Goal: Task Accomplishment & Management: Use online tool/utility

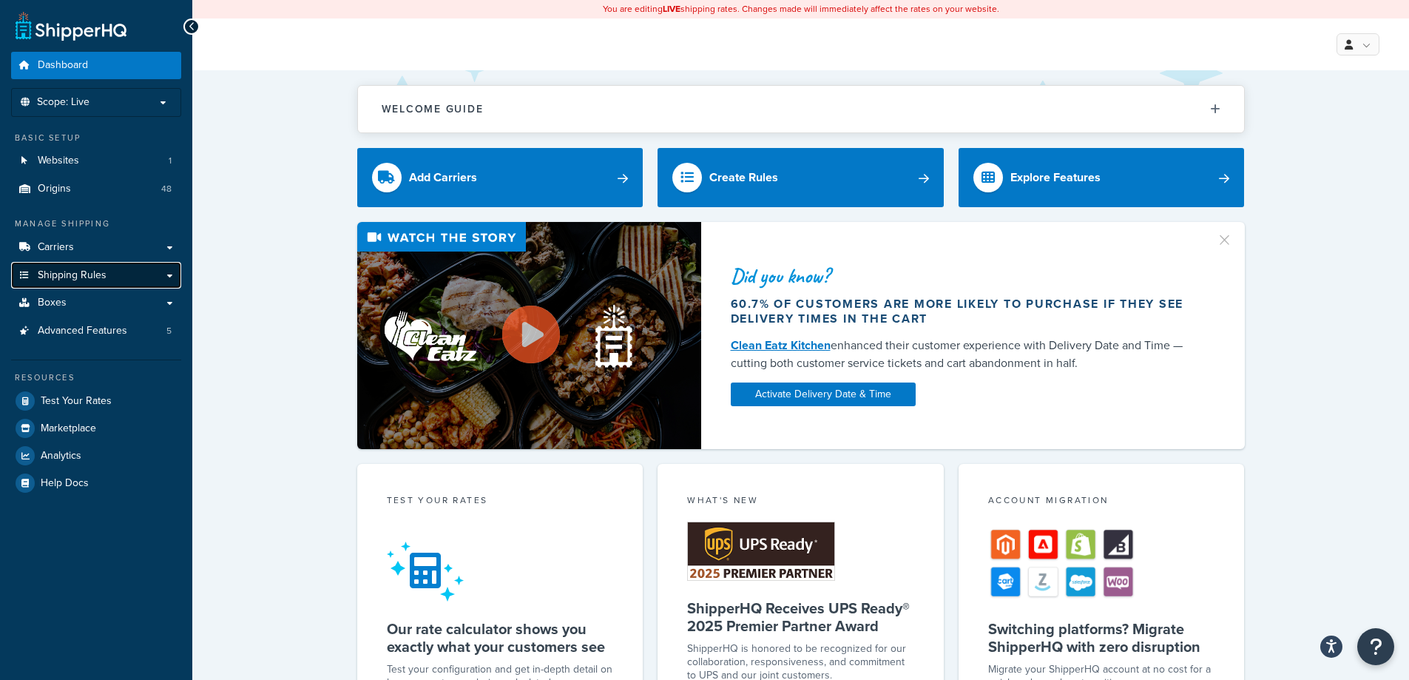
click at [73, 277] on span "Shipping Rules" at bounding box center [72, 275] width 69 height 13
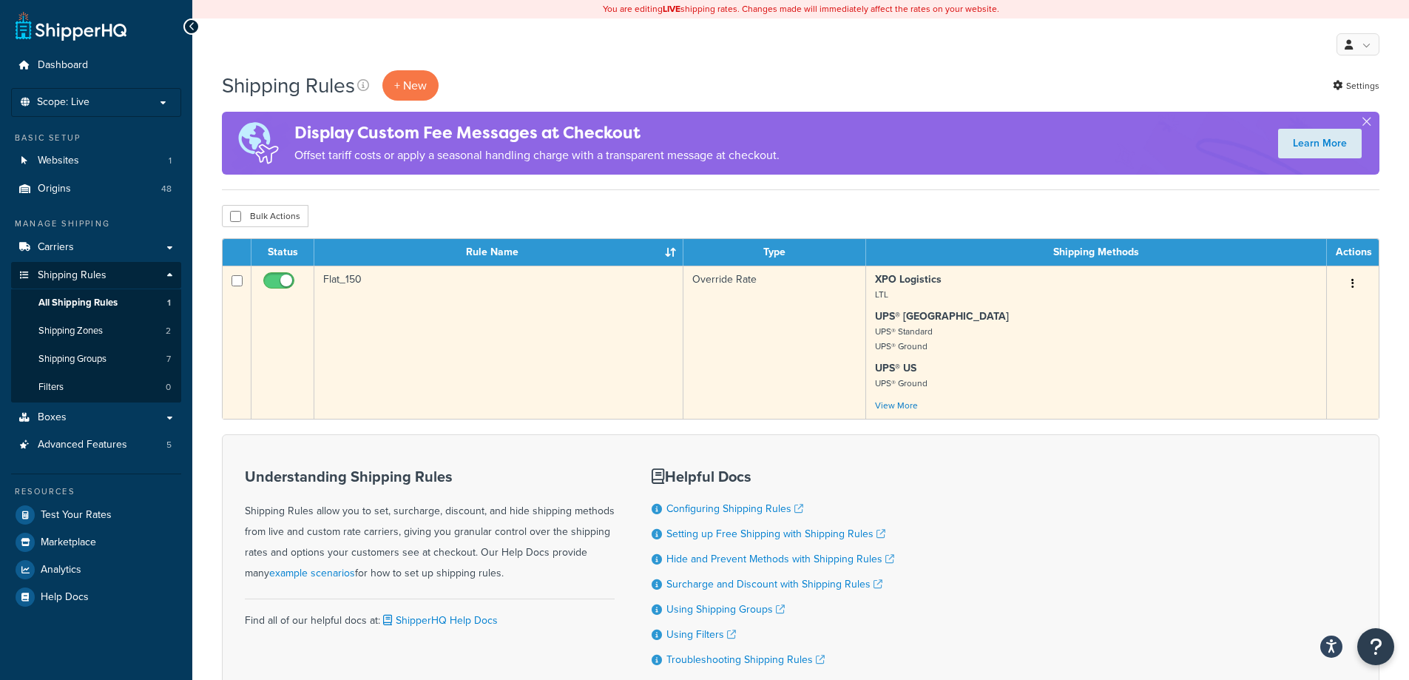
click at [392, 340] on td "Flat_150" at bounding box center [498, 342] width 369 height 153
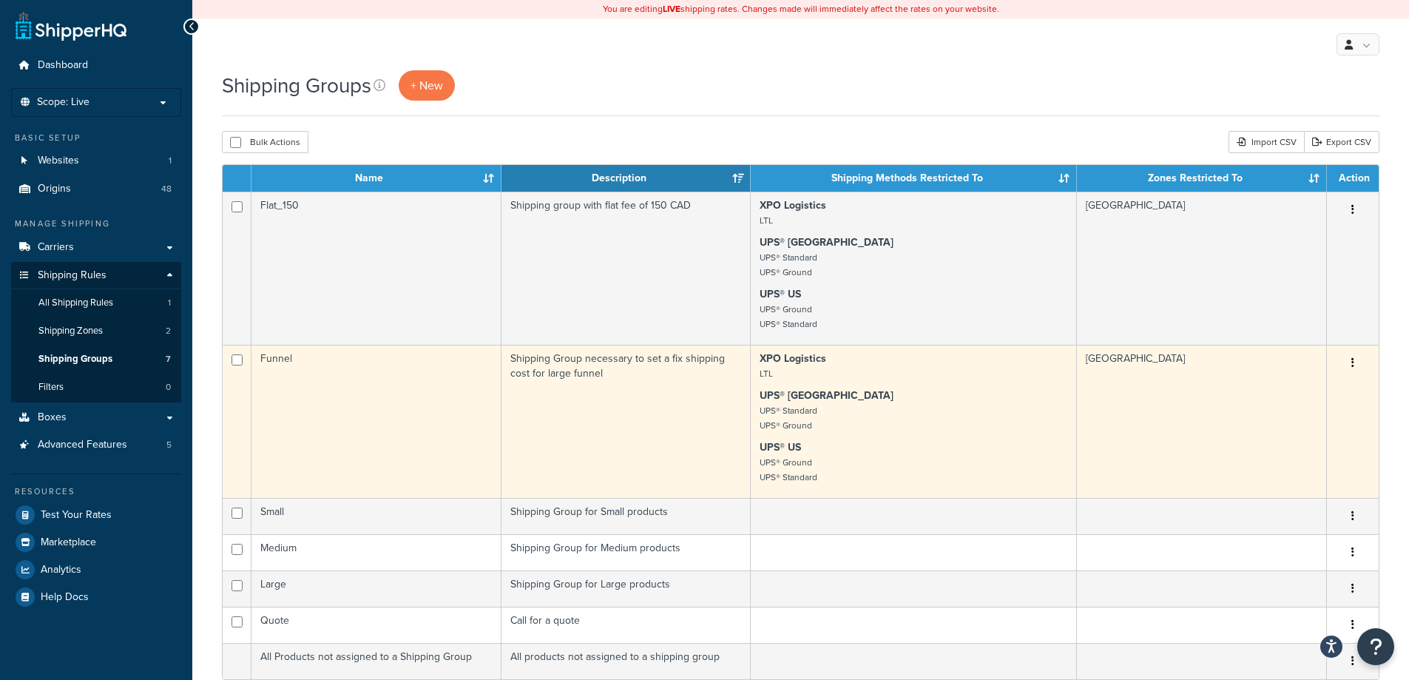
scroll to position [74, 0]
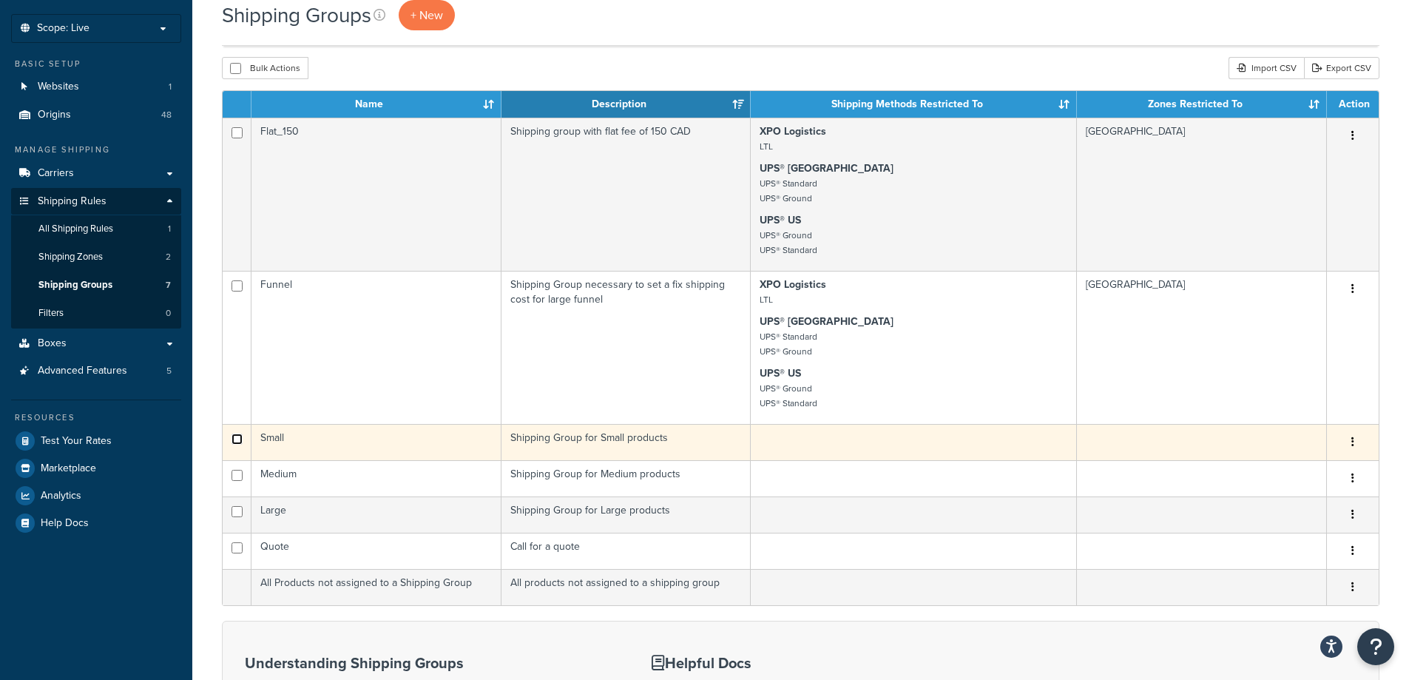
click at [237, 138] on input "checkbox" at bounding box center [236, 132] width 11 height 11
checkbox input "true"
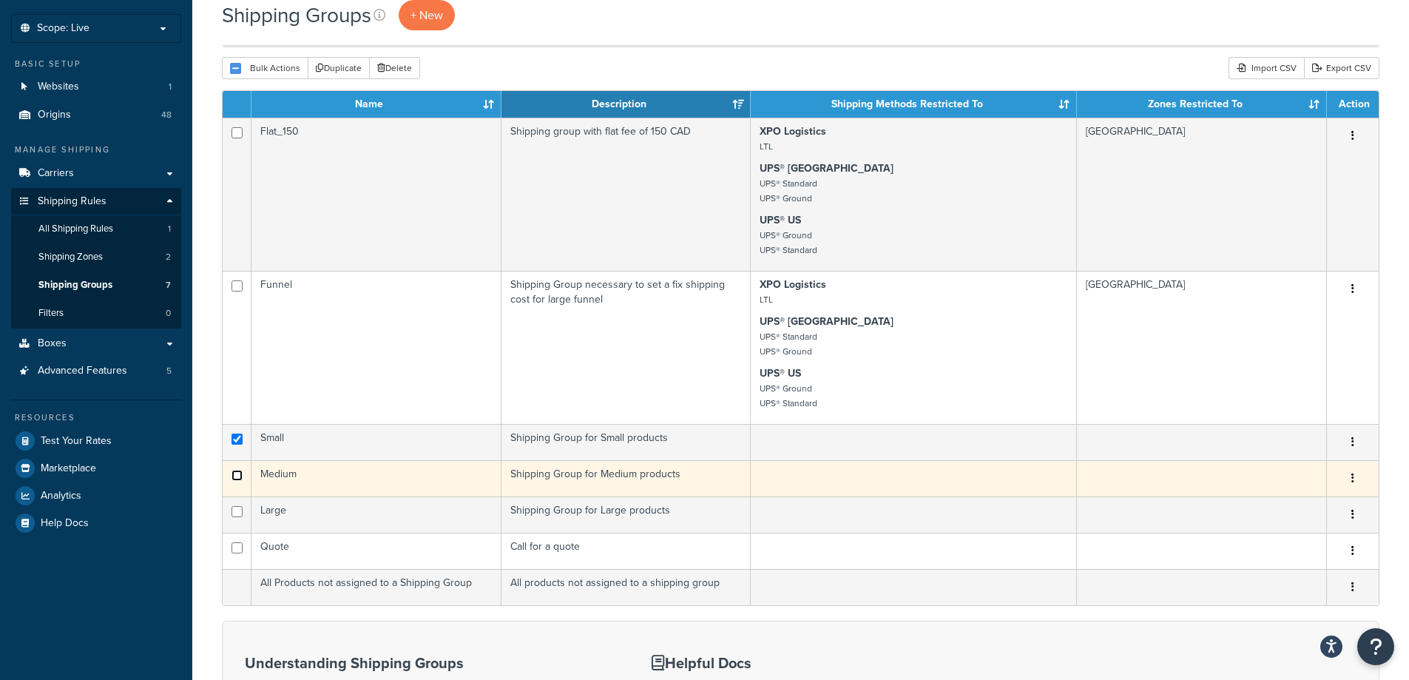
click at [237, 291] on input "checkbox" at bounding box center [236, 285] width 11 height 11
checkbox input "true"
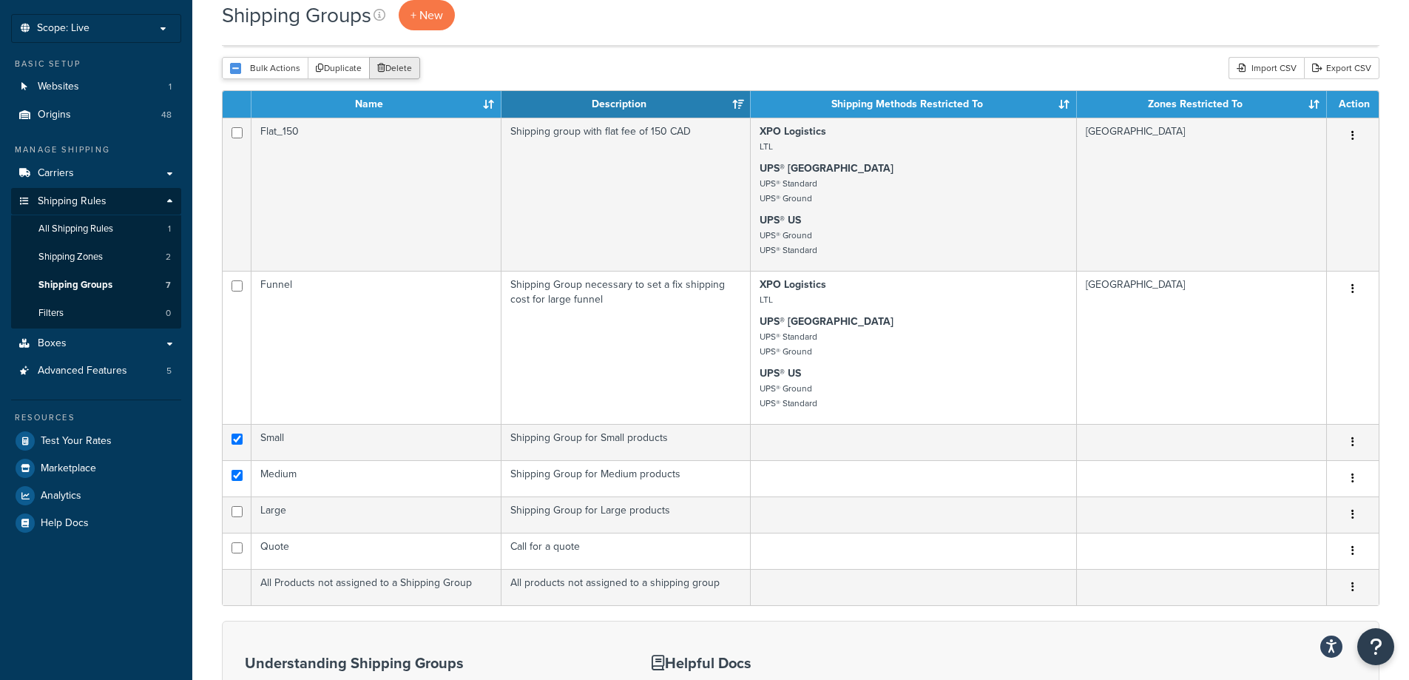
click at [399, 67] on button "Delete" at bounding box center [394, 68] width 51 height 22
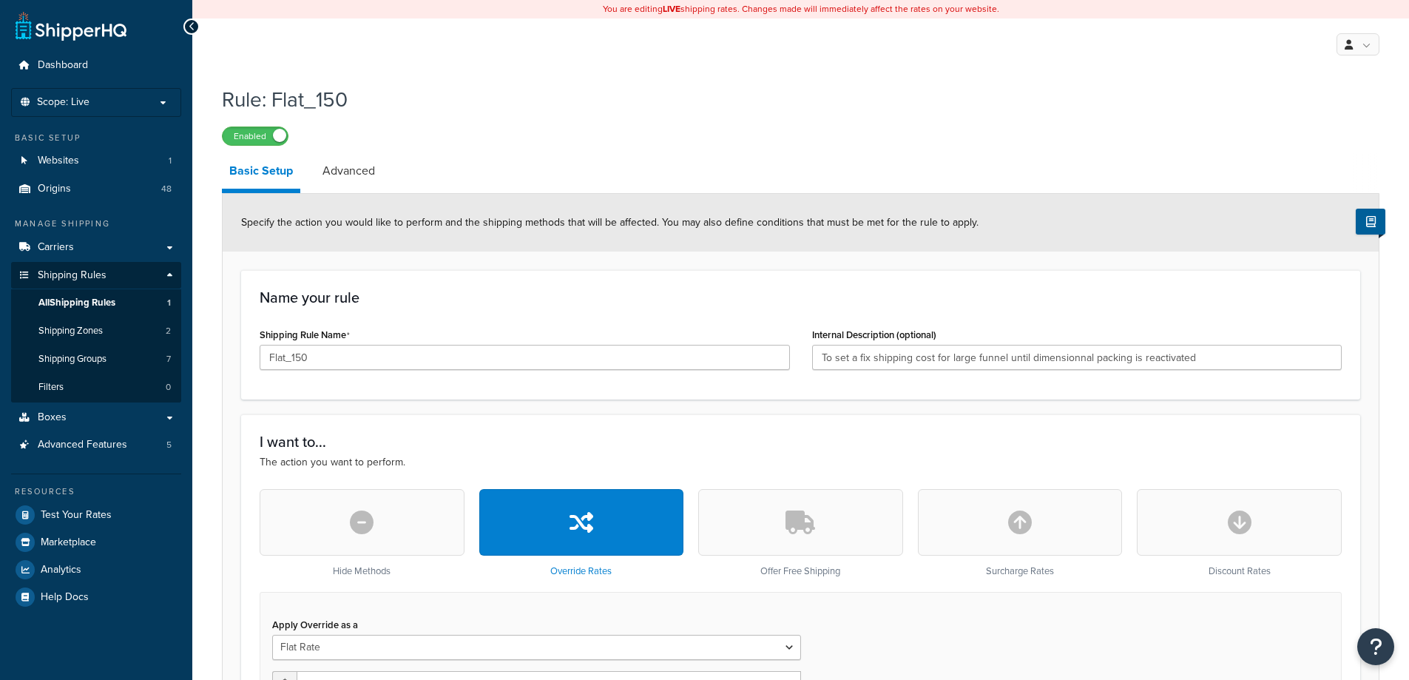
select select "ITEM"
click at [68, 302] on span "All Shipping Rules" at bounding box center [76, 303] width 77 height 13
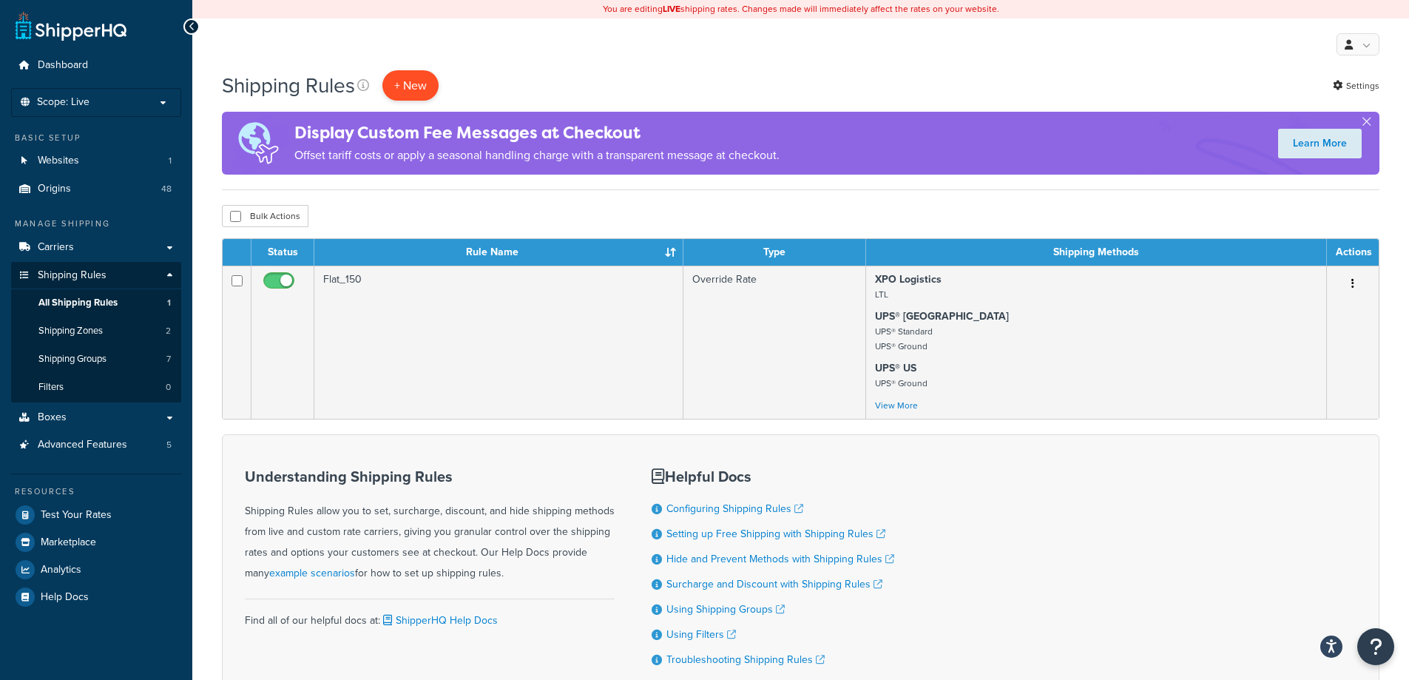
click at [430, 87] on p "+ New" at bounding box center [410, 85] width 56 height 30
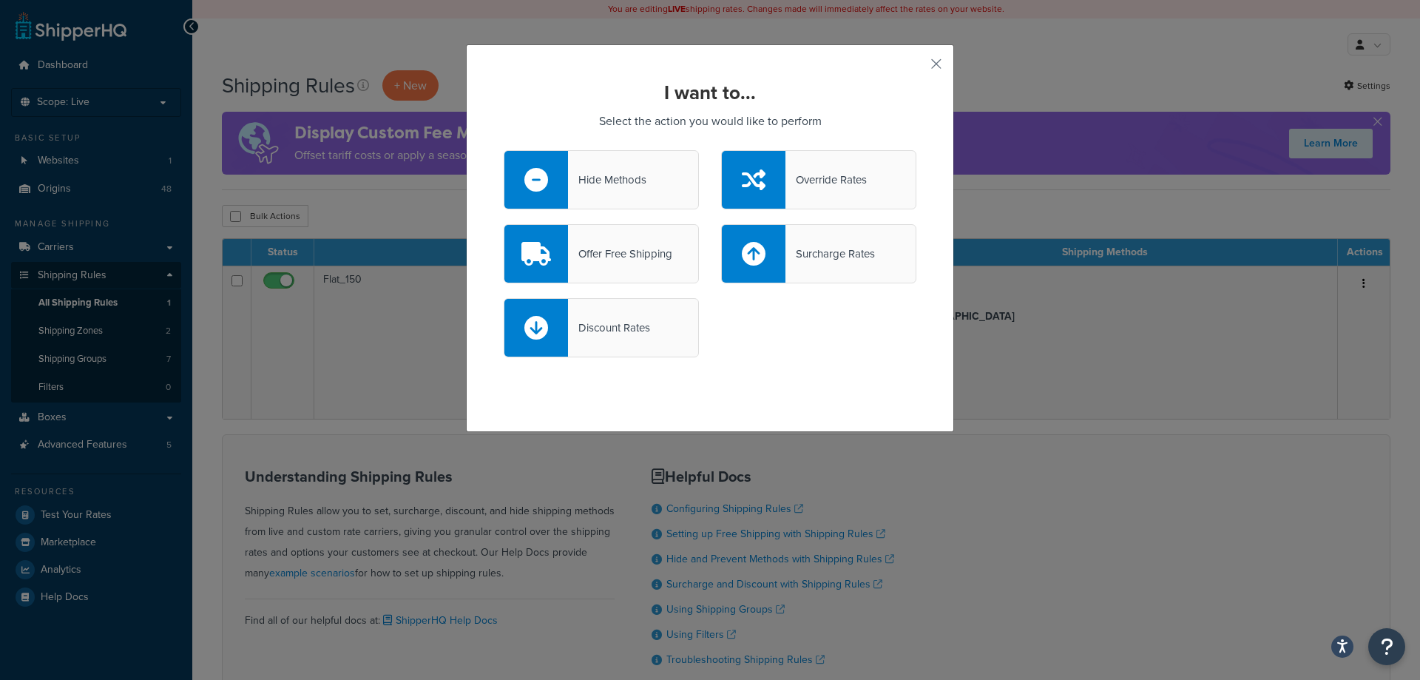
click at [632, 250] on div "Offer Free Shipping" at bounding box center [620, 253] width 104 height 21
click at [0, 0] on input "Offer Free Shipping" at bounding box center [0, 0] width 0 height 0
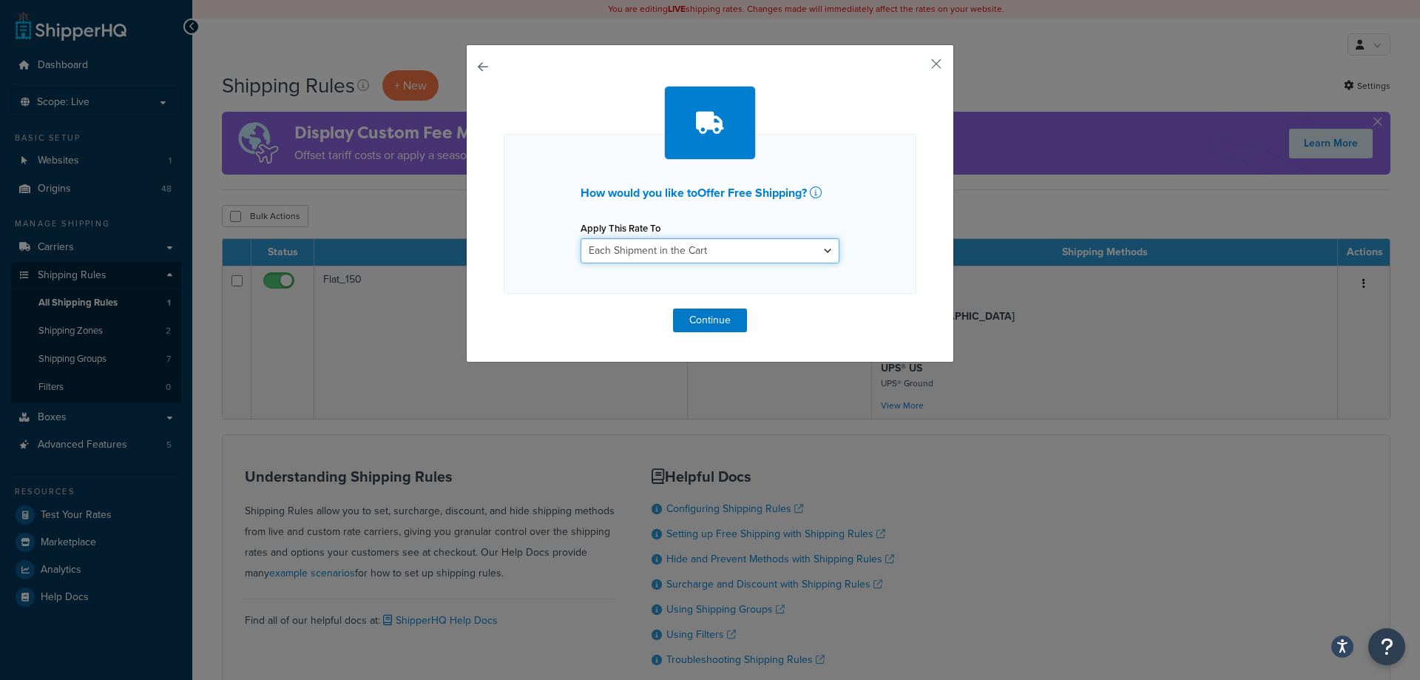
click at [609, 254] on select "Each Shipment in the Cart Each Origin in the Cart Each Shipping Group in the Ca…" at bounding box center [710, 250] width 259 height 25
select select "ITEM"
click at [581, 238] on select "Each Shipment in the Cart Each Origin in the Cart Each Shipping Group in the Ca…" at bounding box center [710, 250] width 259 height 25
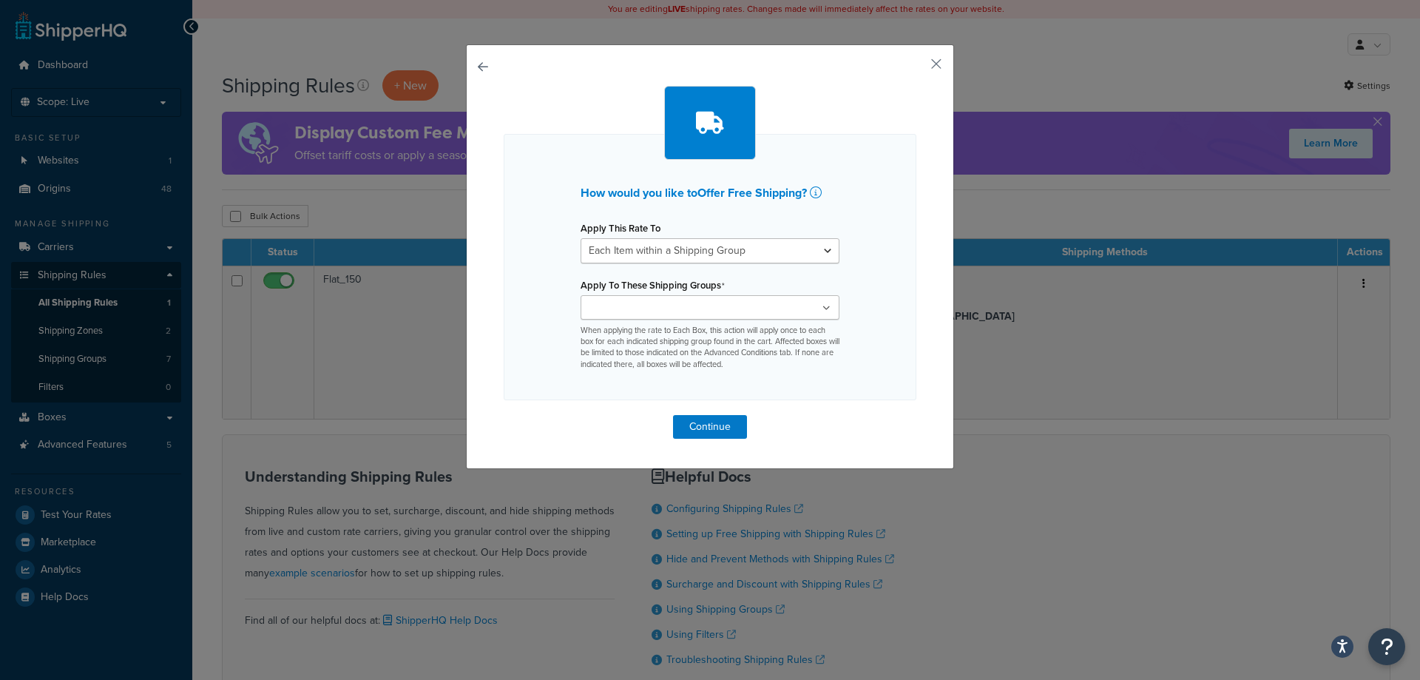
click at [652, 305] on input "Apply To These Shipping Groups" at bounding box center [650, 308] width 131 height 16
click at [514, 373] on div "How would you like to Offer Free Shipping ? Apply This Rate To Each Shipment in…" at bounding box center [710, 267] width 413 height 266
click at [916, 67] on button "button" at bounding box center [915, 69] width 4 height 4
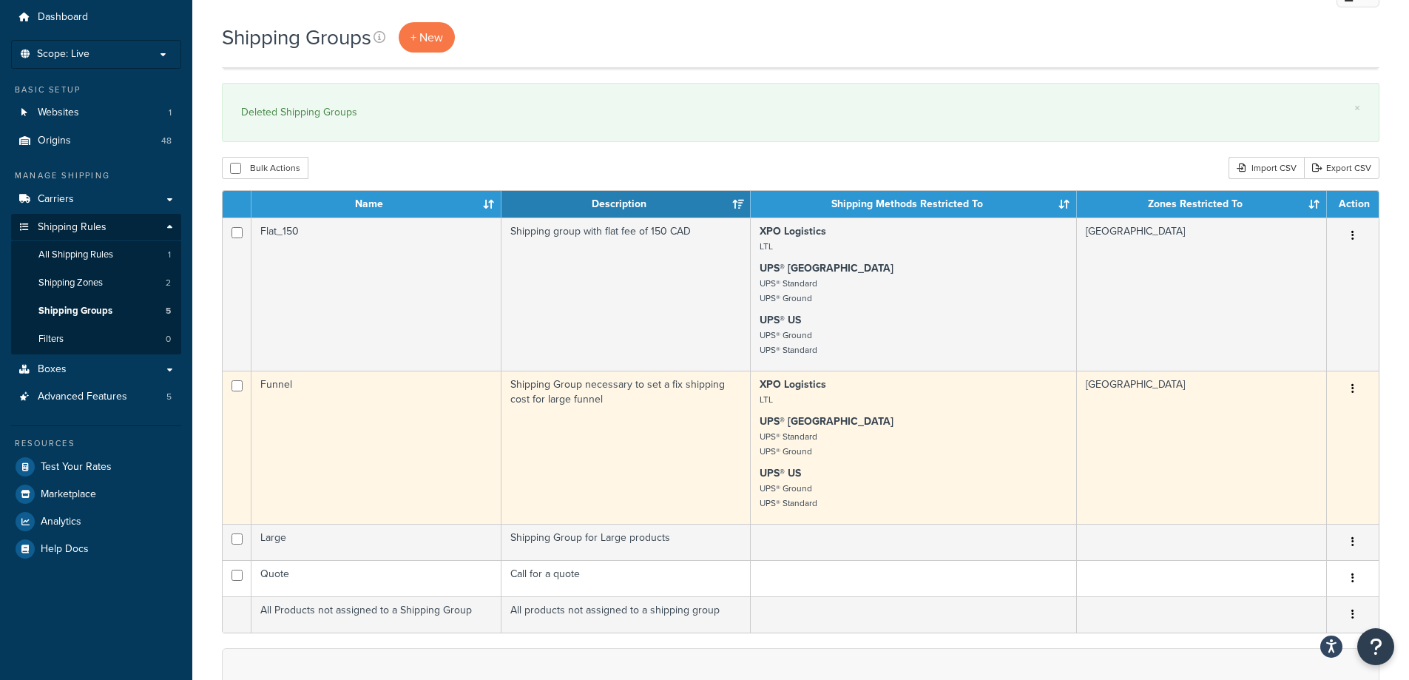
scroll to position [74, 0]
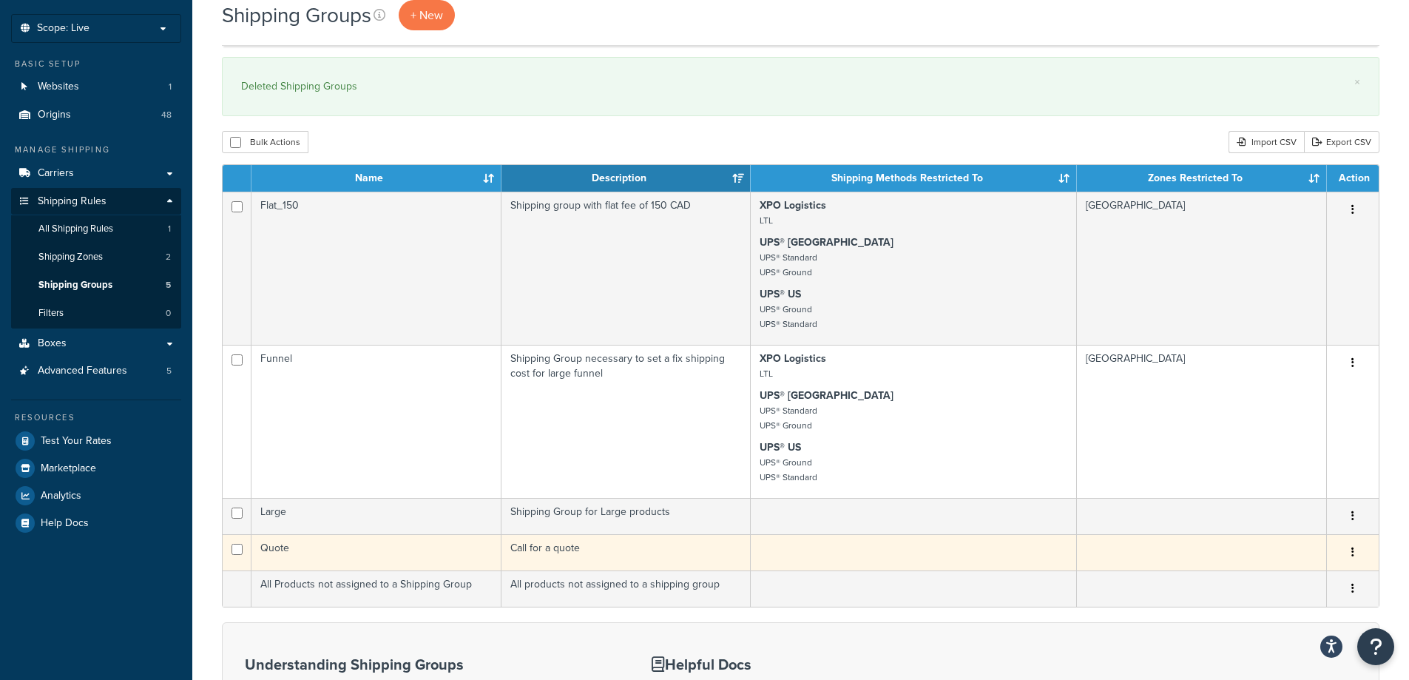
click at [427, 546] on td "Quote" at bounding box center [376, 552] width 250 height 36
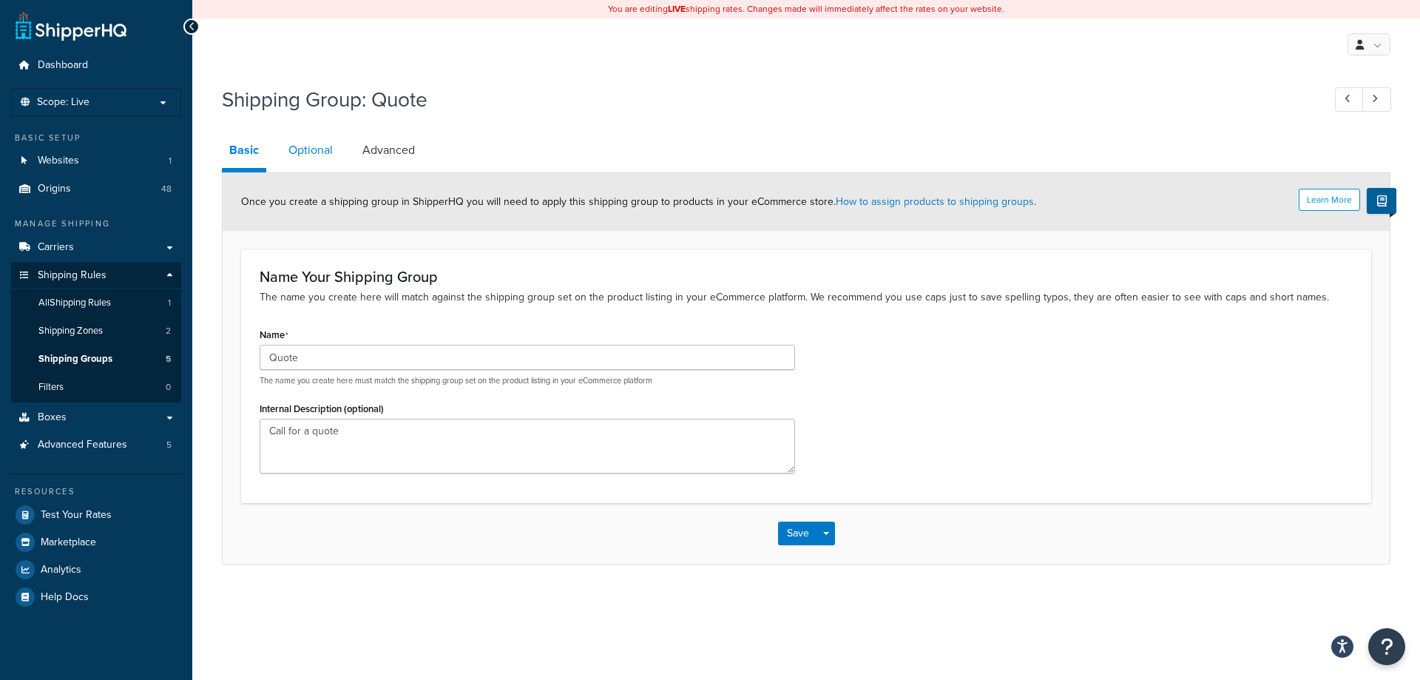
click at [330, 150] on link "Optional" at bounding box center [310, 149] width 59 height 35
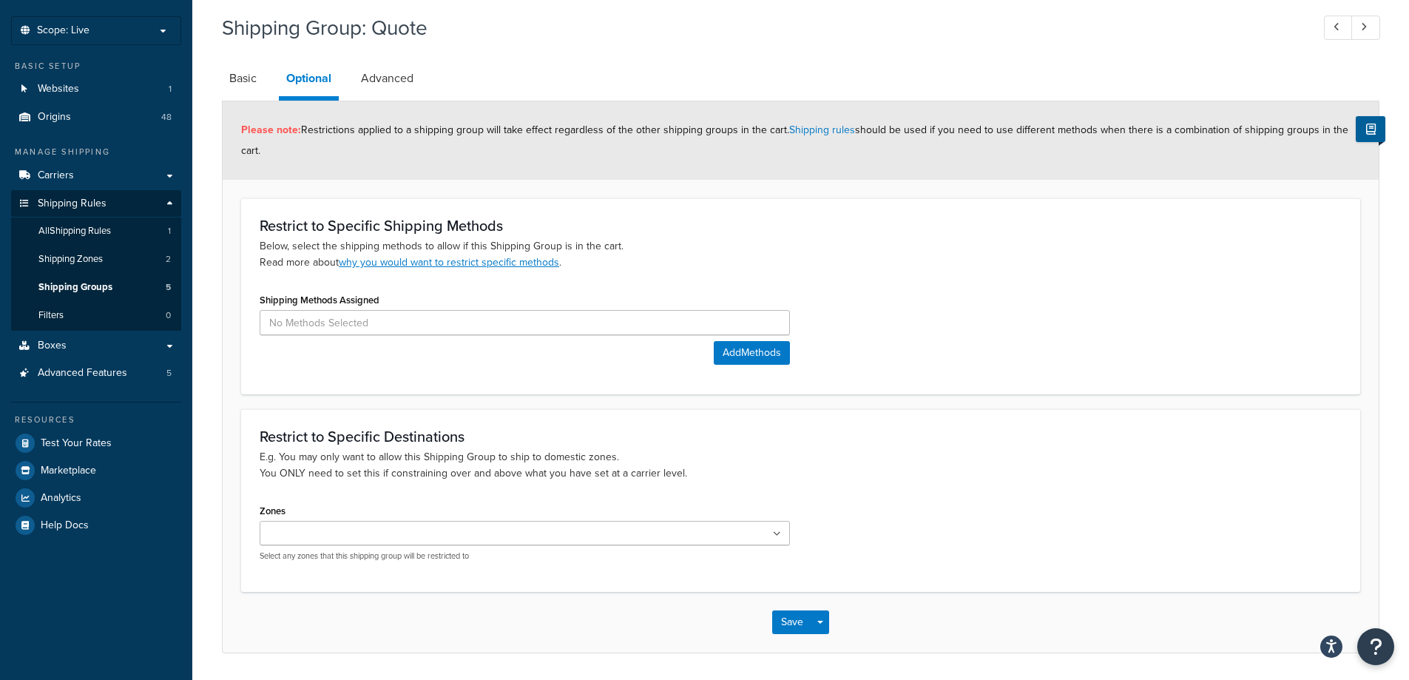
scroll to position [74, 0]
click at [396, 77] on link "Advanced" at bounding box center [387, 75] width 67 height 35
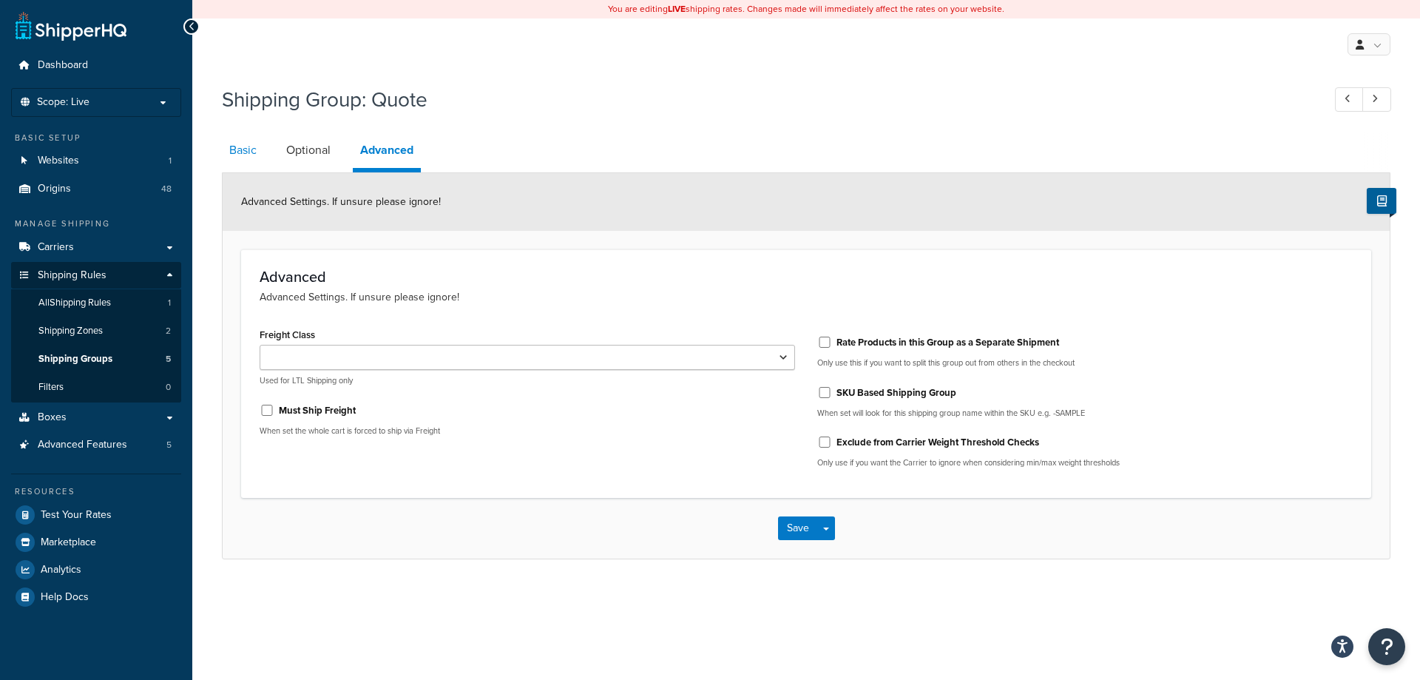
click at [239, 156] on link "Basic" at bounding box center [243, 149] width 42 height 35
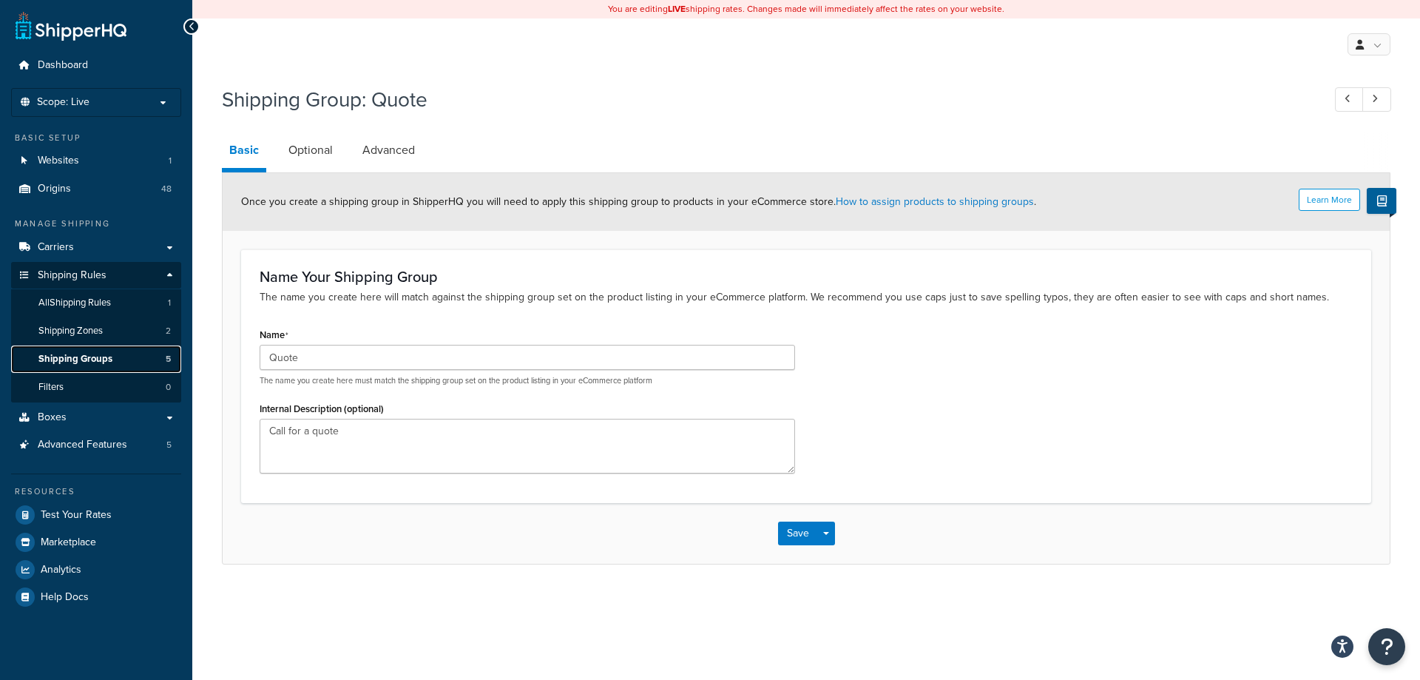
click at [93, 354] on span "Shipping Groups" at bounding box center [75, 359] width 74 height 13
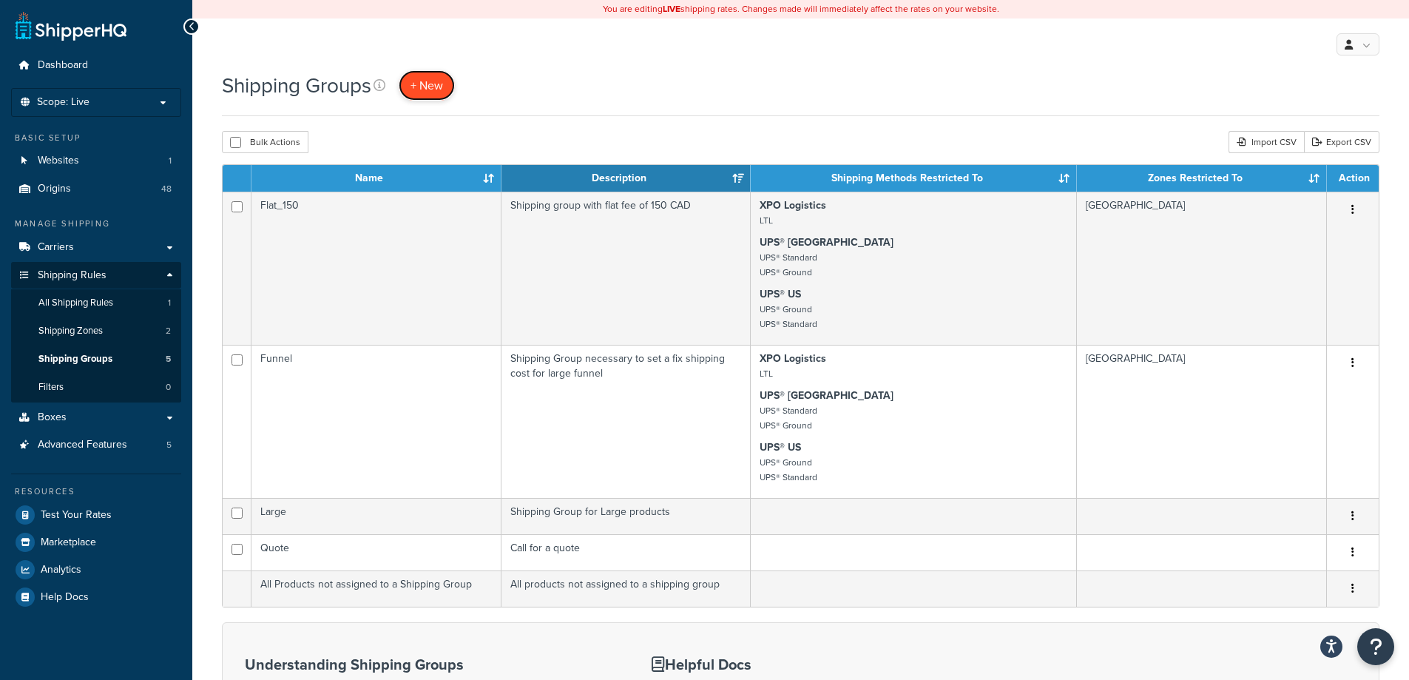
click at [425, 80] on span "+ New" at bounding box center [426, 85] width 33 height 17
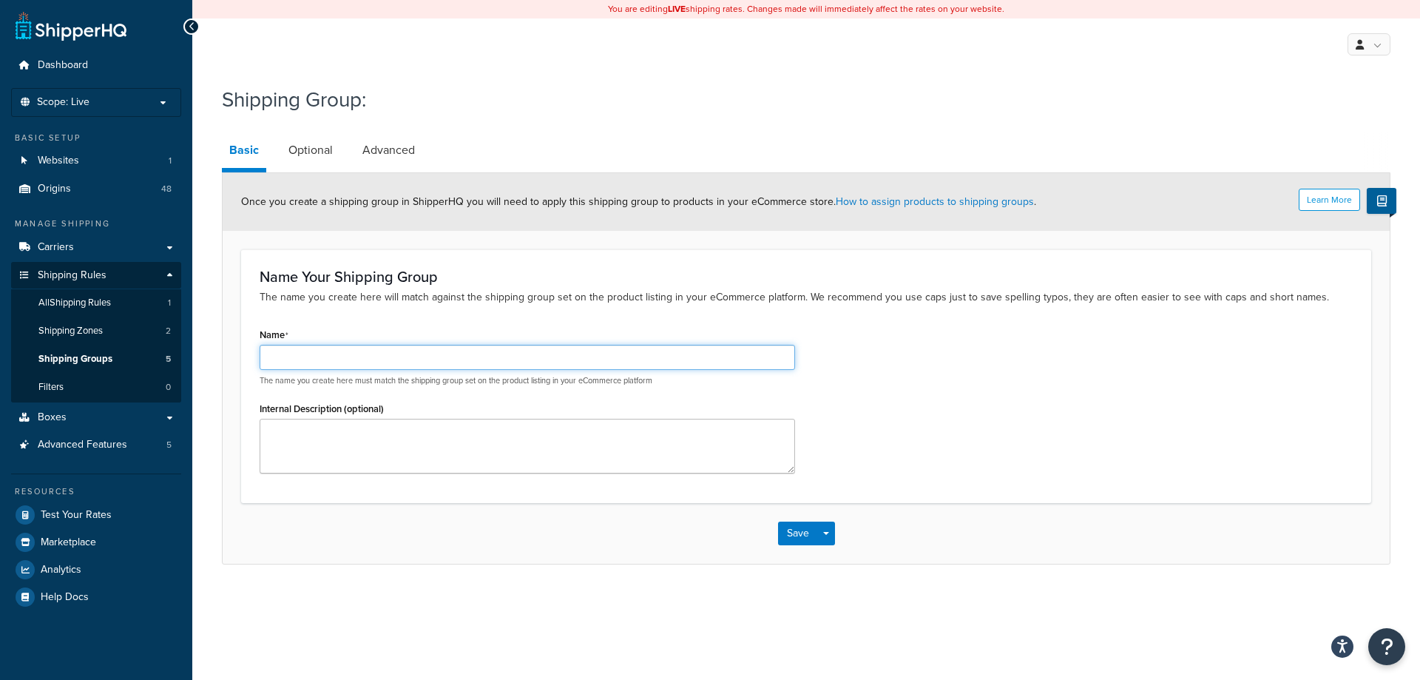
click at [413, 362] on input "Name" at bounding box center [527, 357] width 535 height 25
type input "FREE"
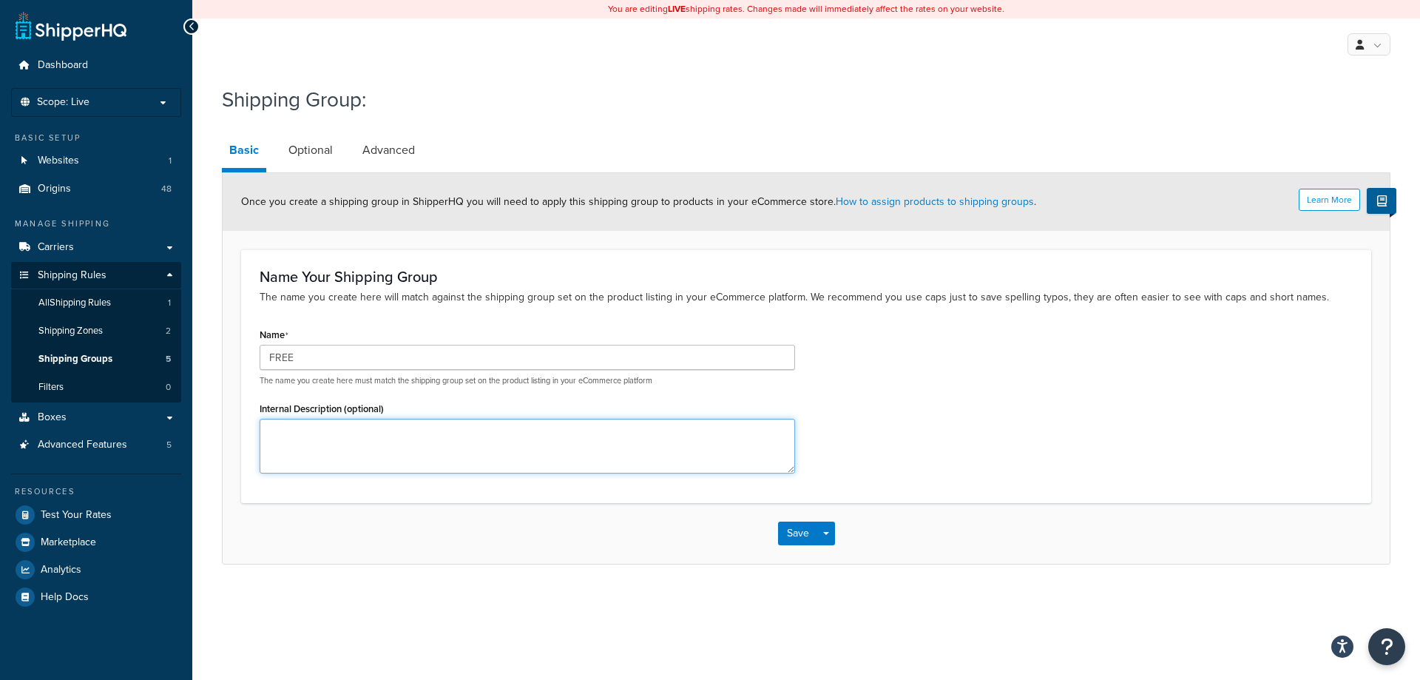
drag, startPoint x: 405, startPoint y: 453, endPoint x: 408, endPoint y: 446, distance: 7.6
click at [405, 450] on textarea "Internal Description (optional)" at bounding box center [527, 446] width 535 height 55
paste textarea "Shipping group to generate free shipping in the checkout"
type textarea "Shipping group to generate free shipping in the checkout"
drag, startPoint x: 280, startPoint y: 146, endPoint x: 288, endPoint y: 149, distance: 8.7
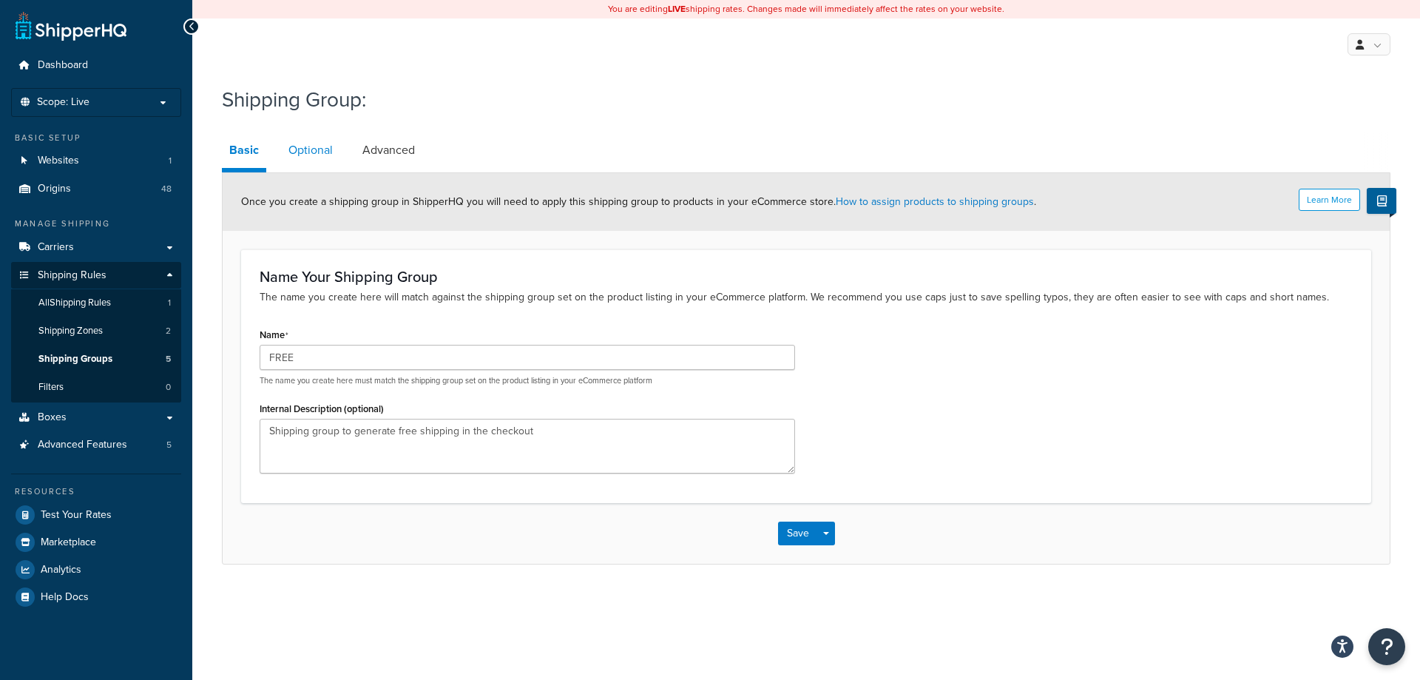
click at [290, 149] on link "Optional" at bounding box center [310, 149] width 59 height 35
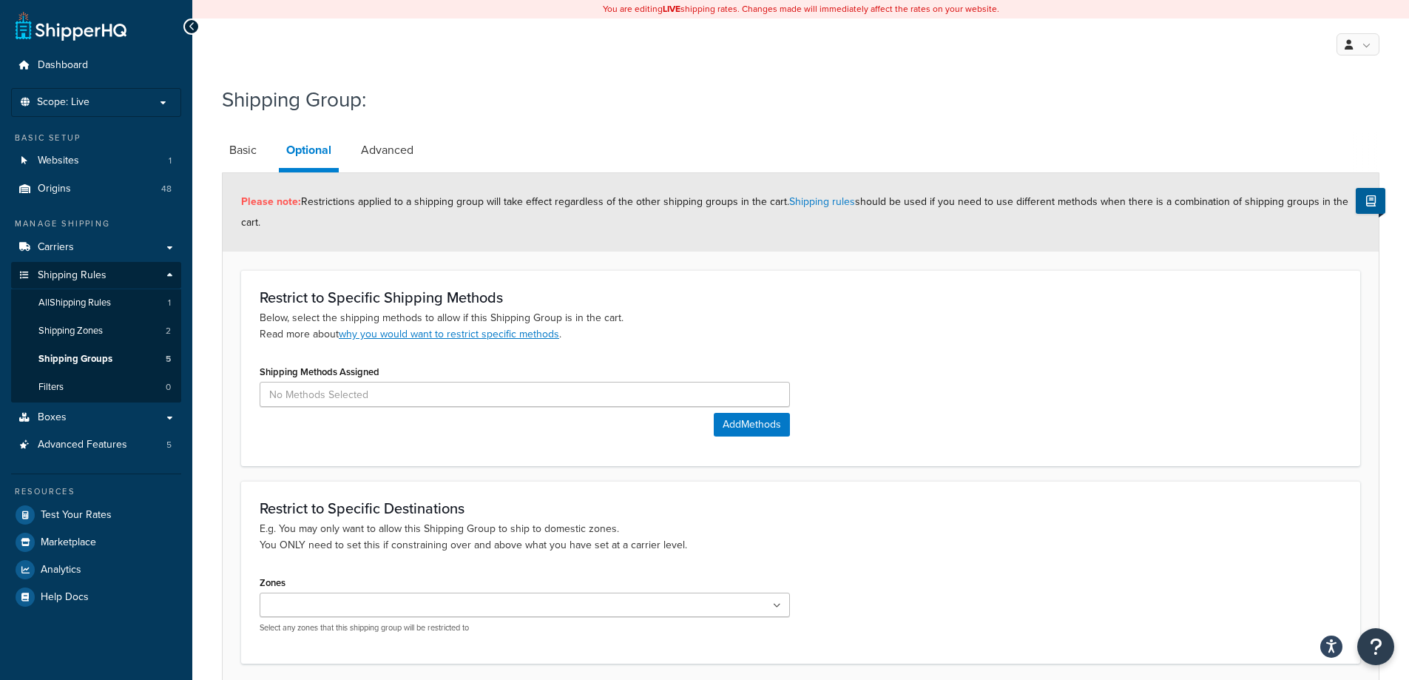
click at [580, 413] on div "Shipping Methods Assigned Add Methods" at bounding box center [525, 398] width 530 height 75
click at [724, 424] on button "Add Methods" at bounding box center [752, 425] width 76 height 24
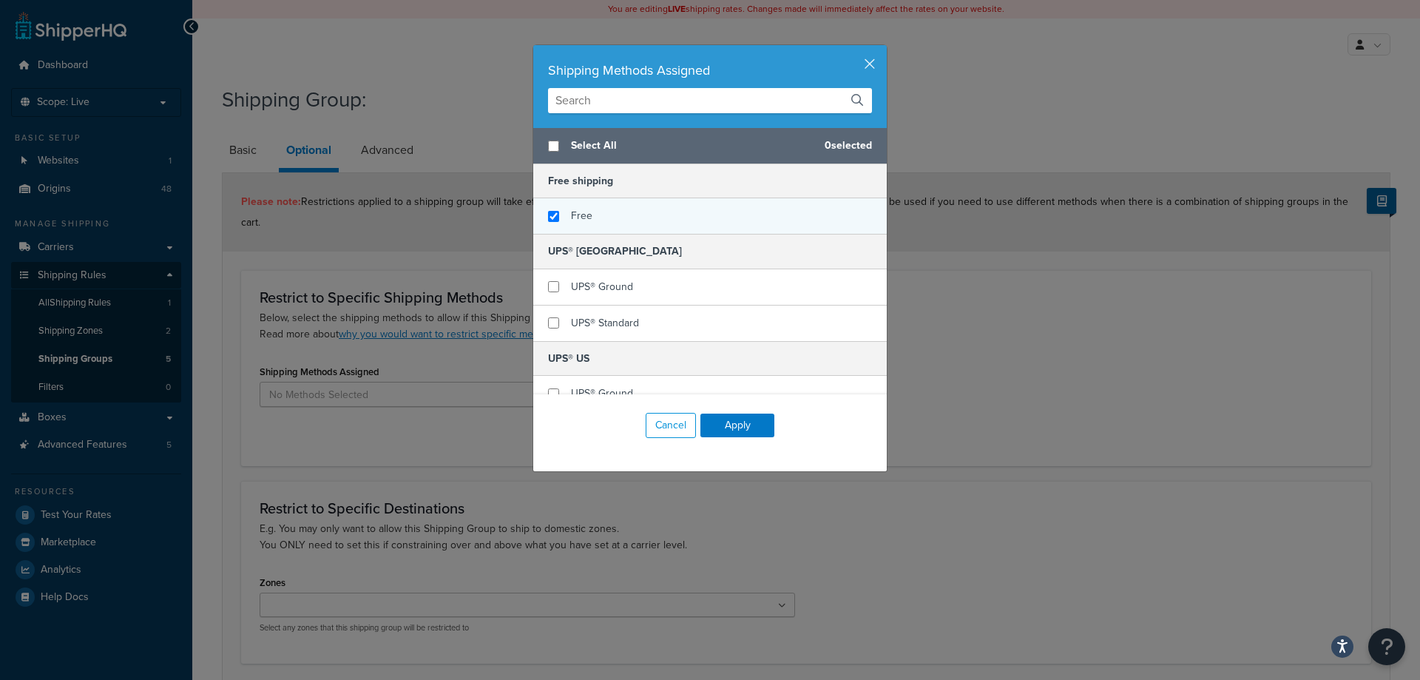
checkbox input "true"
click at [656, 221] on div "Free" at bounding box center [710, 215] width 354 height 35
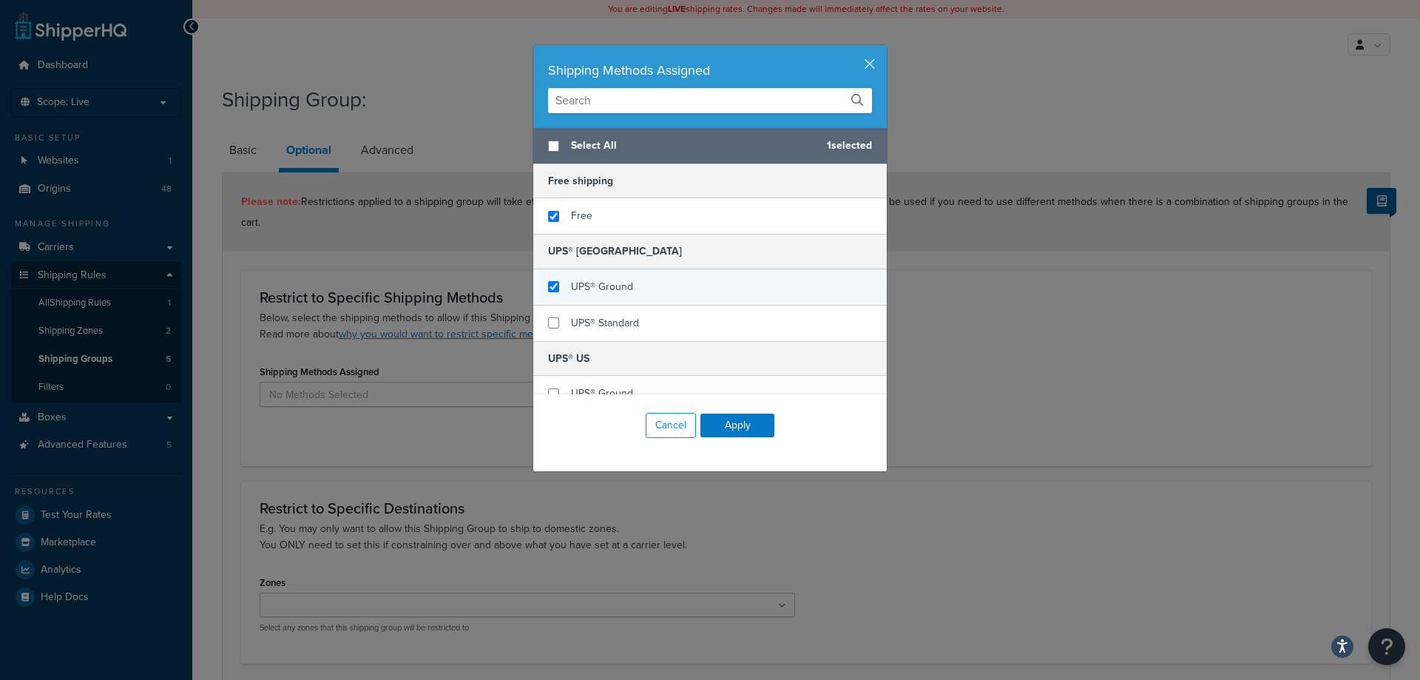
checkbox input "true"
click at [620, 269] on div "UPS® Ground" at bounding box center [710, 287] width 354 height 36
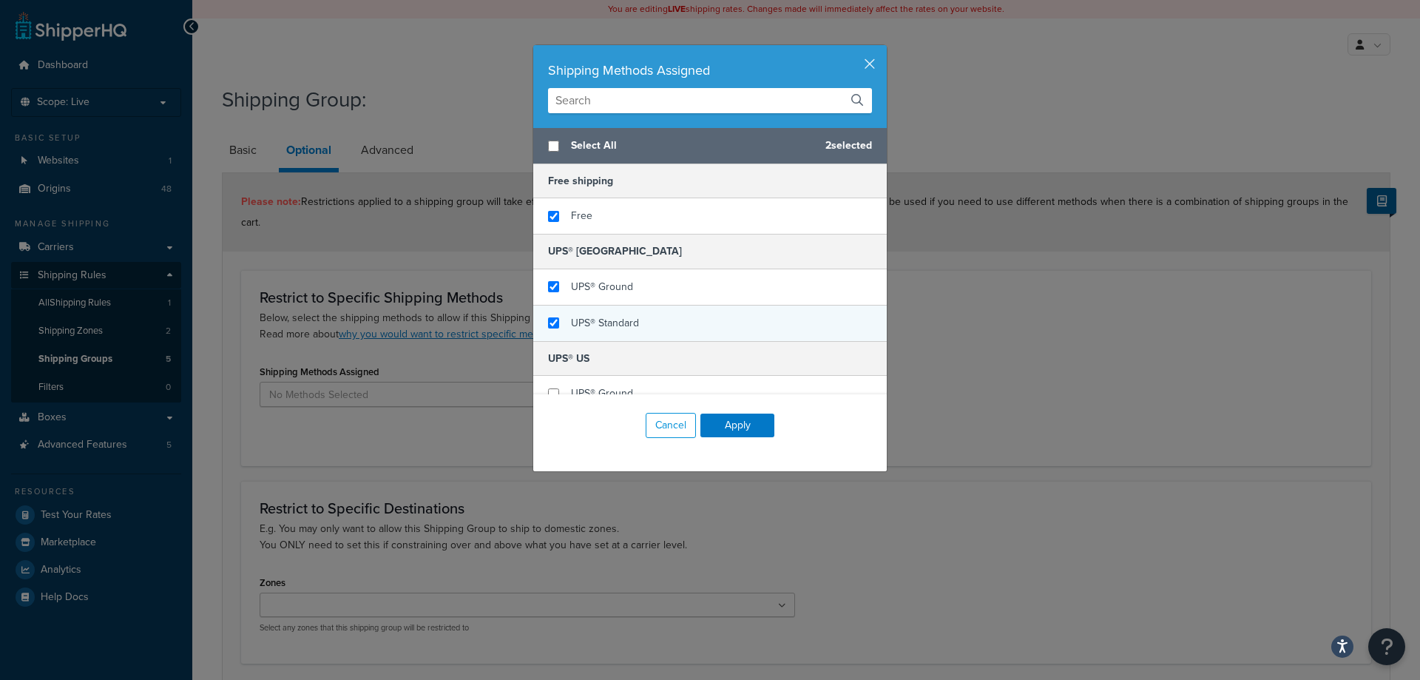
checkbox input "true"
click at [613, 309] on div "UPS® Standard" at bounding box center [710, 322] width 354 height 35
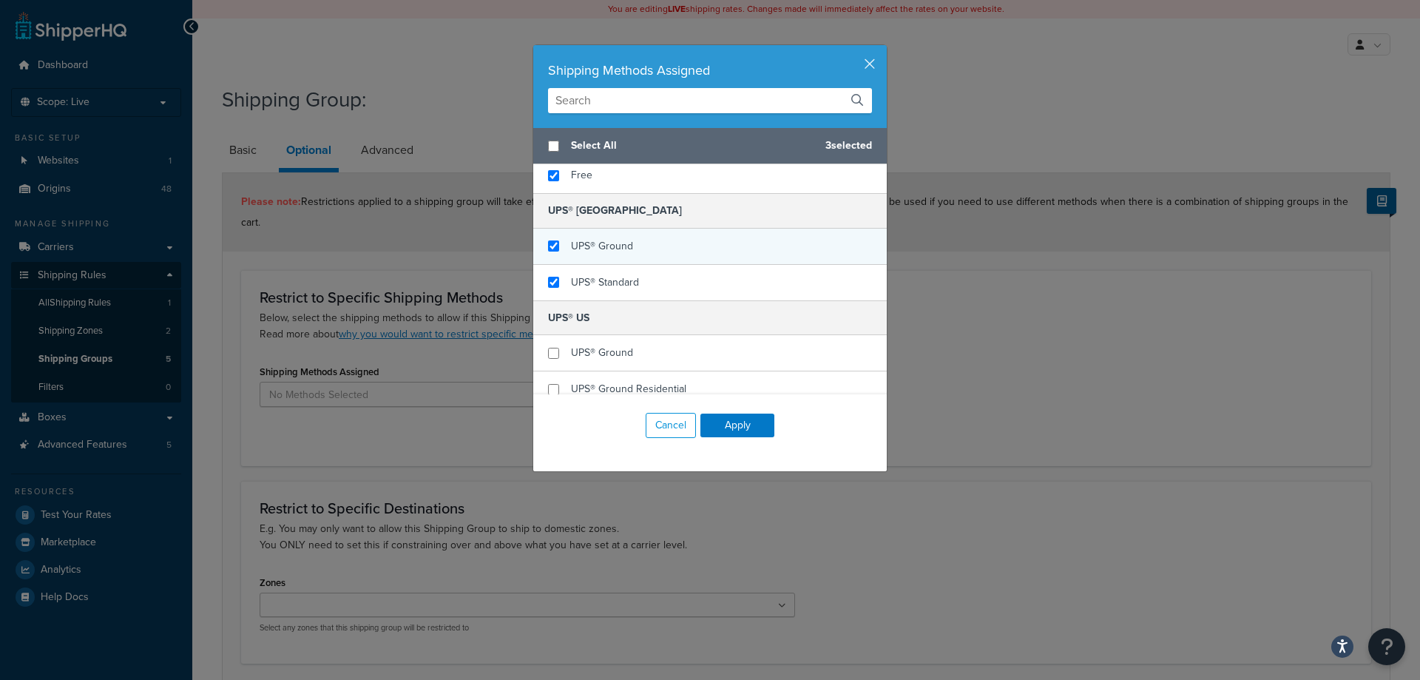
scroll to position [74, 0]
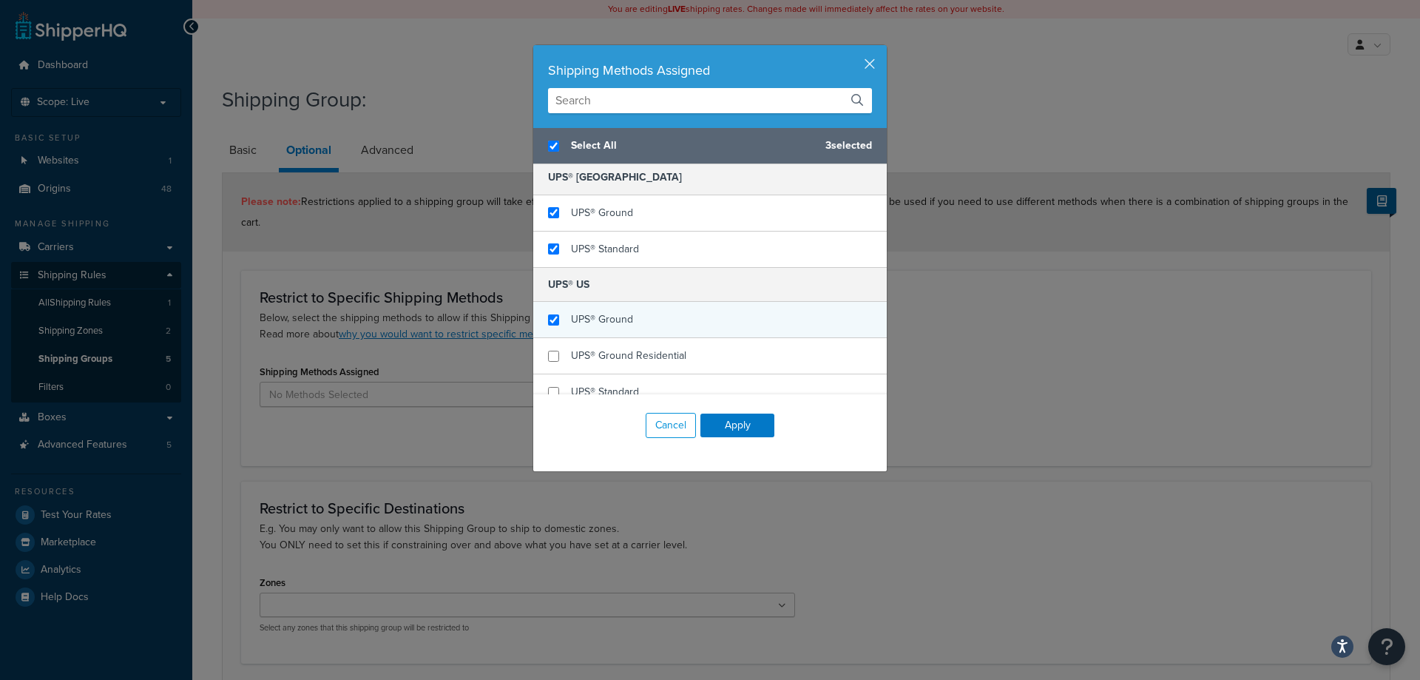
checkbox input "true"
click at [659, 317] on div "UPS® Ground" at bounding box center [710, 320] width 354 height 36
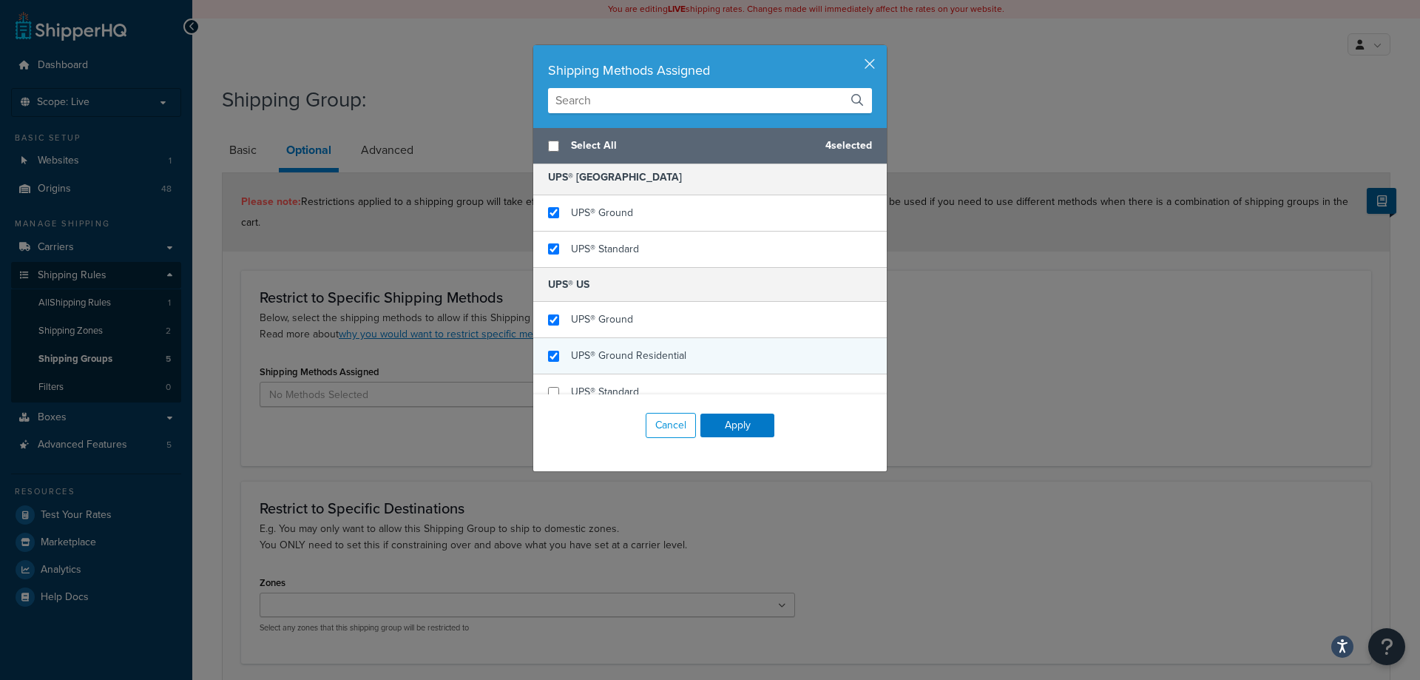
checkbox input "false"
checkbox input "true"
click at [655, 353] on span "UPS® Ground Residential" at bounding box center [628, 356] width 115 height 16
checkbox input "true"
click at [649, 384] on div "UPS® Standard" at bounding box center [710, 391] width 354 height 35
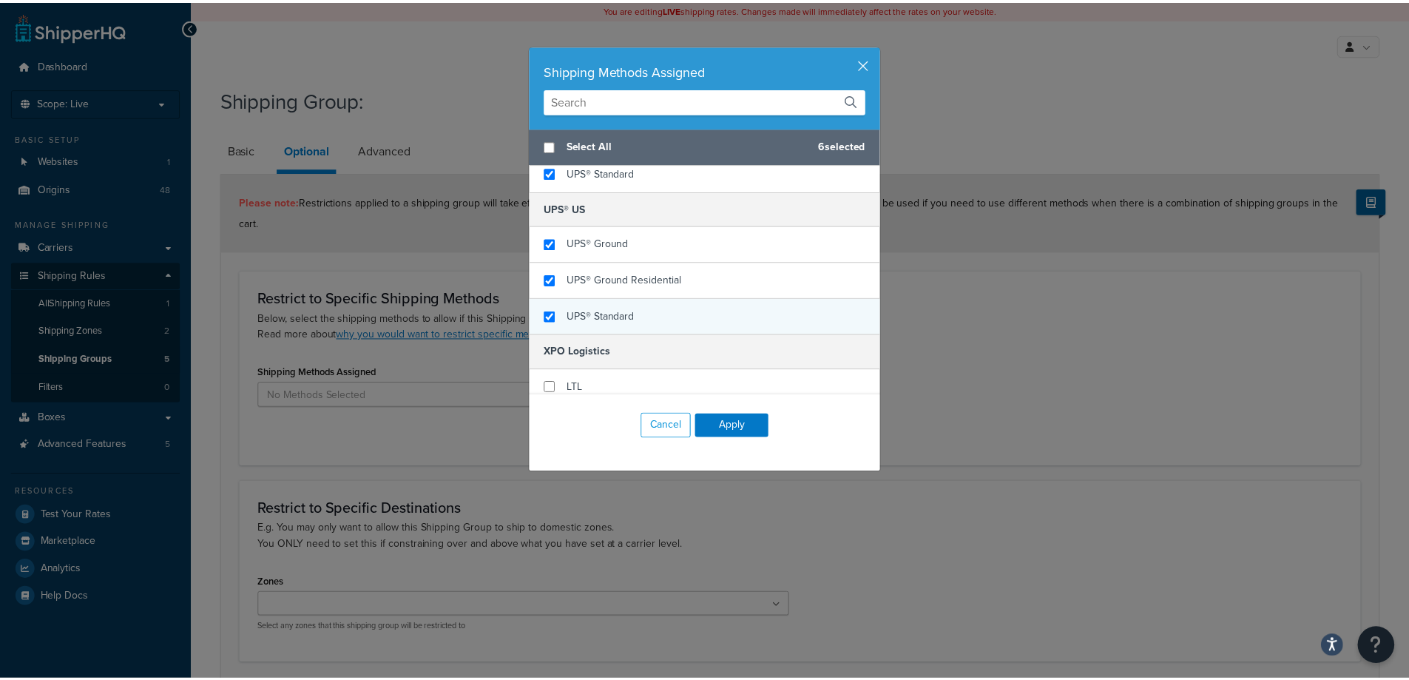
scroll to position [160, 0]
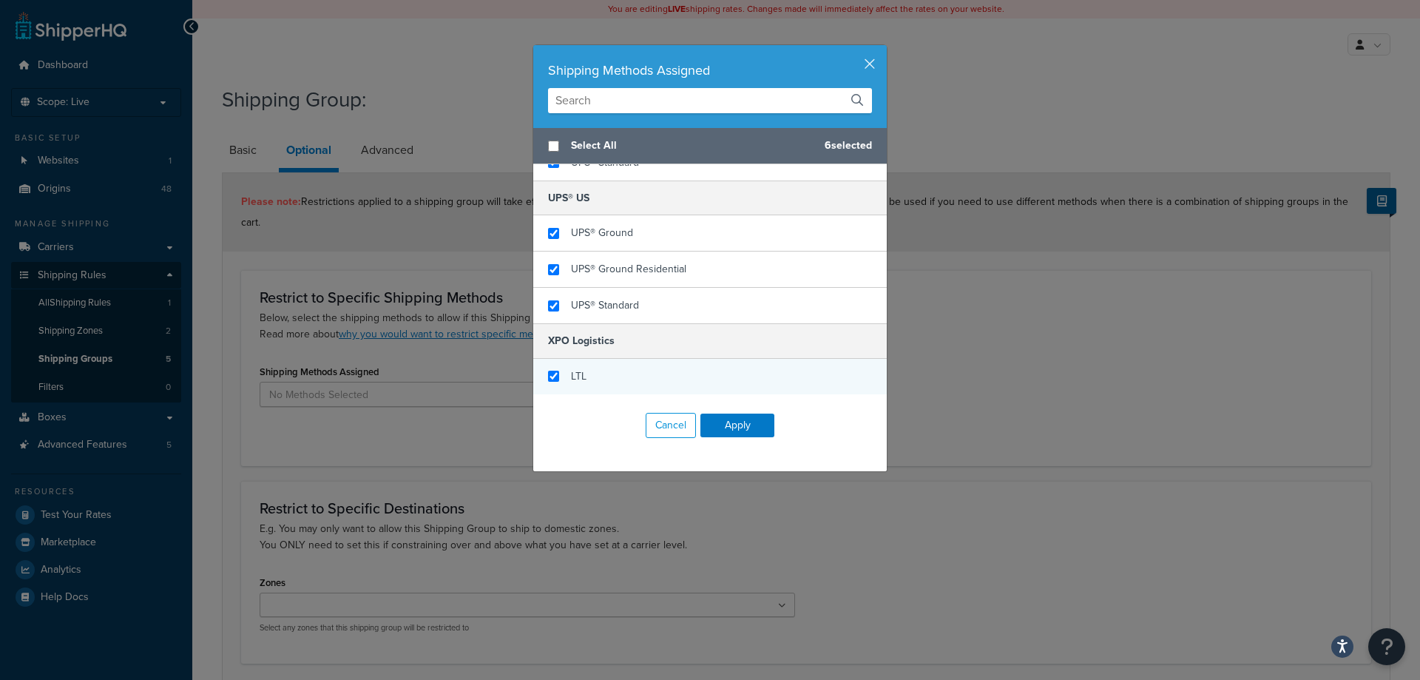
checkbox input "true"
click at [646, 374] on div "LTL" at bounding box center [710, 376] width 354 height 35
click at [730, 433] on button "Apply" at bounding box center [737, 425] width 74 height 24
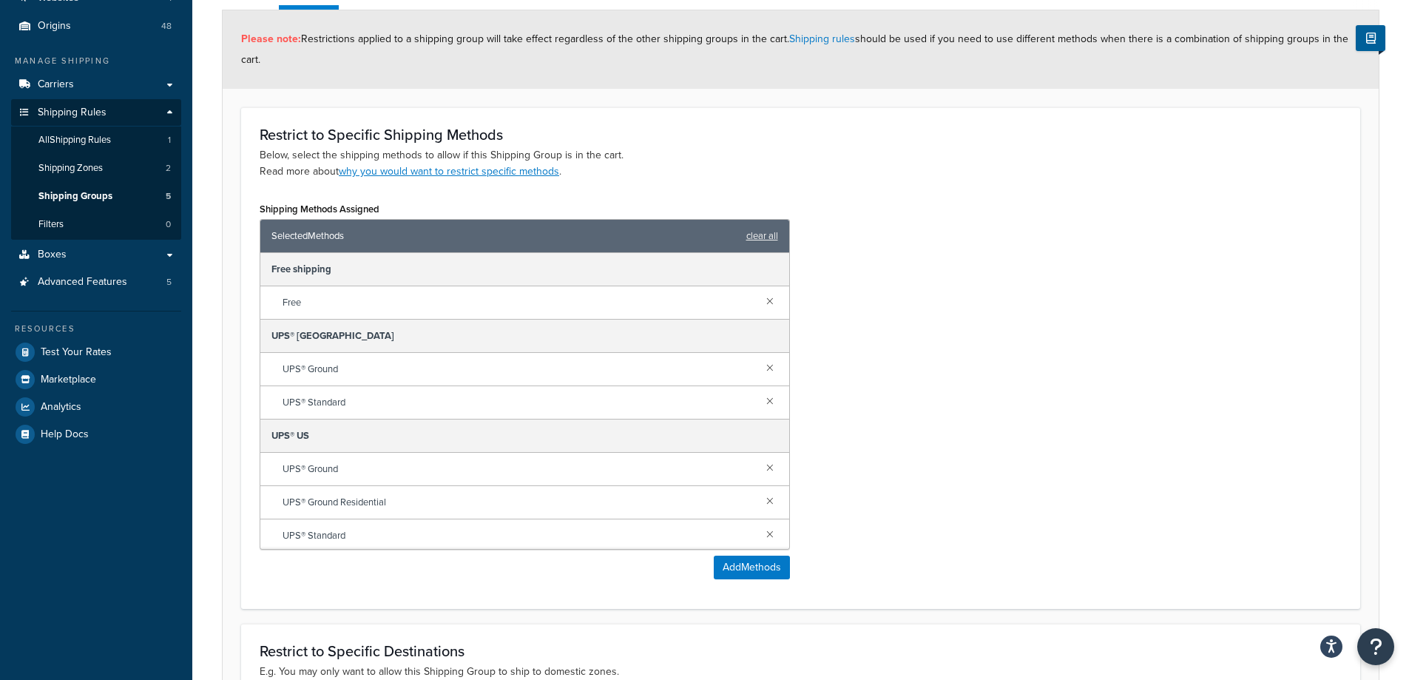
scroll to position [296, 0]
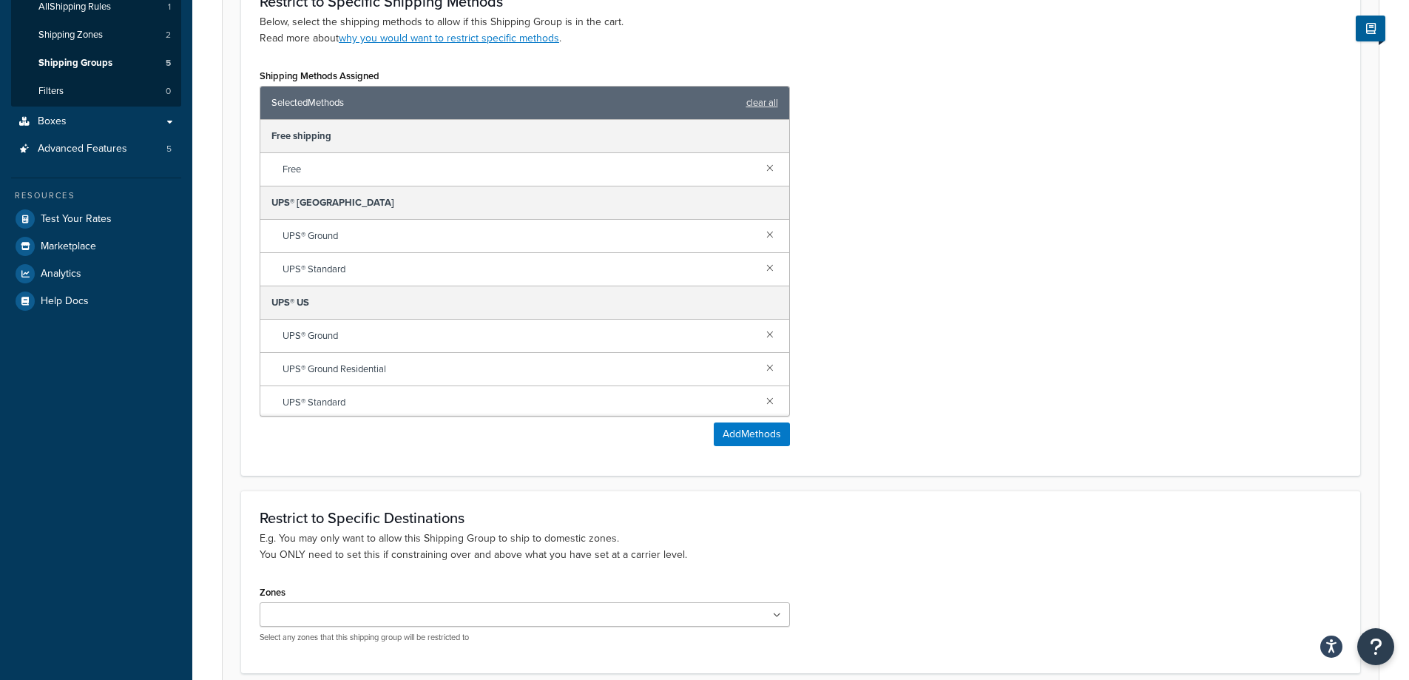
click at [390, 613] on ul at bounding box center [525, 614] width 530 height 24
click at [811, 518] on h3 "Restrict to Specific Destinations" at bounding box center [801, 518] width 1082 height 16
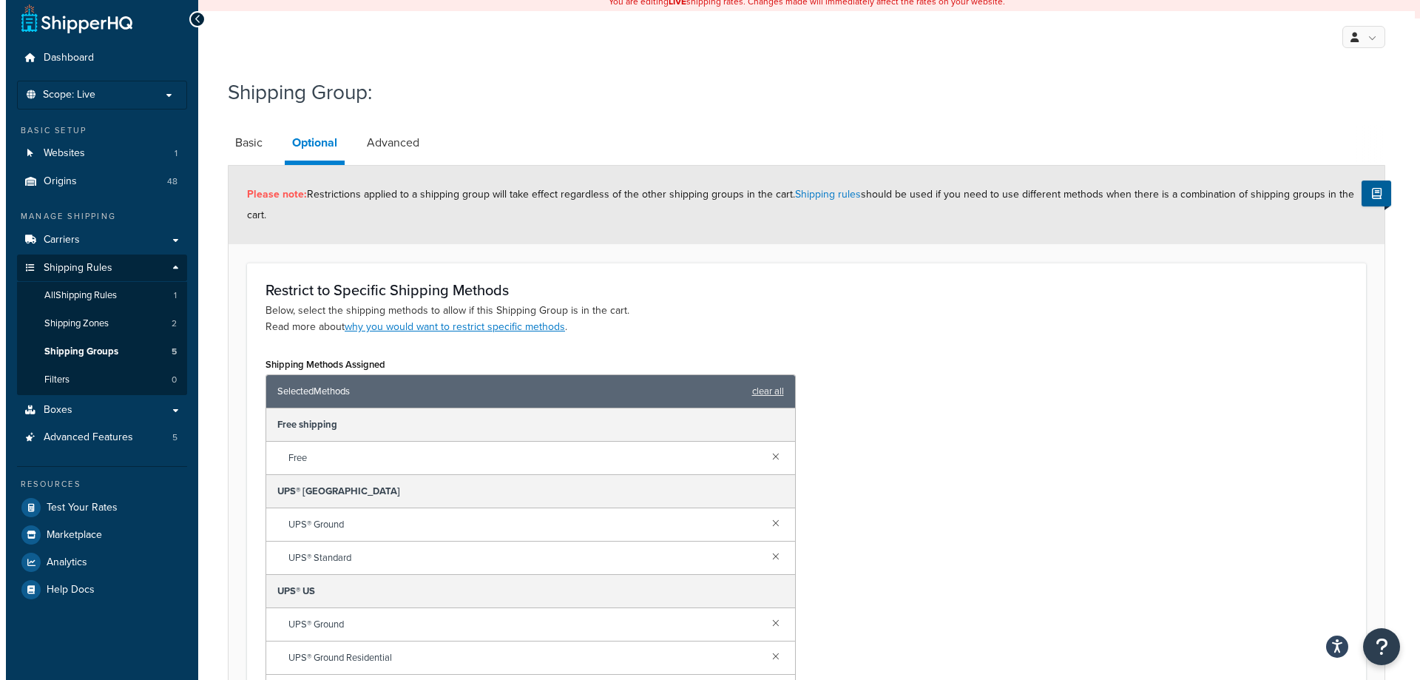
scroll to position [0, 0]
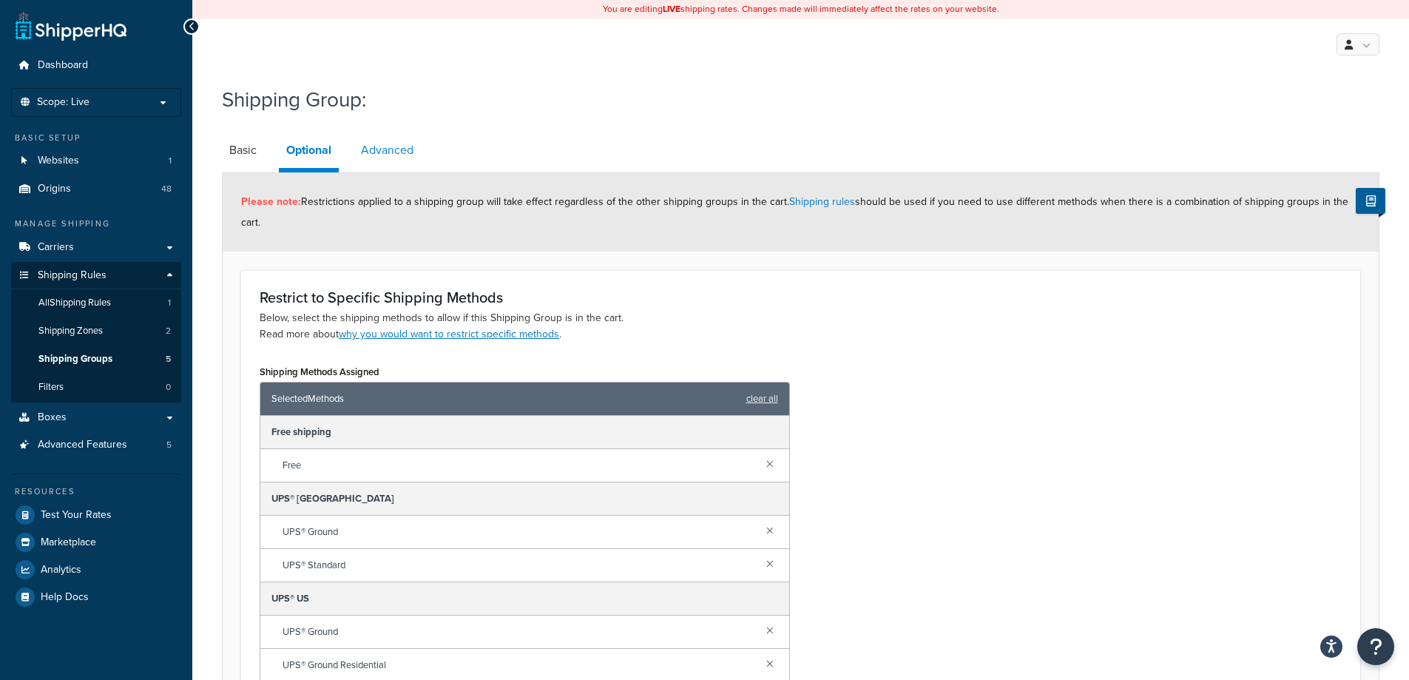
click at [374, 151] on link "Advanced" at bounding box center [387, 149] width 67 height 35
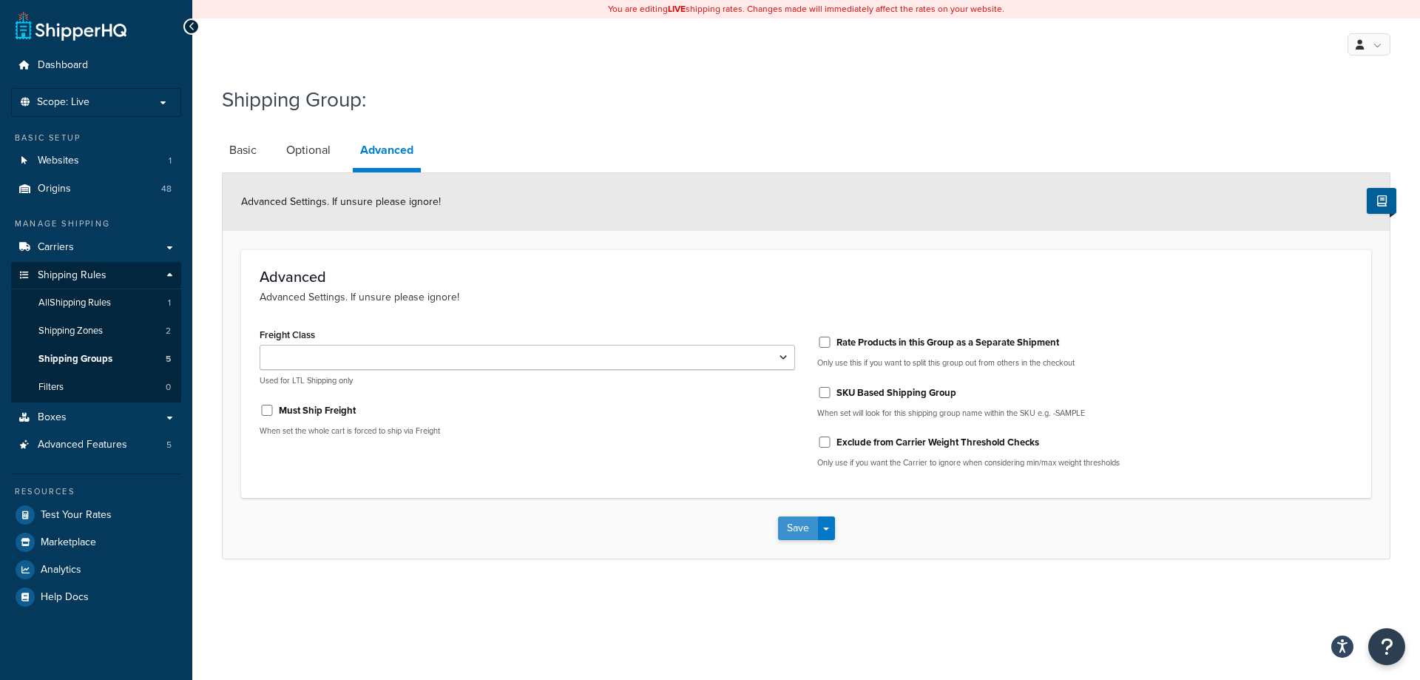
click at [786, 524] on button "Save" at bounding box center [798, 528] width 40 height 24
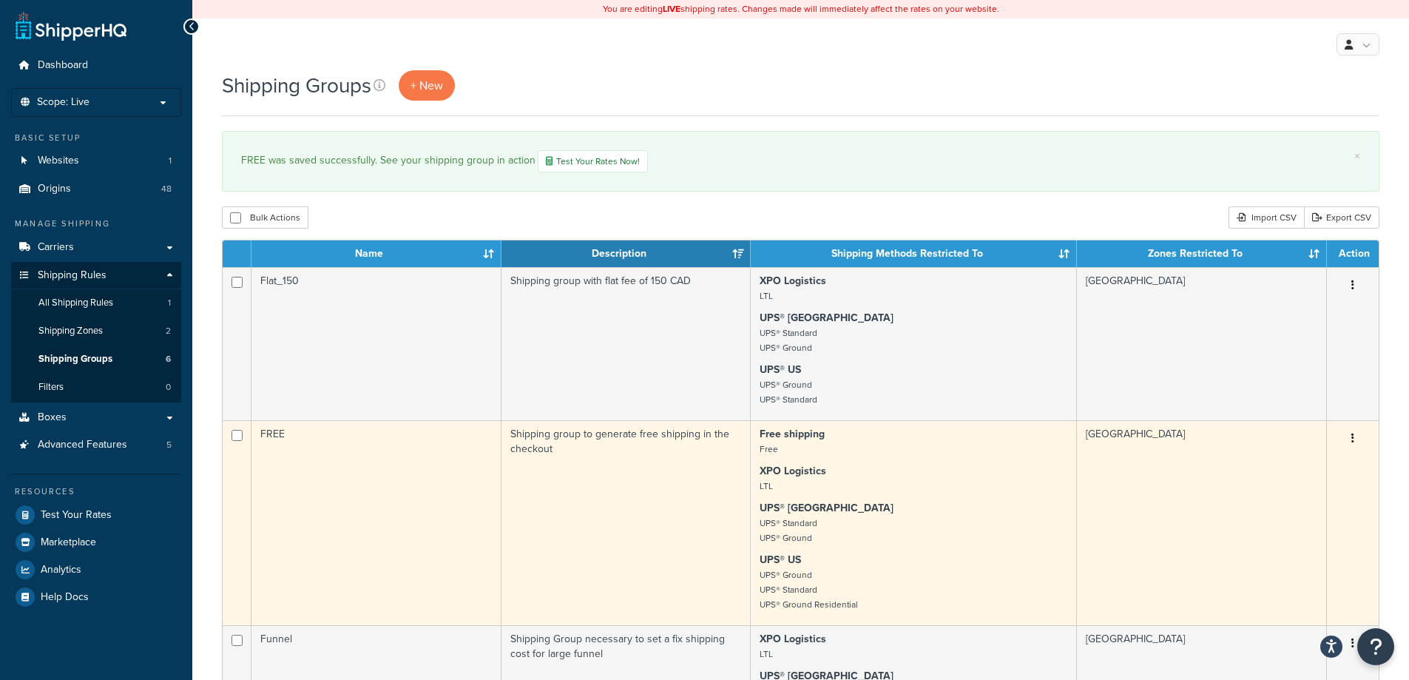
click at [354, 465] on td "FREE" at bounding box center [376, 522] width 250 height 205
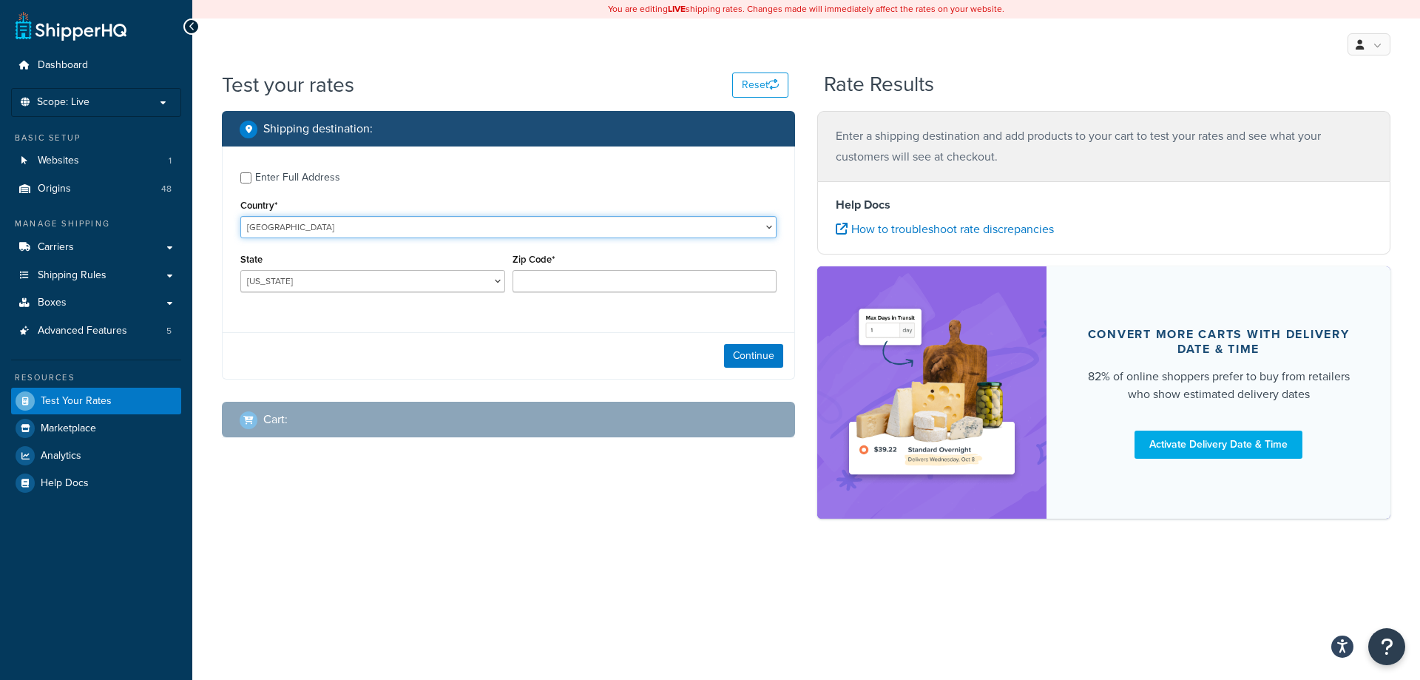
click at [287, 223] on select "[GEOGRAPHIC_DATA] [GEOGRAPHIC_DATA] [GEOGRAPHIC_DATA] [GEOGRAPHIC_DATA] [GEOGRA…" at bounding box center [508, 227] width 536 height 22
select select "CA"
click at [240, 216] on select "[GEOGRAPHIC_DATA] [GEOGRAPHIC_DATA] [GEOGRAPHIC_DATA] [GEOGRAPHIC_DATA] [GEOGRA…" at bounding box center [508, 227] width 536 height 22
click at [553, 278] on input "Zip Code*" at bounding box center [645, 281] width 265 height 22
type input "P7B 5L6"
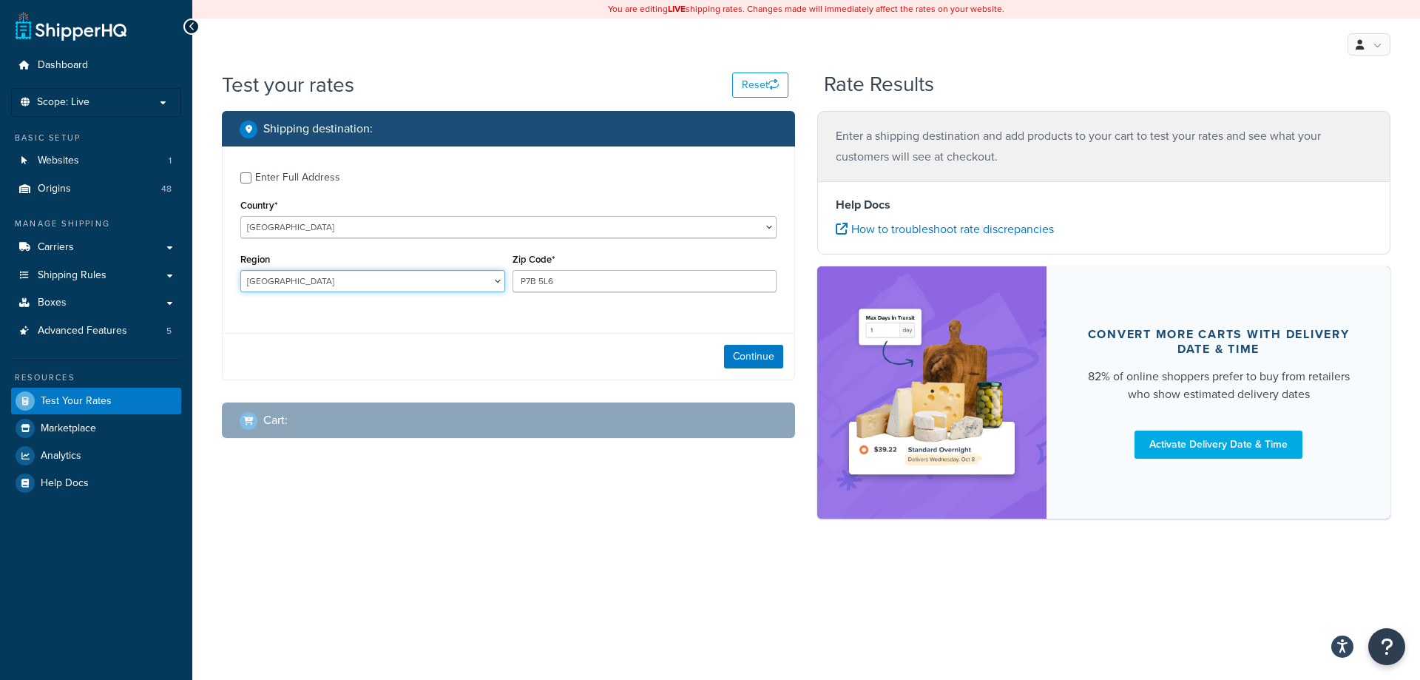
select select "ON"
drag, startPoint x: 523, startPoint y: 356, endPoint x: 344, endPoint y: 237, distance: 214.6
click at [522, 355] on div "Continue" at bounding box center [509, 355] width 572 height 47
click at [307, 180] on div "Enter Full Address" at bounding box center [297, 177] width 85 height 21
click at [251, 180] on input "Enter Full Address" at bounding box center [245, 177] width 11 height 11
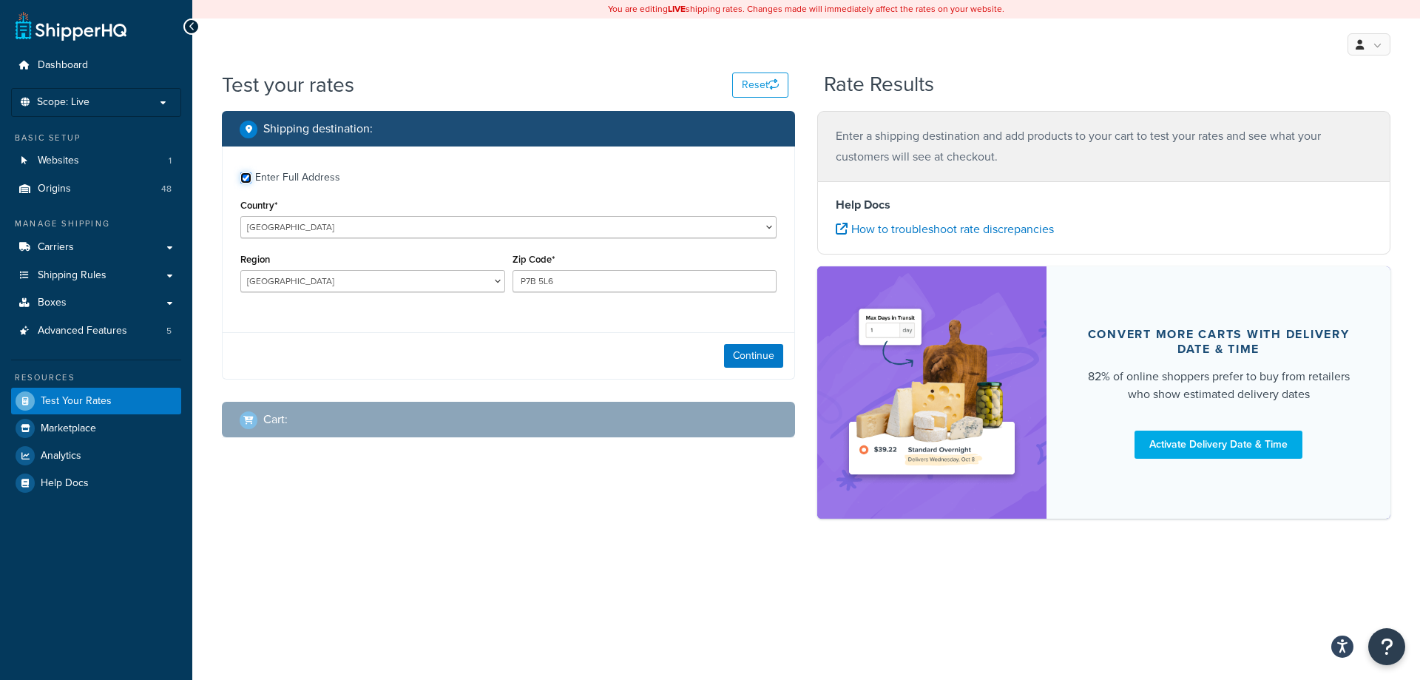
checkbox input "true"
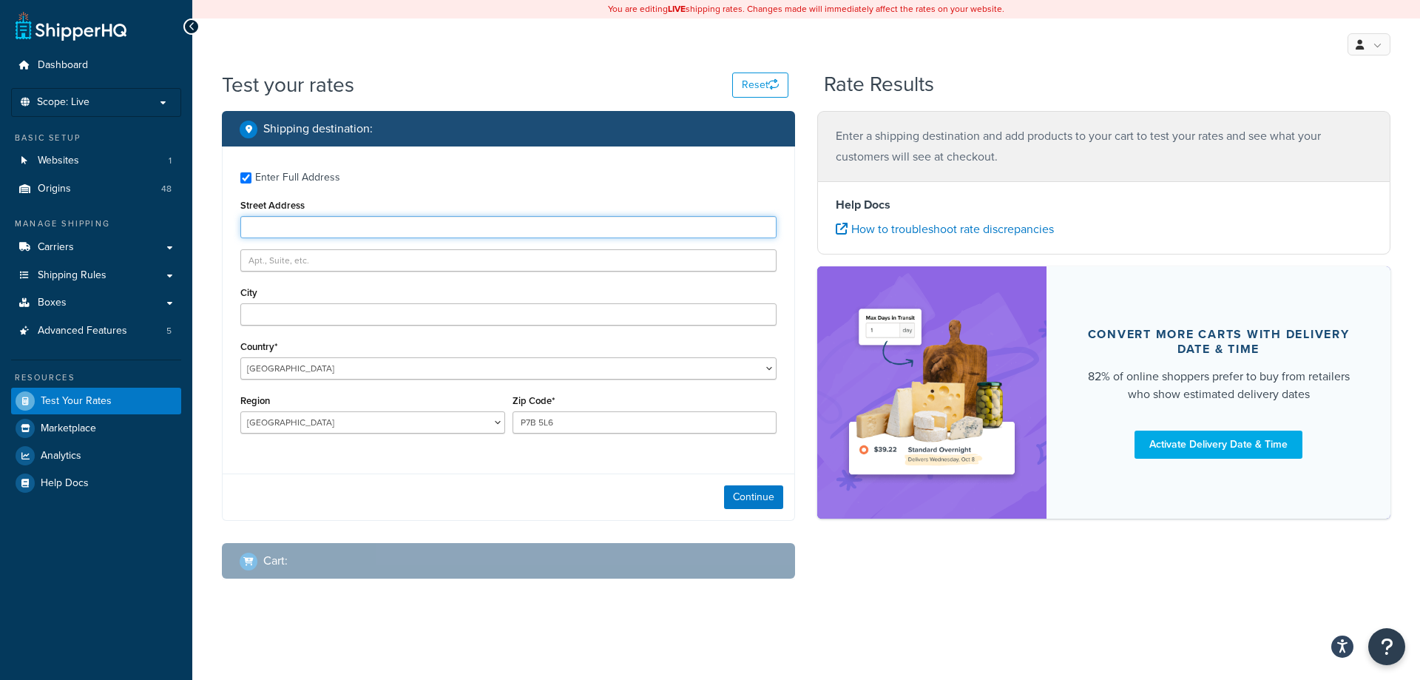
click at [311, 226] on input "Street Address" at bounding box center [508, 227] width 536 height 22
type input "359 Main St"
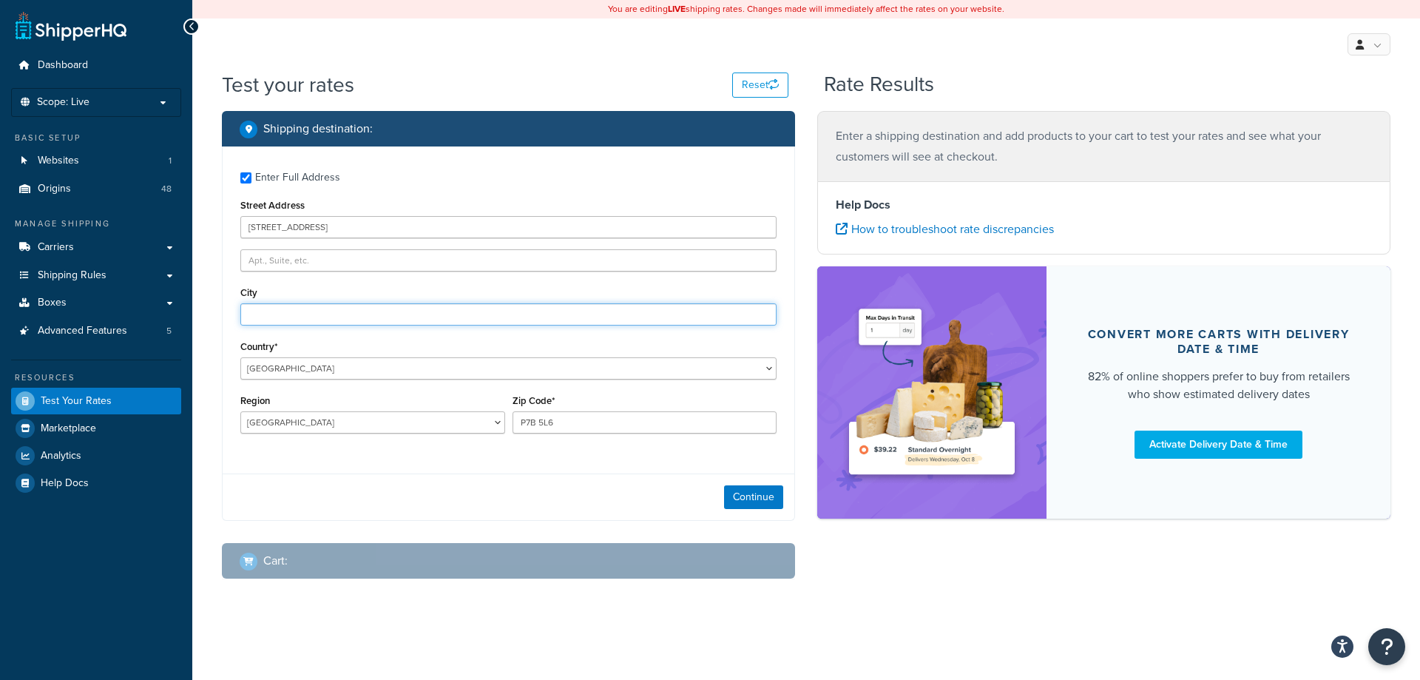
type input "Thunder Bay"
click at [763, 504] on button "Continue" at bounding box center [753, 497] width 59 height 24
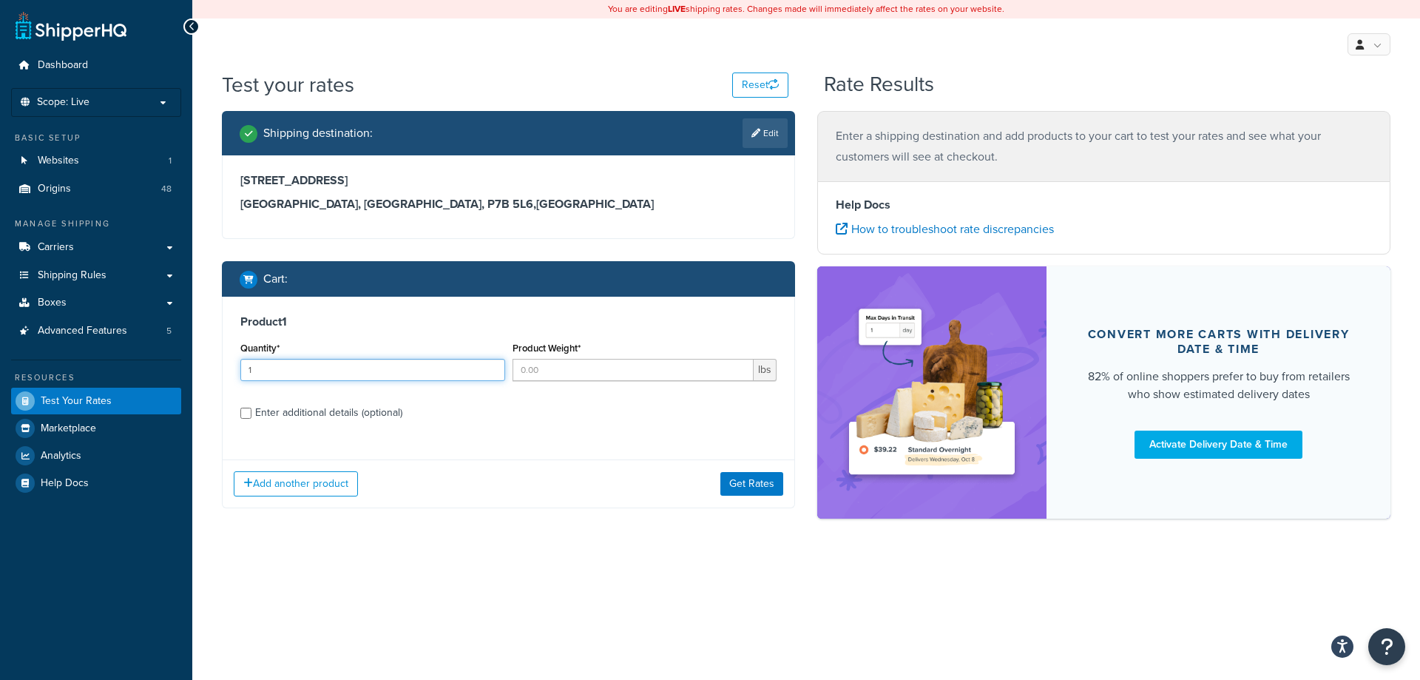
type input "1"
click at [491, 364] on input "1" at bounding box center [372, 370] width 265 height 22
click at [558, 382] on div "Product Weight* lbs" at bounding box center [645, 365] width 272 height 54
click at [569, 373] on input "Product Weight*" at bounding box center [634, 370] width 242 height 22
type input "1150"
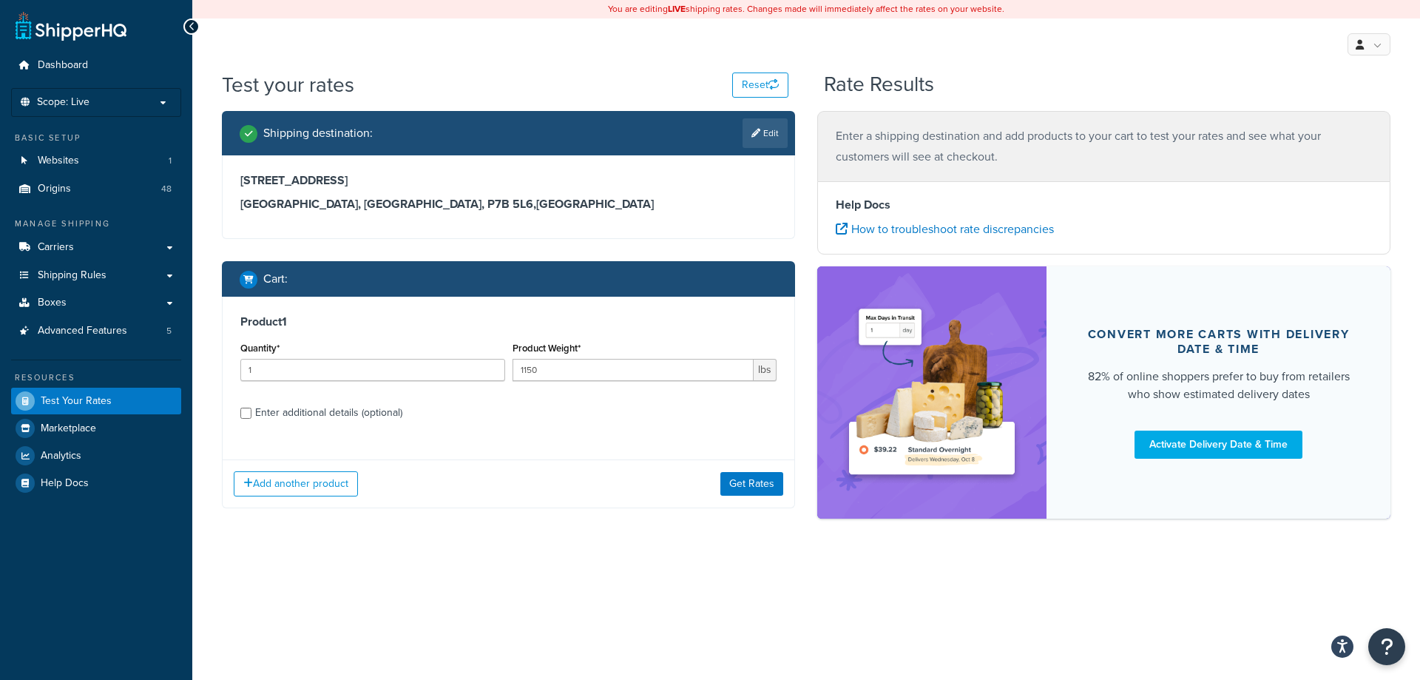
click at [287, 417] on div "Enter additional details (optional)" at bounding box center [328, 412] width 147 height 21
click at [251, 417] on input "Enter additional details (optional)" at bounding box center [245, 413] width 11 height 11
checkbox input "true"
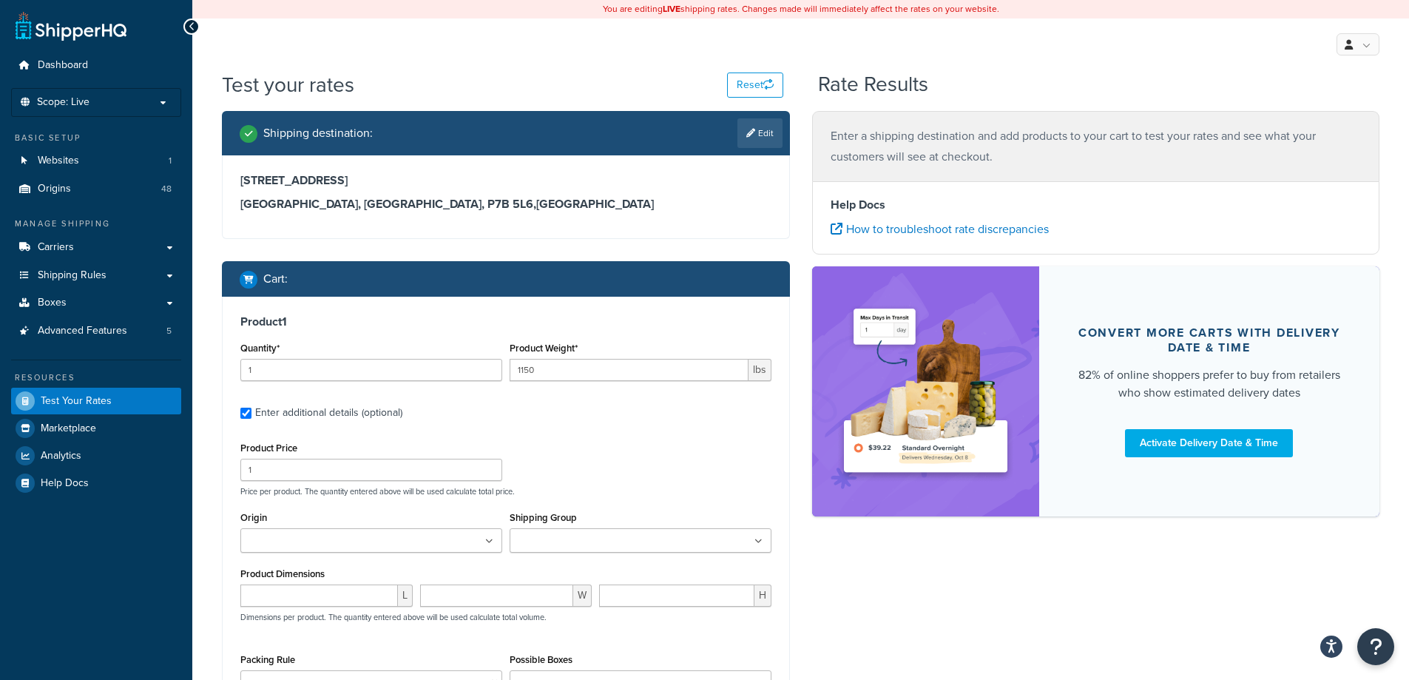
click at [618, 424] on div "Product 1 Quantity* 1 Product Weight* 1150 lbs Enter additional details (option…" at bounding box center [506, 536] width 567 height 478
click at [468, 547] on ul at bounding box center [371, 540] width 262 height 24
type input "denios ca"
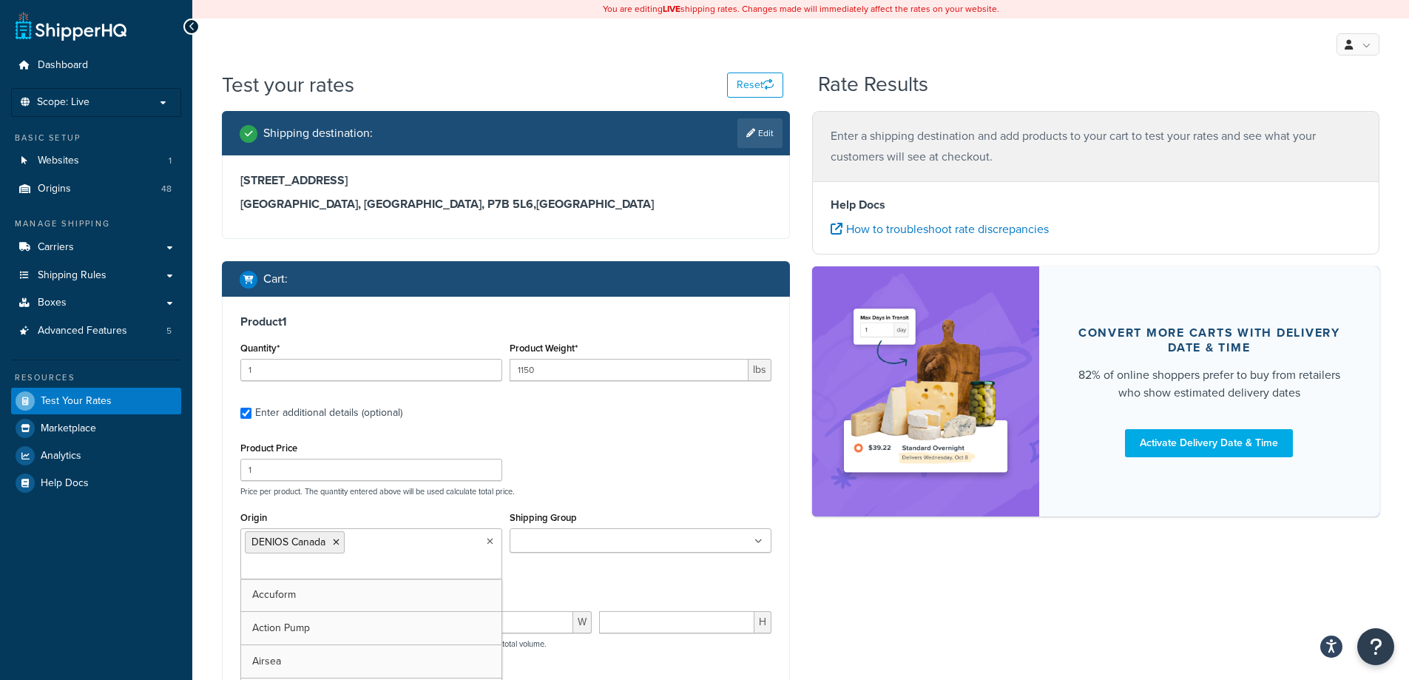
click at [683, 452] on div "Product Price 1 Price per product. The quantity entered above will be used calc…" at bounding box center [506, 467] width 538 height 58
click at [616, 558] on div "Shipping Group Flat_150 FREE Funnel Large Quote" at bounding box center [640, 535] width 269 height 56
click at [617, 545] on input "Shipping Group" at bounding box center [579, 541] width 131 height 16
drag, startPoint x: 597, startPoint y: 594, endPoint x: 618, endPoint y: 499, distance: 96.9
click at [623, 464] on div "Product Price 1 Price per product. The quantity entered above will be used calc…" at bounding box center [506, 467] width 538 height 58
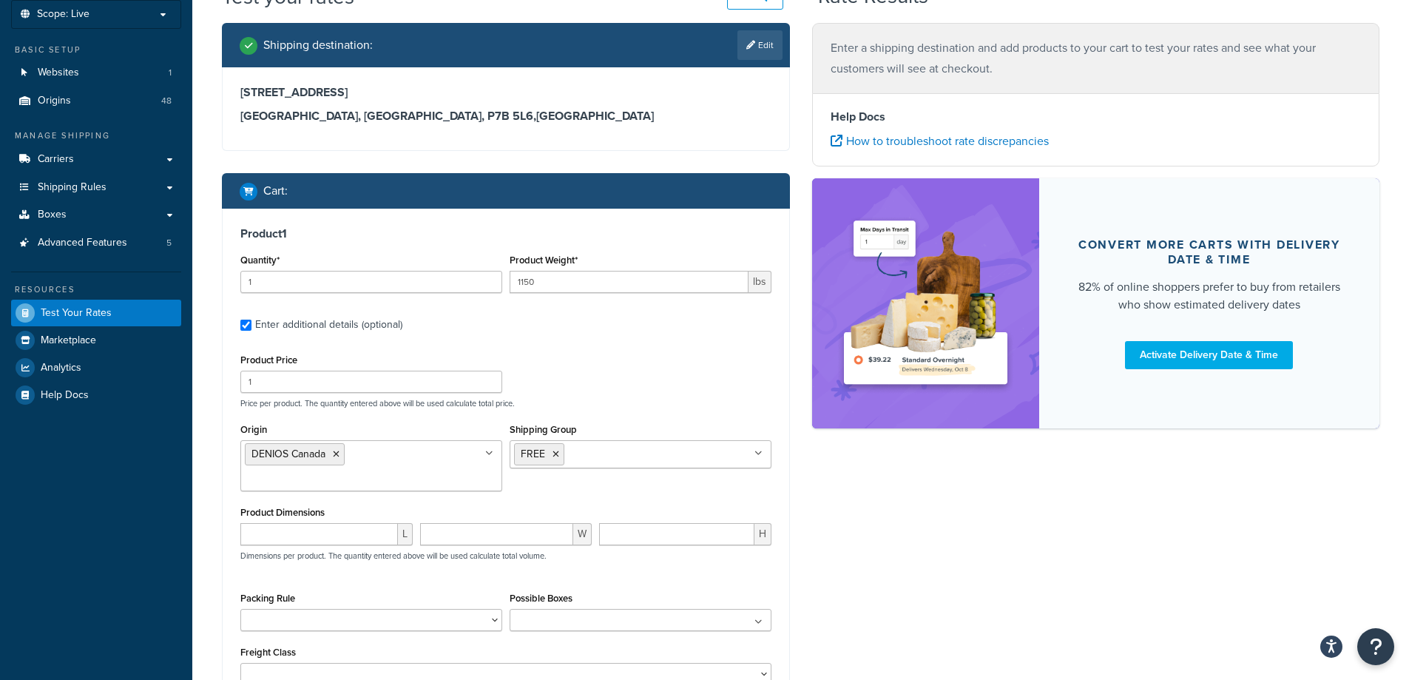
scroll to position [222, 0]
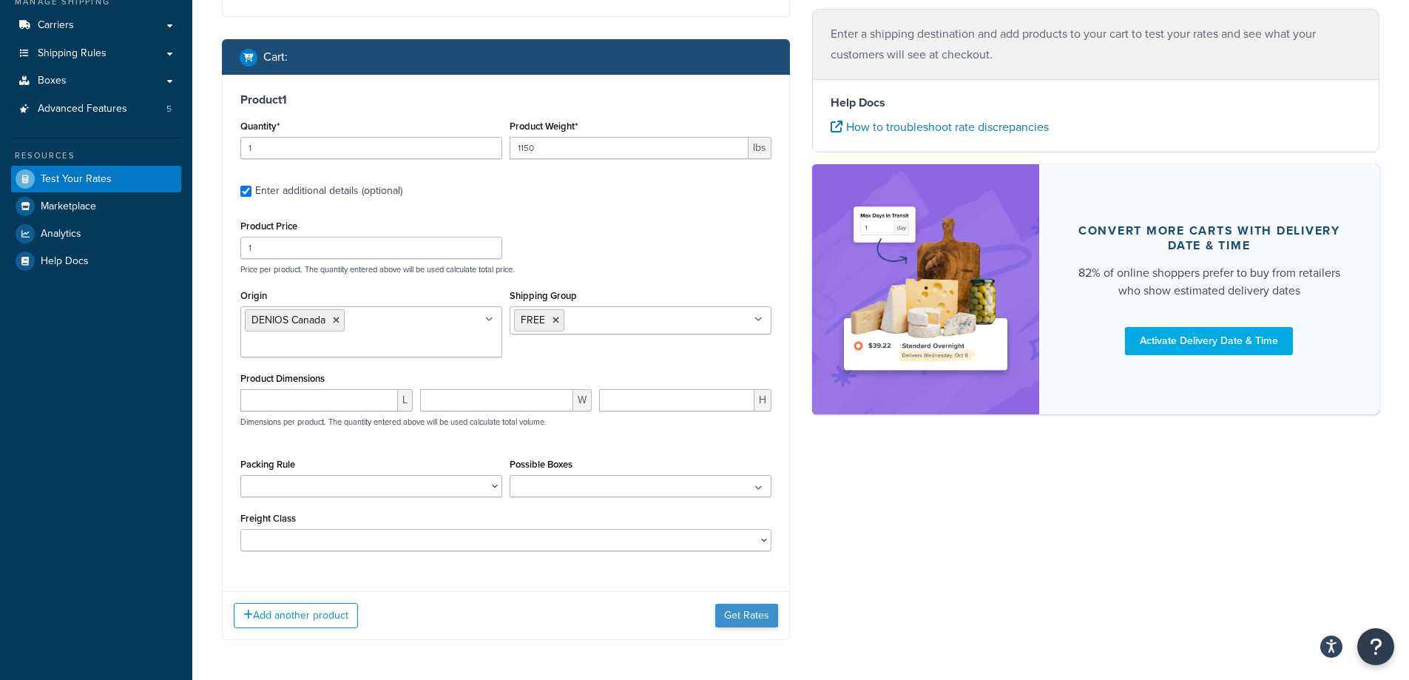
click at [733, 591] on div "Add another product Get Rates" at bounding box center [506, 615] width 567 height 48
click at [736, 603] on button "Get Rates" at bounding box center [746, 615] width 63 height 24
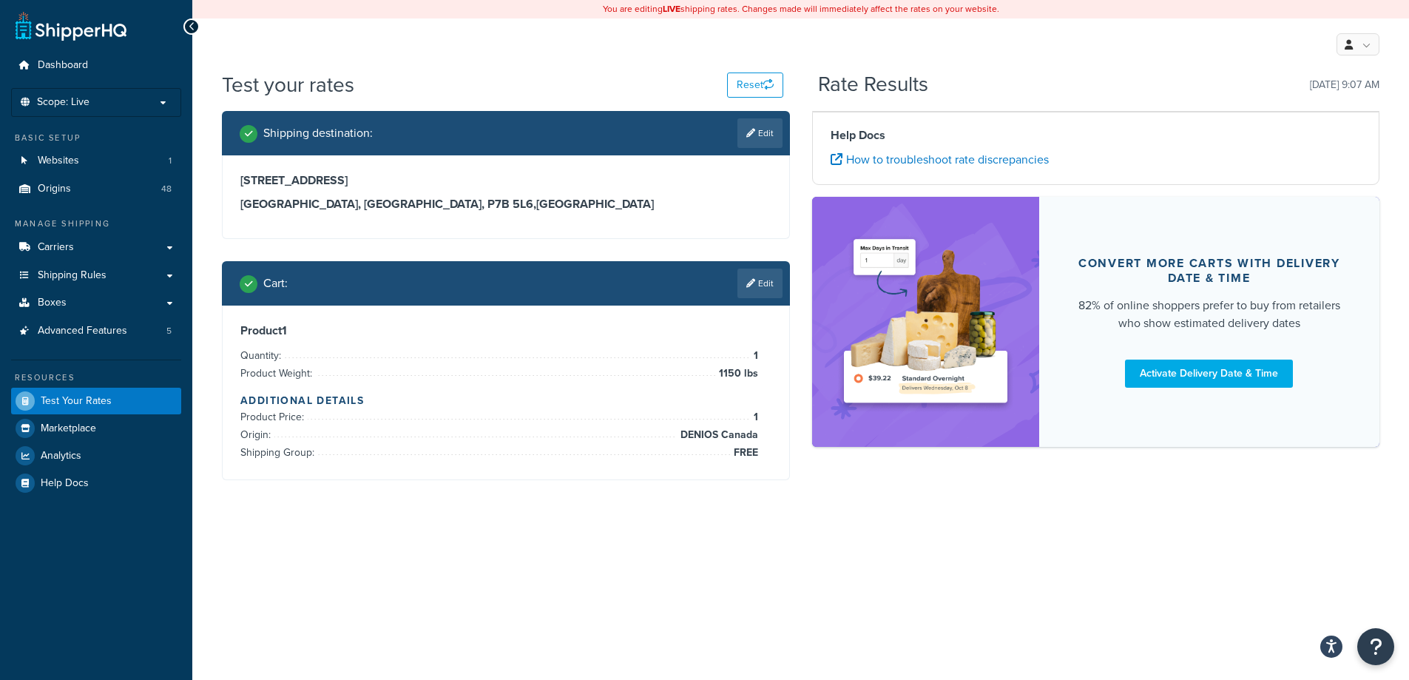
scroll to position [0, 0]
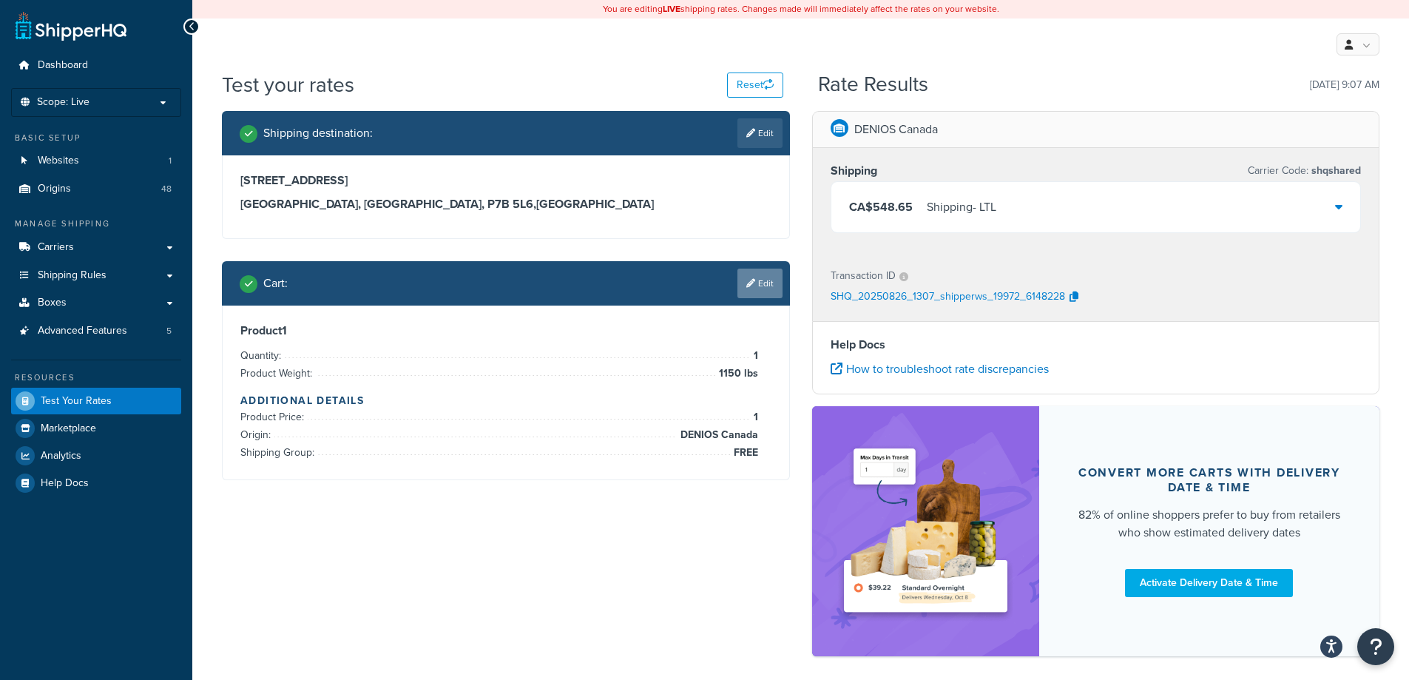
click at [768, 277] on link "Edit" at bounding box center [759, 283] width 45 height 30
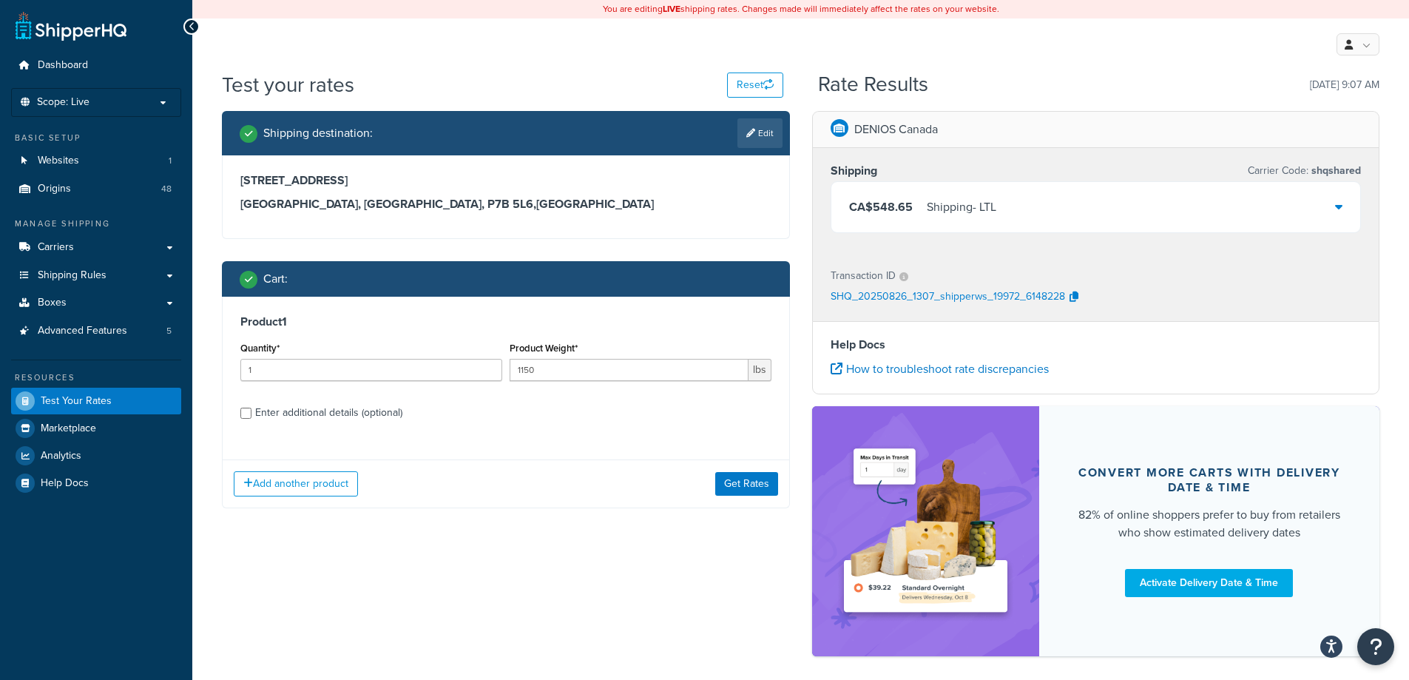
click at [352, 411] on div "Enter additional details (optional)" at bounding box center [328, 412] width 147 height 21
click at [251, 411] on input "Enter additional details (optional)" at bounding box center [245, 413] width 11 height 11
checkbox input "true"
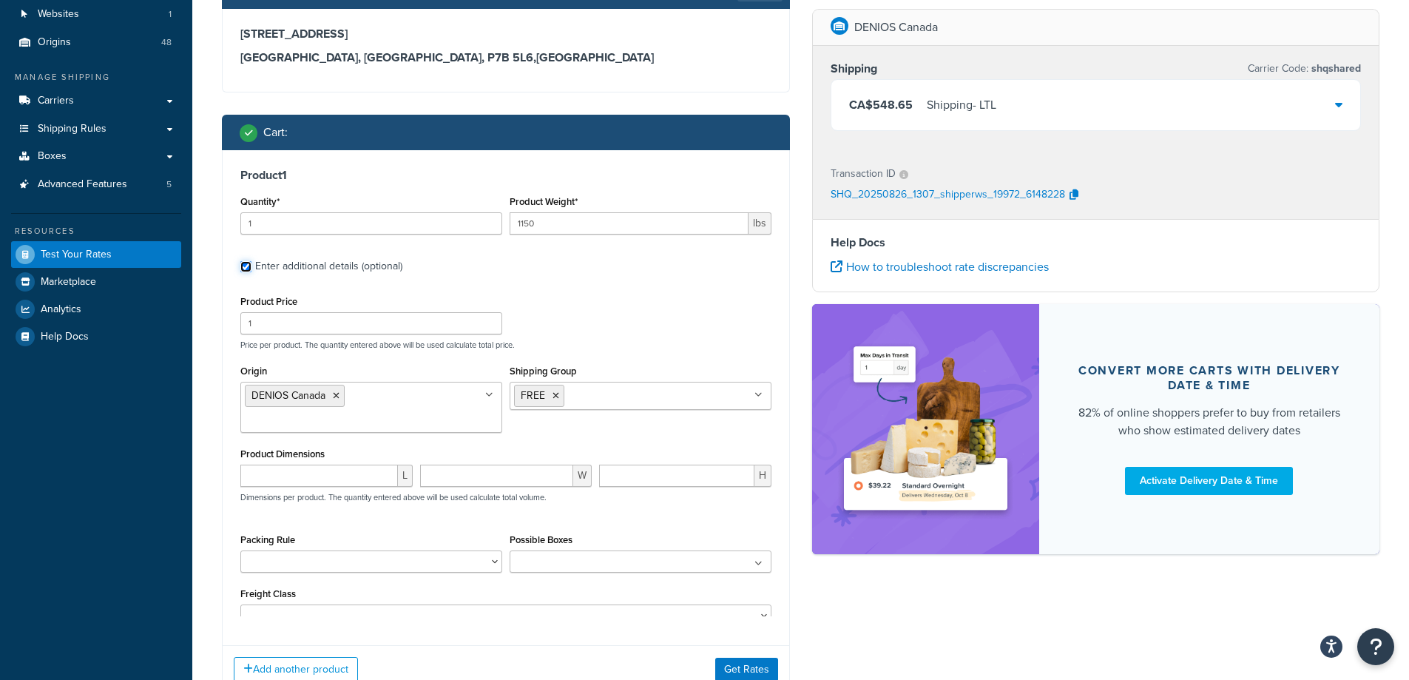
scroll to position [148, 0]
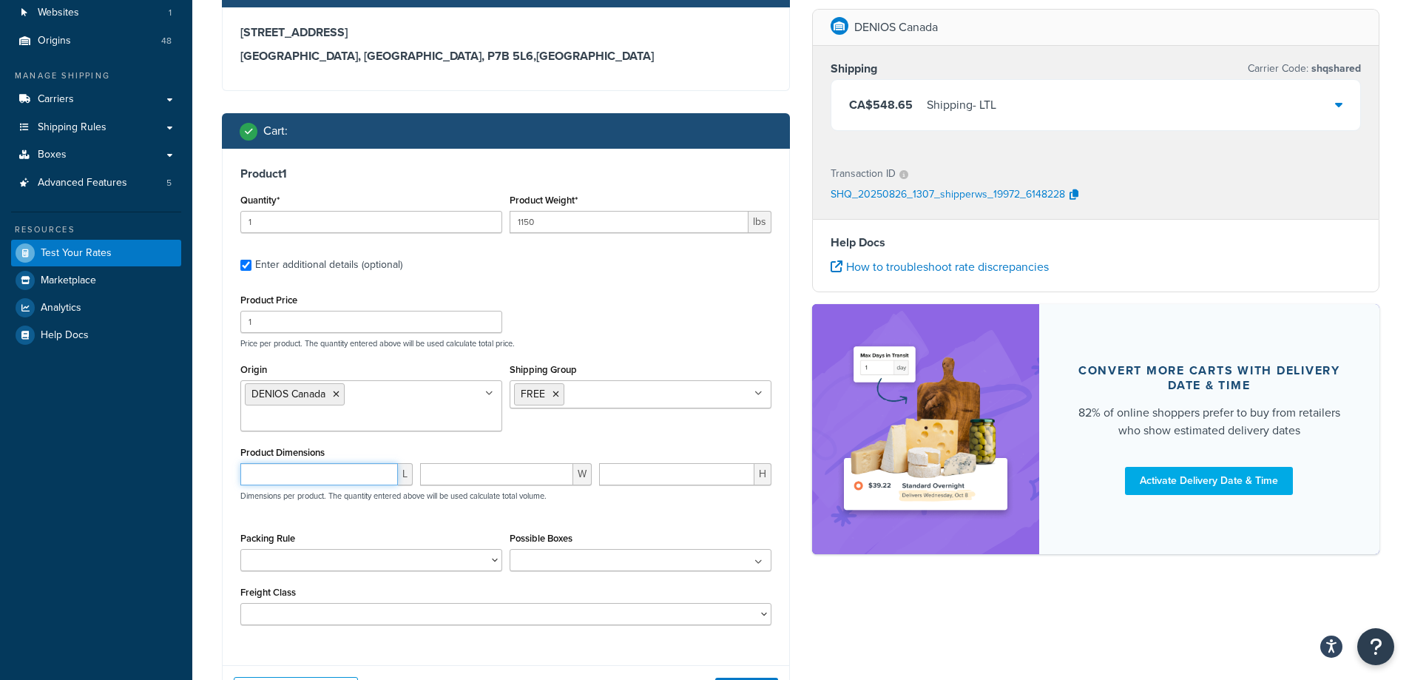
click at [348, 463] on input "number" at bounding box center [319, 474] width 158 height 22
type input "55"
type input "50"
type input "11"
click at [758, 677] on button "Get Rates" at bounding box center [746, 689] width 63 height 24
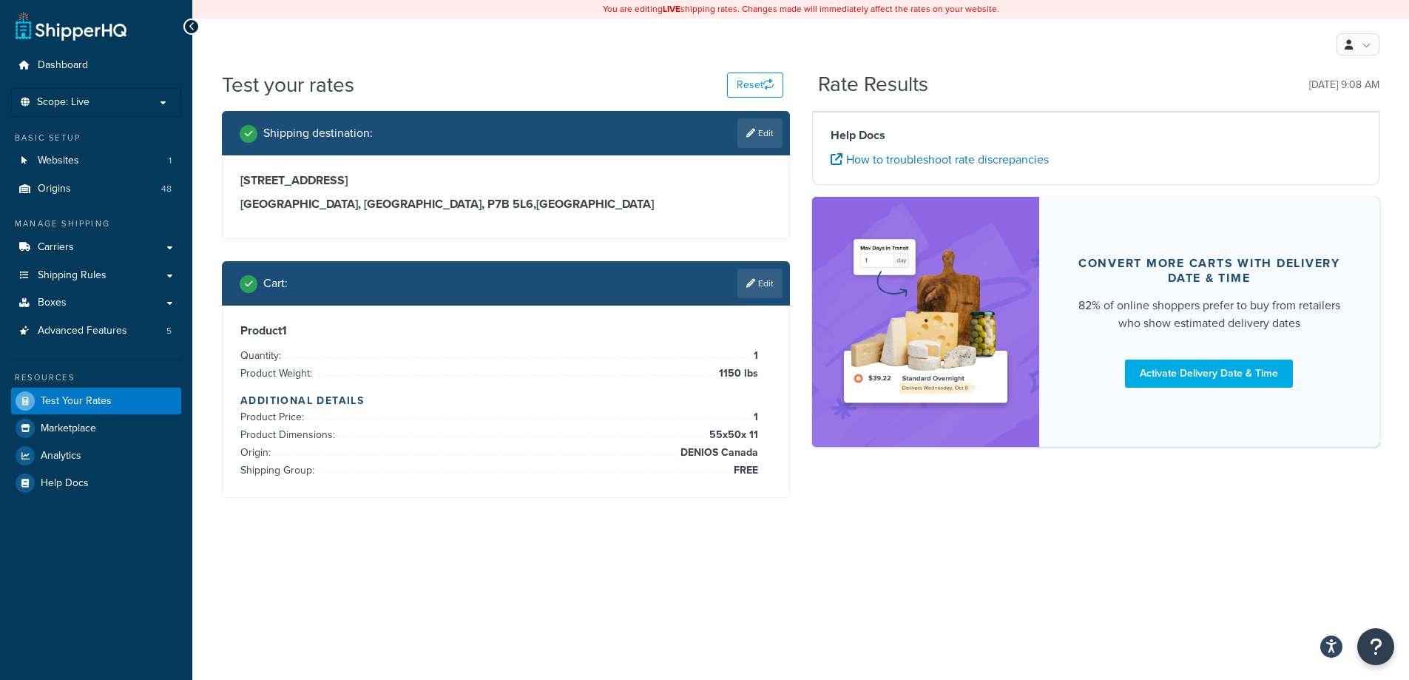
scroll to position [0, 0]
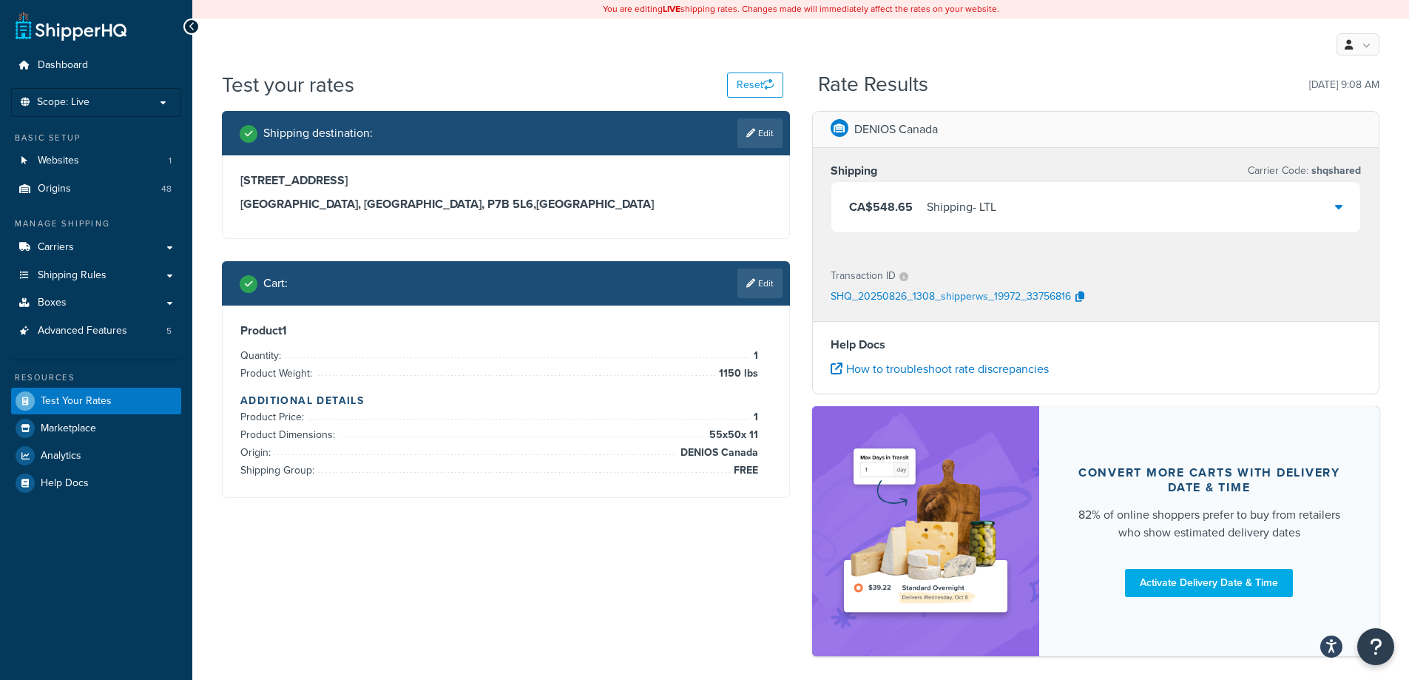
click at [751, 271] on link "Edit" at bounding box center [759, 283] width 45 height 30
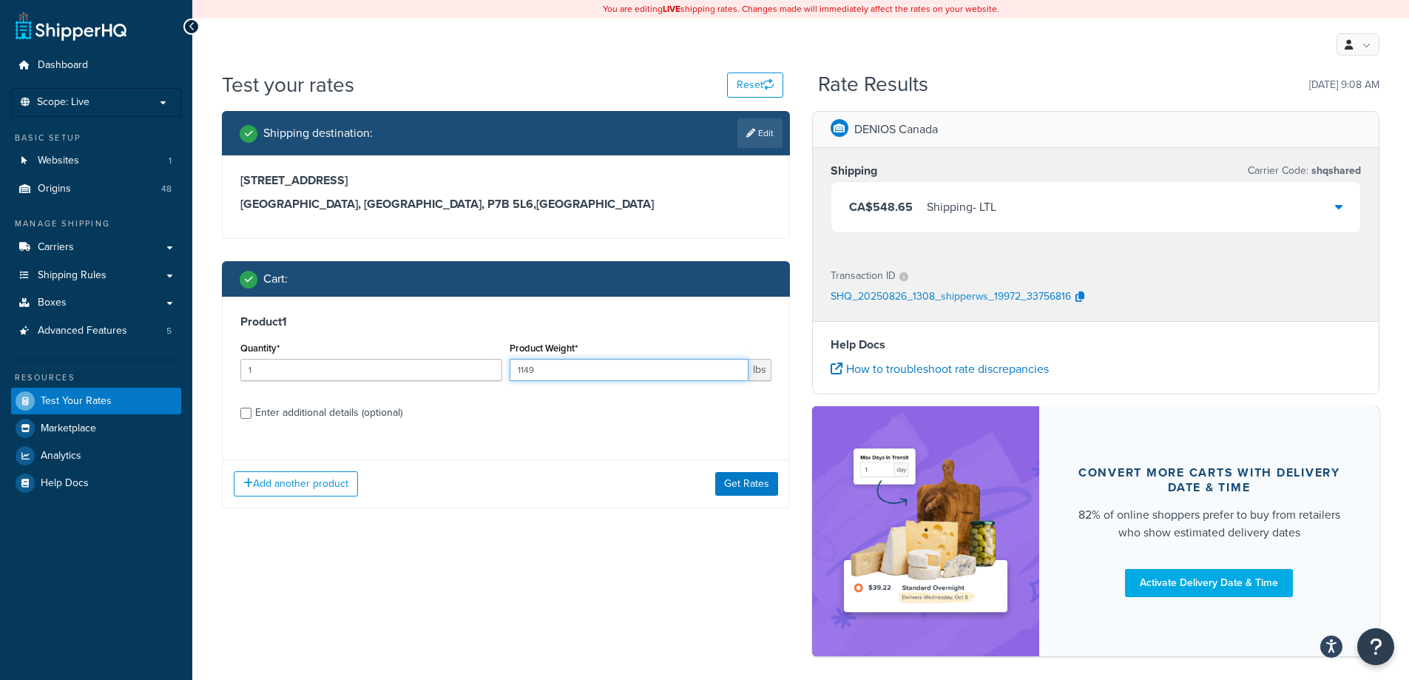
type input "1149"
click at [734, 374] on input "1149" at bounding box center [629, 370] width 239 height 22
click at [740, 478] on button "Get Rates" at bounding box center [746, 484] width 63 height 24
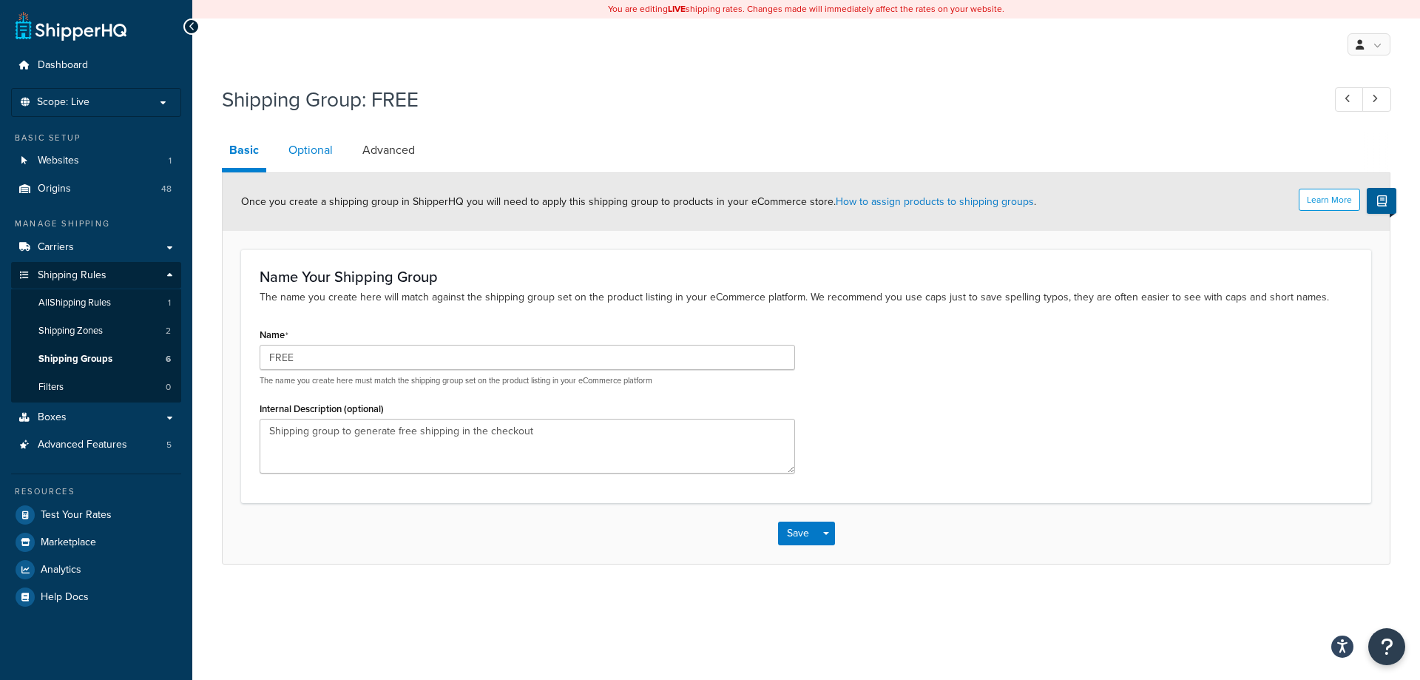
drag, startPoint x: 302, startPoint y: 155, endPoint x: 338, endPoint y: 172, distance: 39.4
click at [304, 155] on link "Optional" at bounding box center [310, 149] width 59 height 35
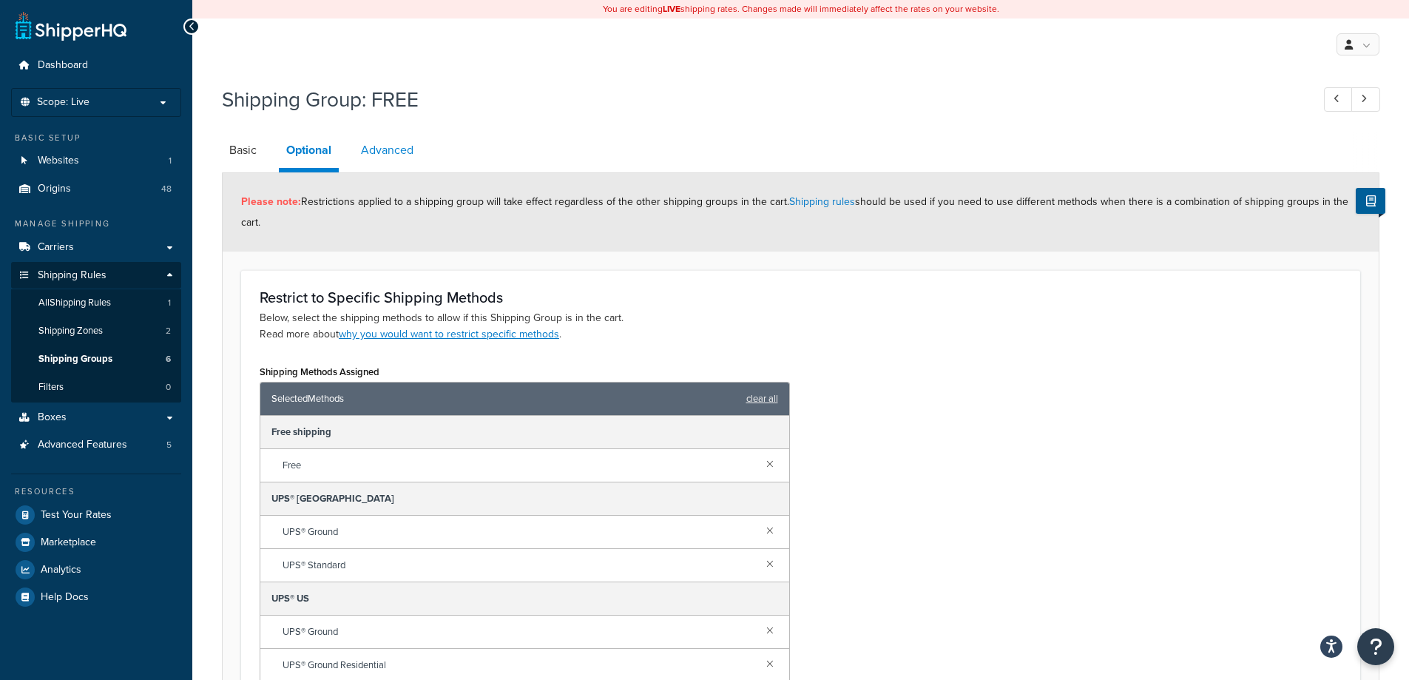
click at [403, 155] on link "Advanced" at bounding box center [387, 149] width 67 height 35
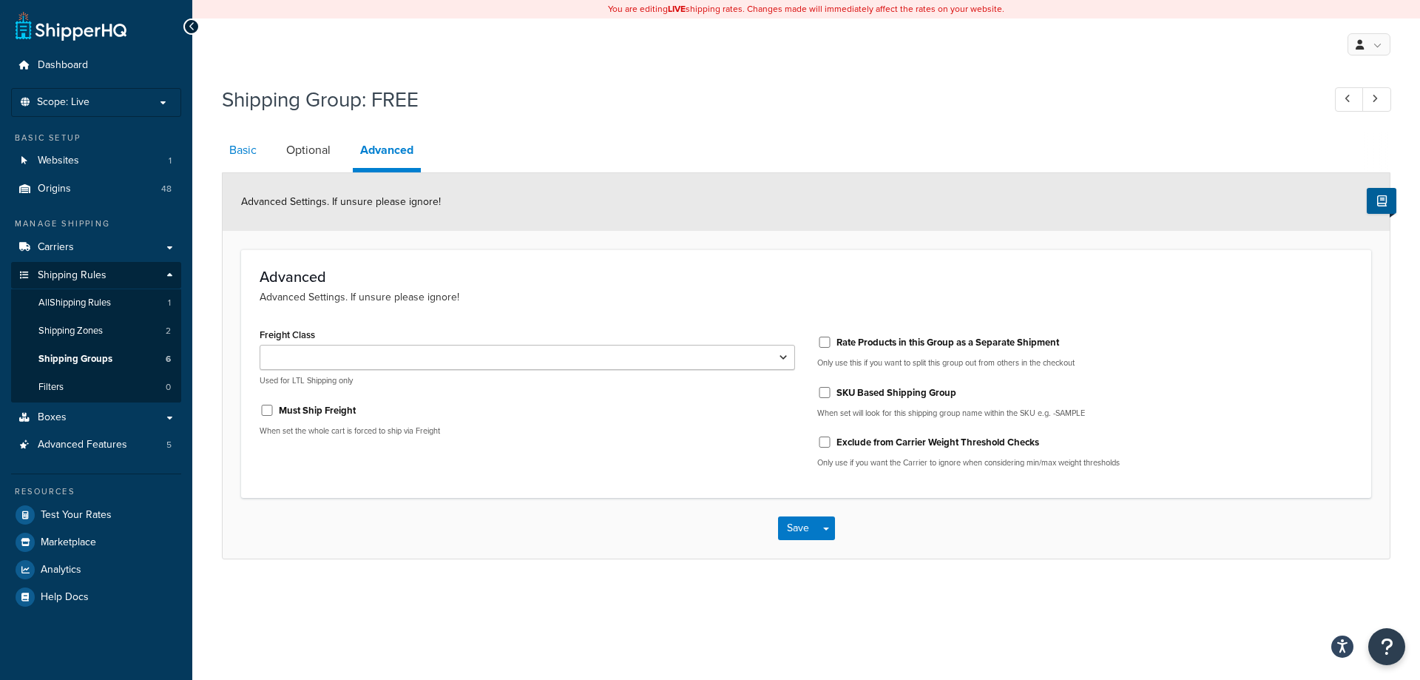
click at [246, 160] on link "Basic" at bounding box center [243, 149] width 42 height 35
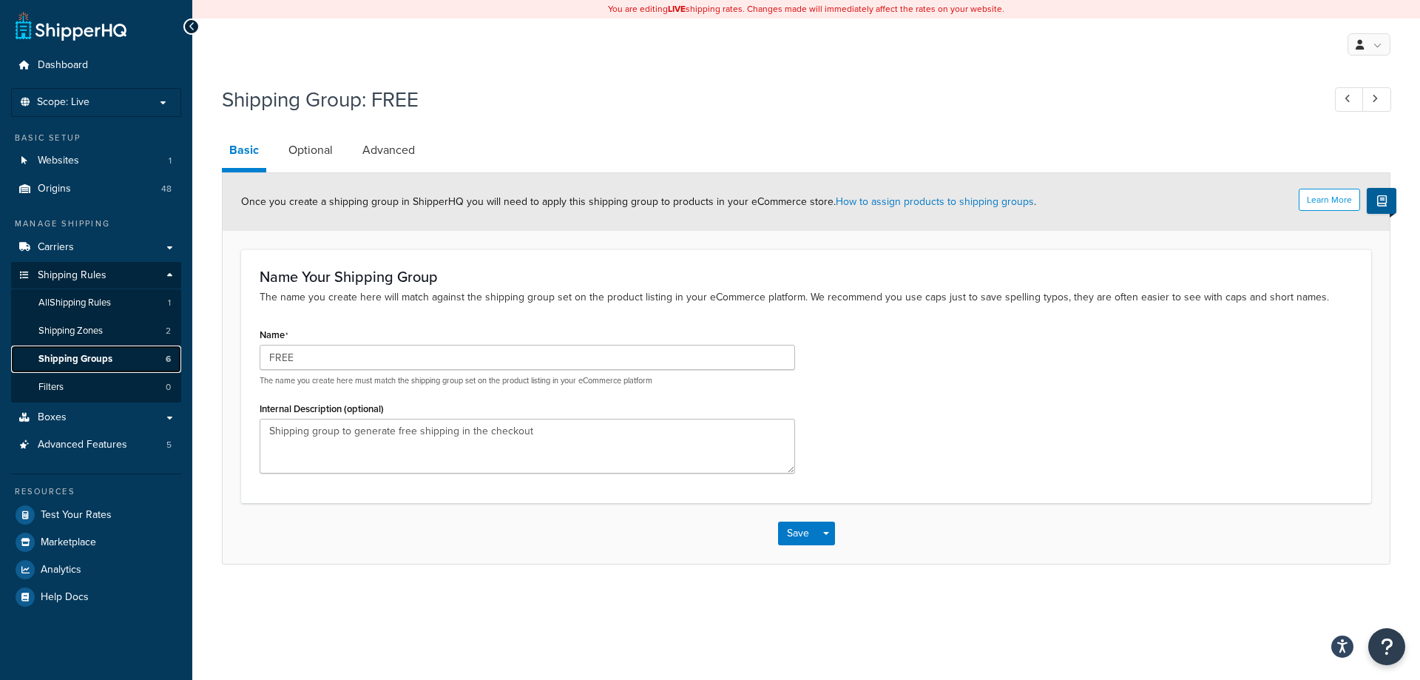
click at [88, 356] on span "Shipping Groups" at bounding box center [75, 359] width 74 height 13
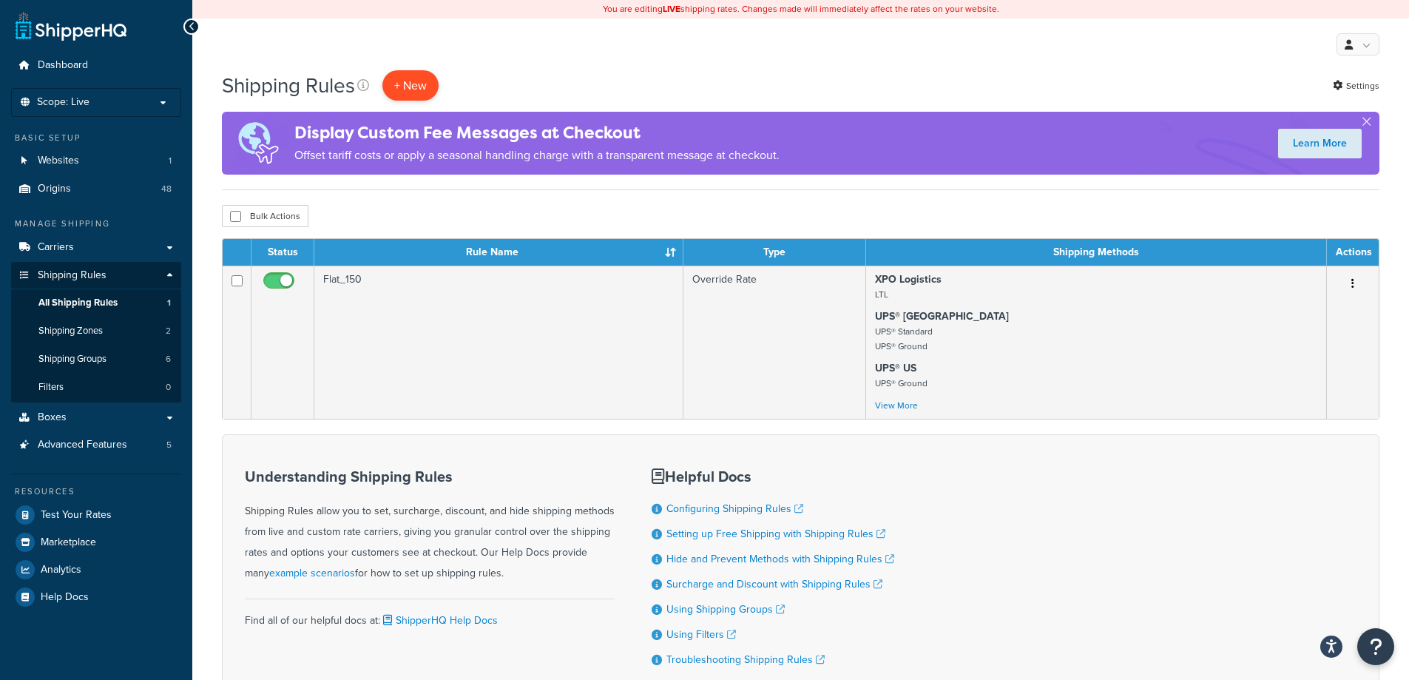
click at [402, 84] on p "+ New" at bounding box center [410, 85] width 56 height 30
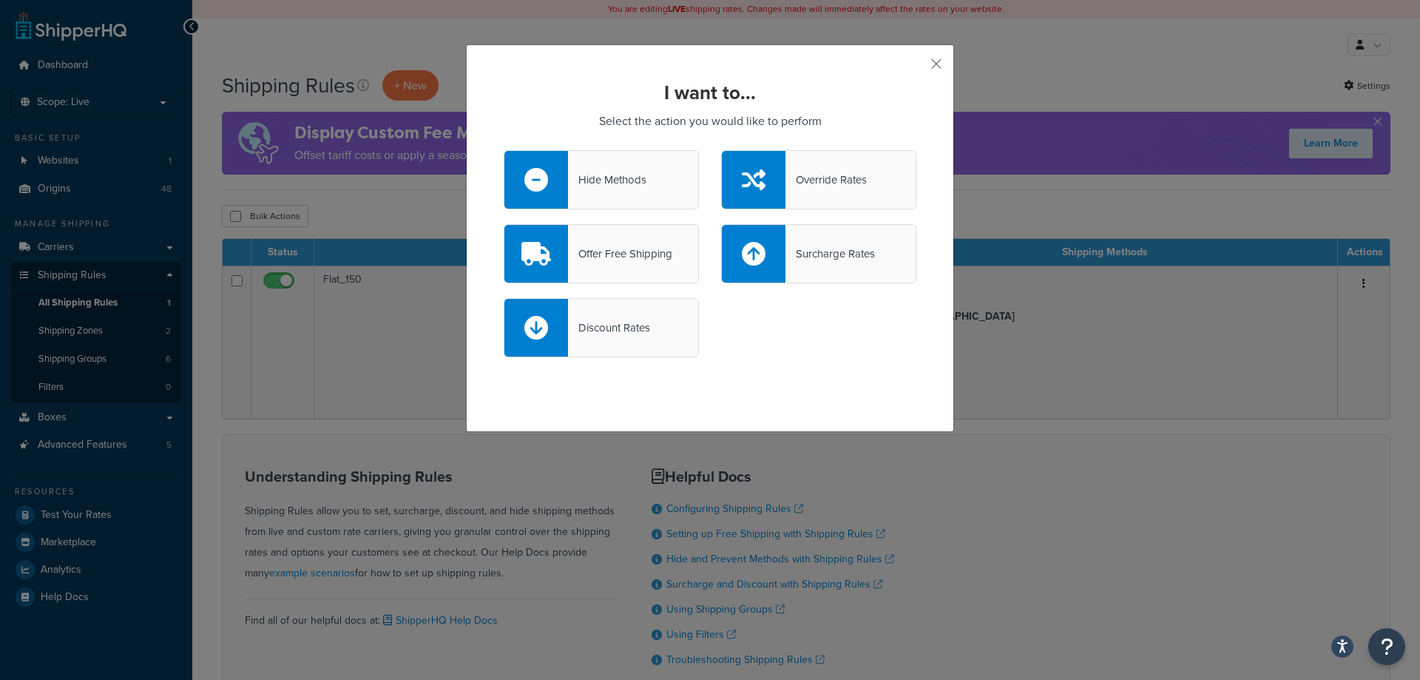
click at [574, 254] on div "Offer Free Shipping" at bounding box center [620, 253] width 104 height 21
click at [0, 0] on input "Offer Free Shipping" at bounding box center [0, 0] width 0 height 0
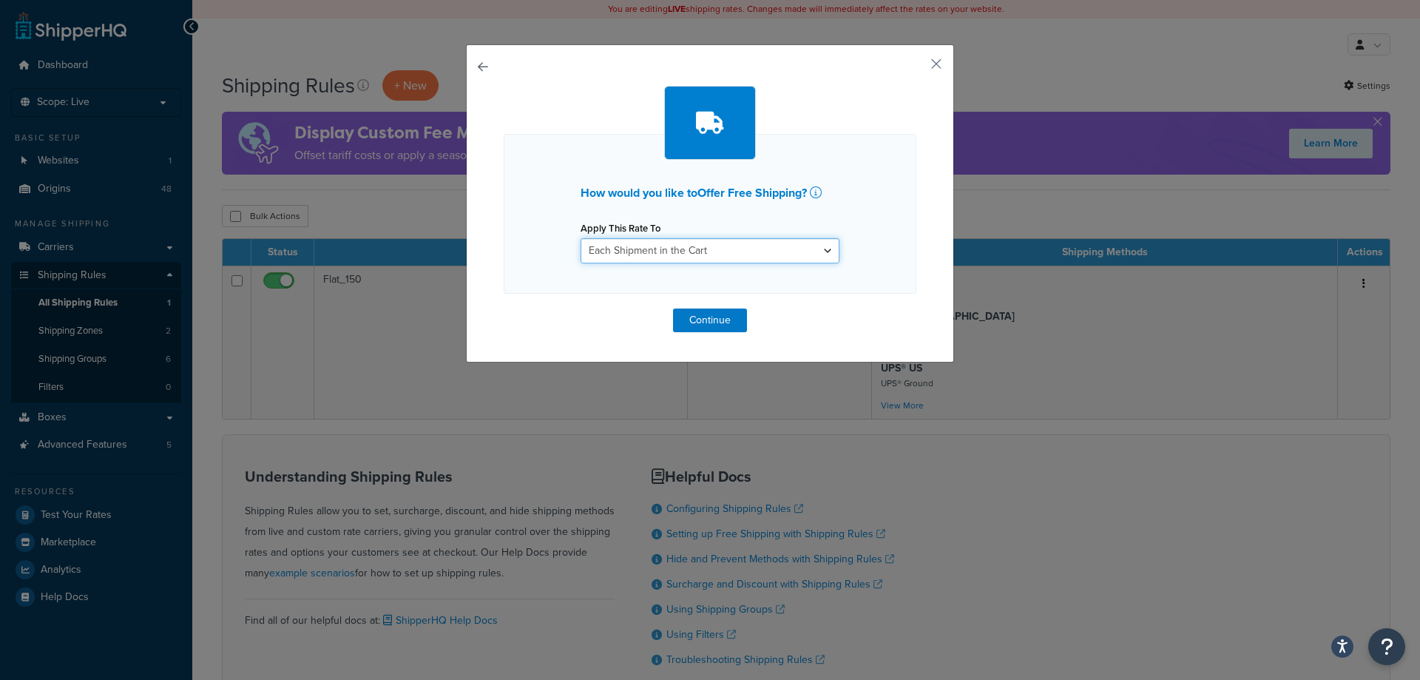
click at [594, 248] on select "Each Shipment in the Cart Each Origin in the Cart Each Shipping Group in the Ca…" at bounding box center [710, 250] width 259 height 25
select select "ITEM"
click at [581, 238] on select "Each Shipment in the Cart Each Origin in the Cart Each Shipping Group in the Ca…" at bounding box center [710, 250] width 259 height 25
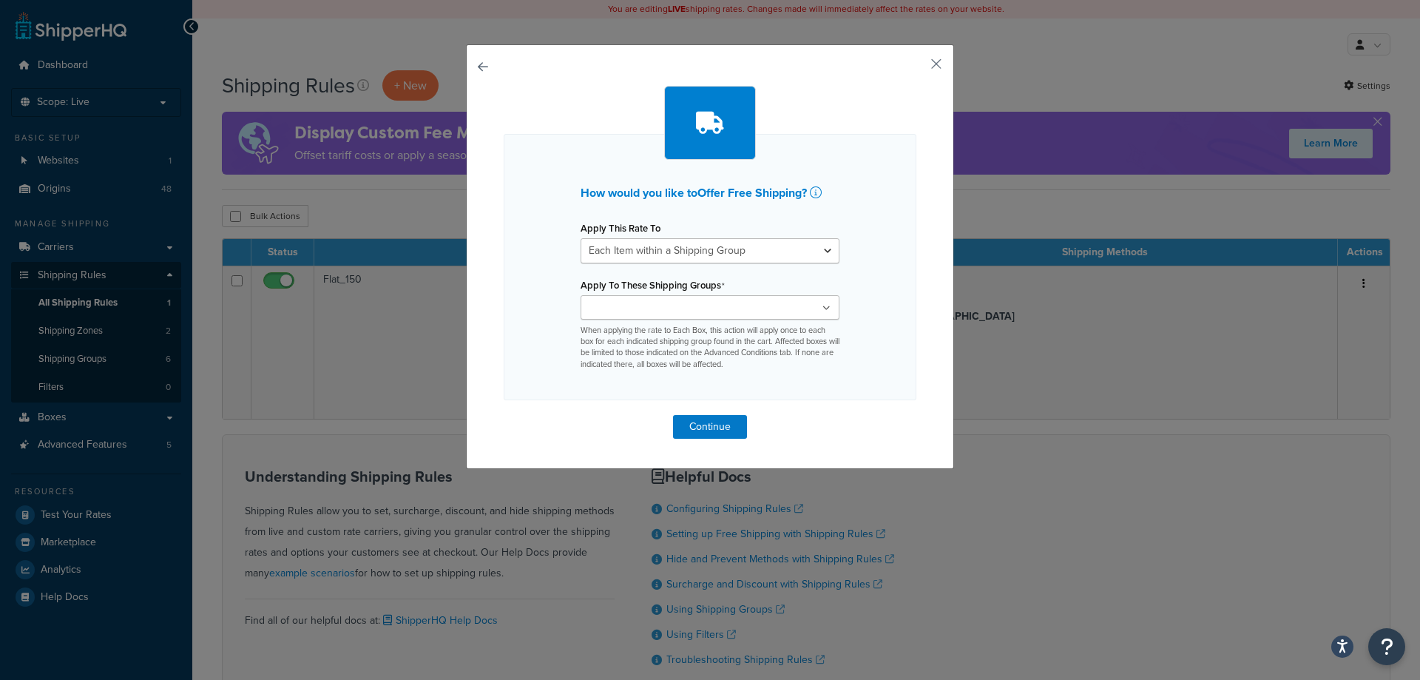
click at [673, 313] on input "Apply To These Shipping Groups" at bounding box center [650, 308] width 131 height 16
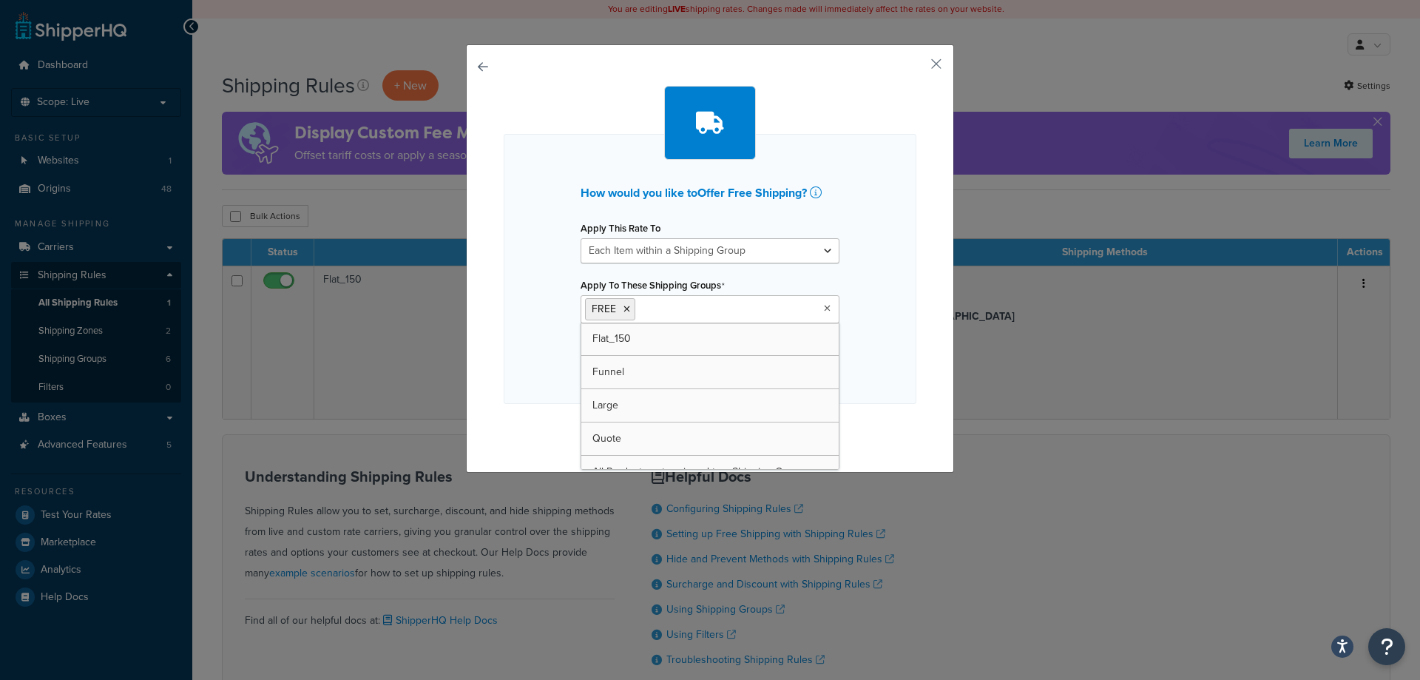
click at [889, 323] on div "How would you like to Offer Free Shipping ? Apply This Rate To Each Shipment in…" at bounding box center [710, 269] width 413 height 270
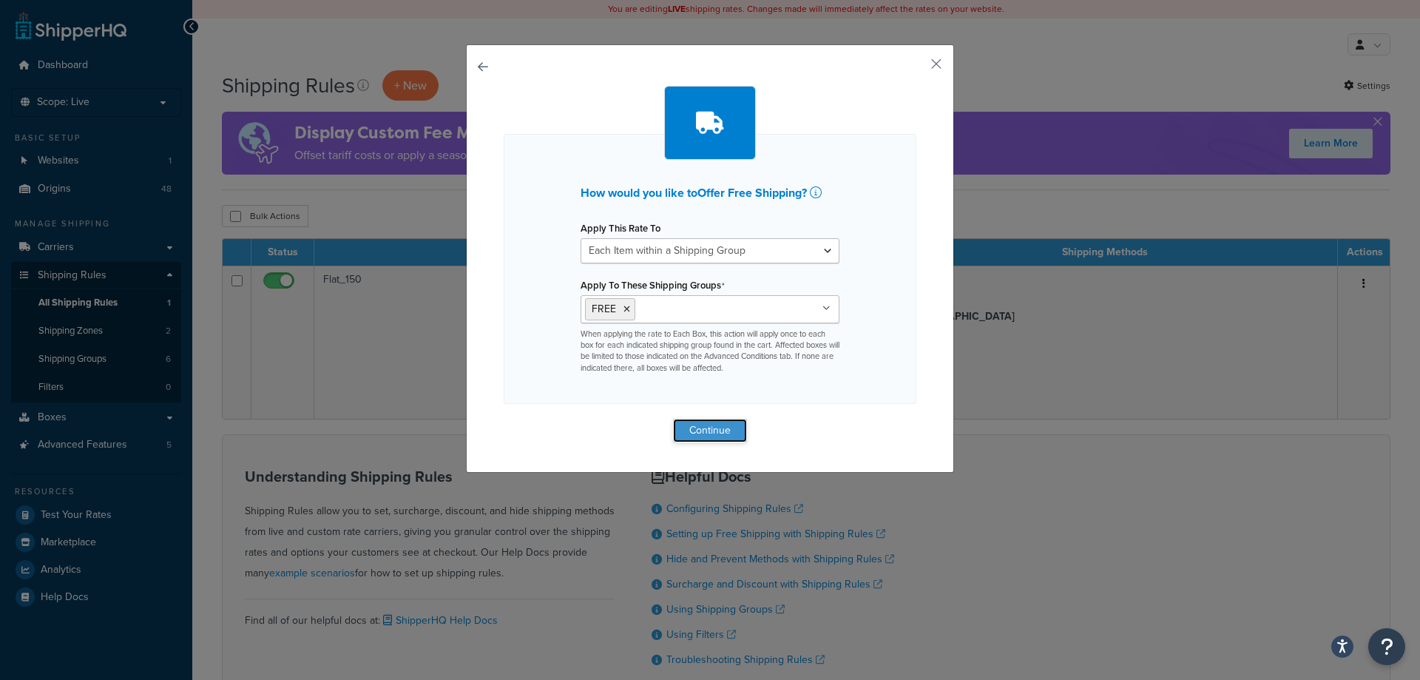
click at [694, 439] on button "Continue" at bounding box center [710, 431] width 74 height 24
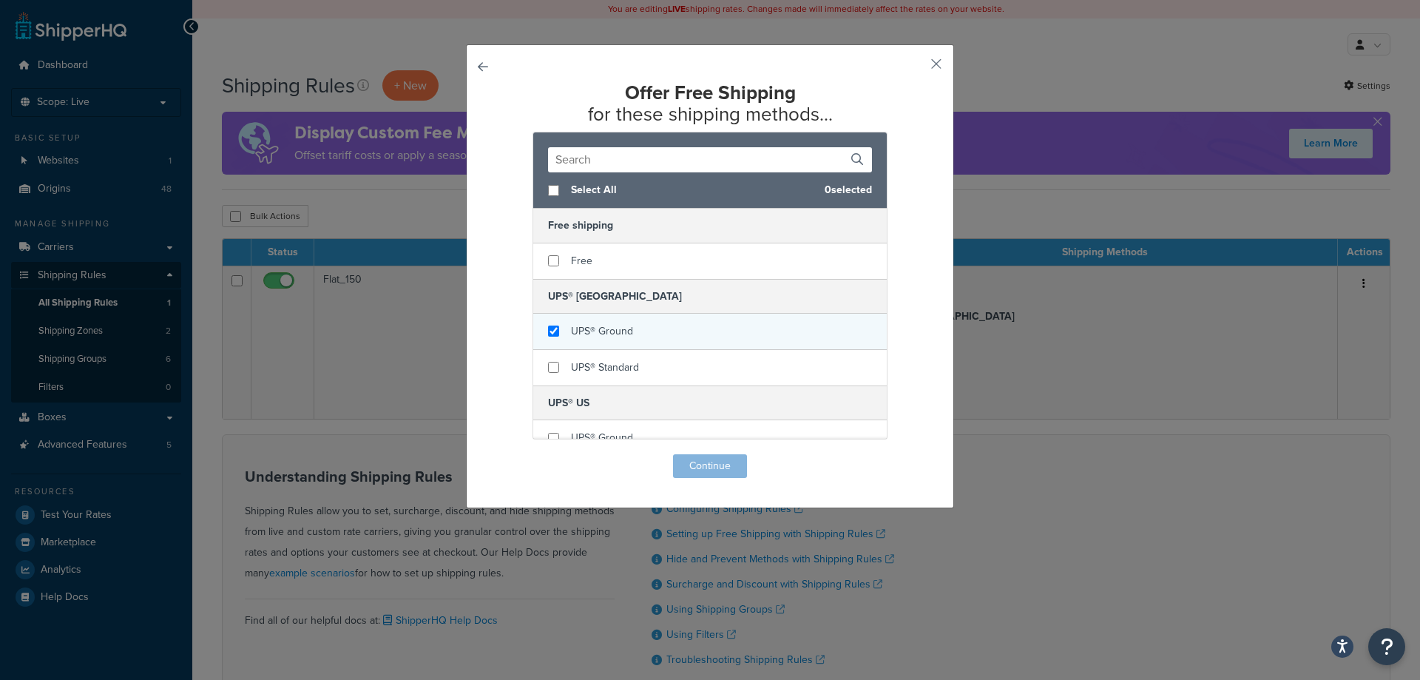
checkbox input "true"
click at [698, 328] on div "UPS® Ground" at bounding box center [710, 332] width 354 height 36
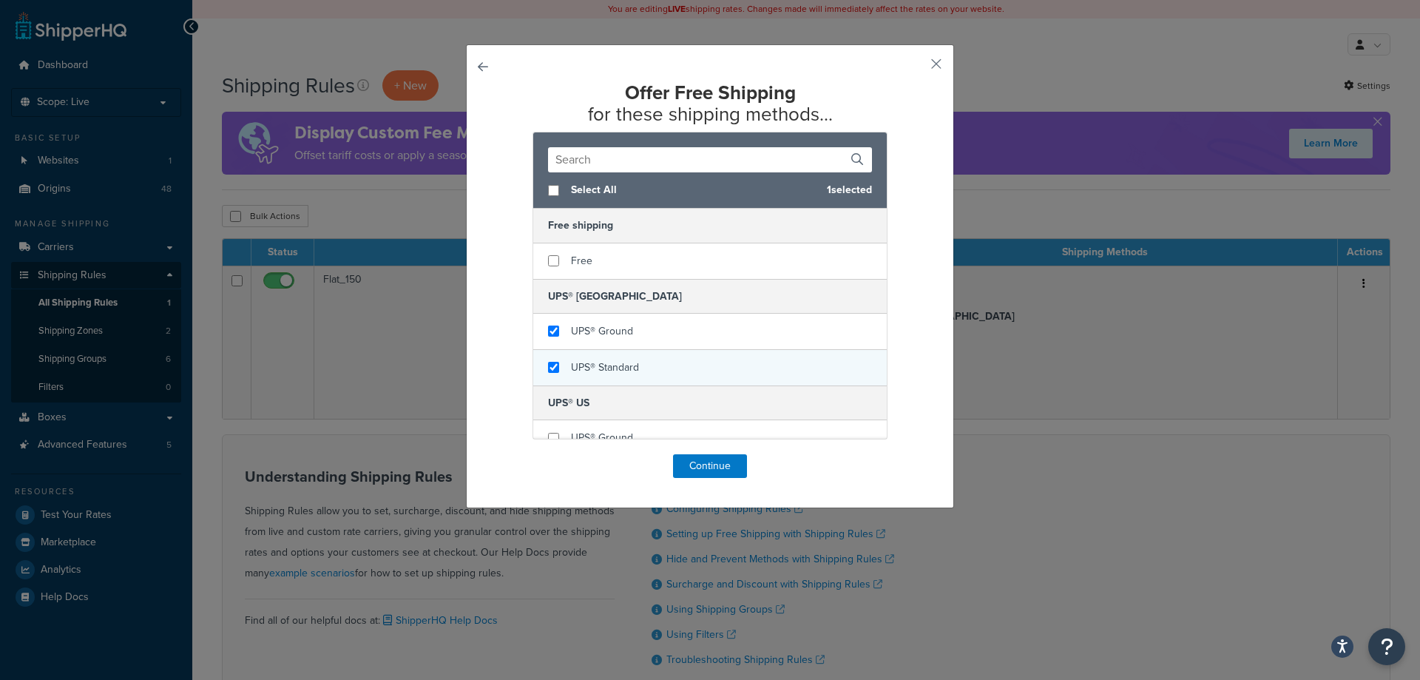
checkbox input "true"
click at [697, 361] on div "UPS® Standard" at bounding box center [710, 367] width 354 height 35
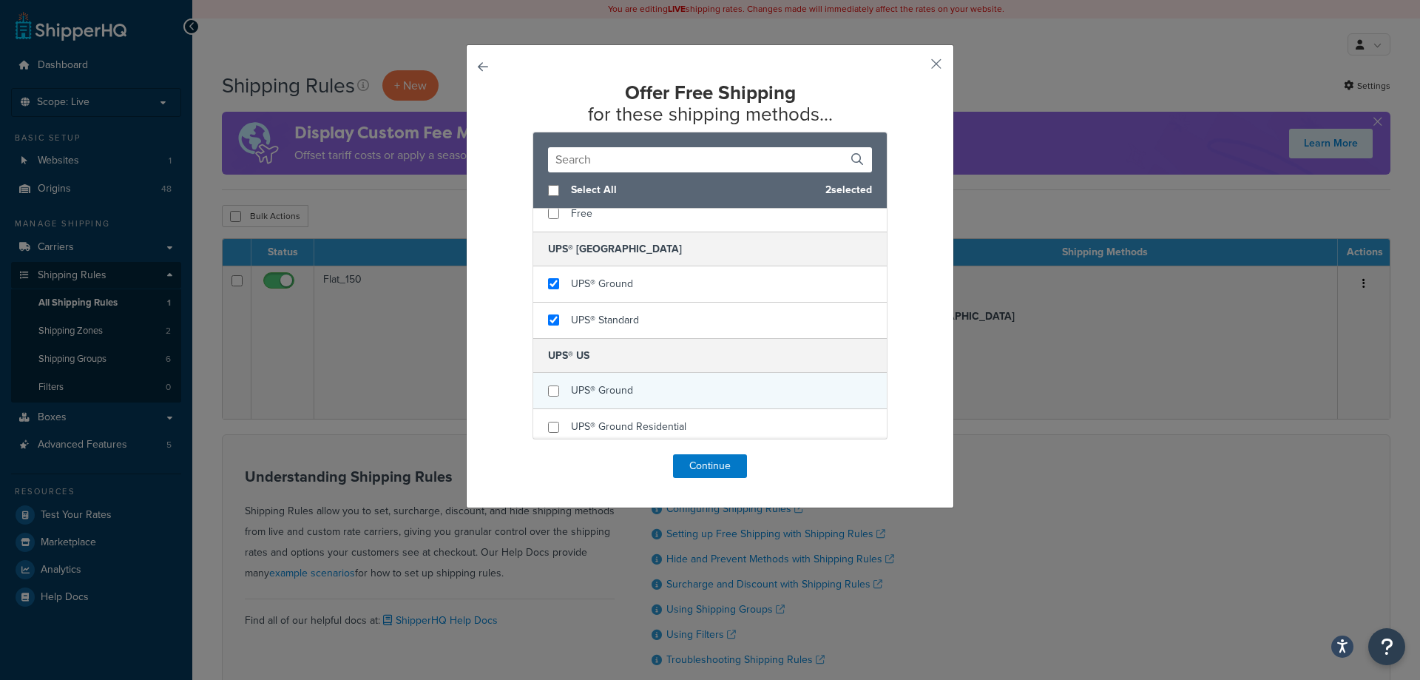
scroll to position [74, 0]
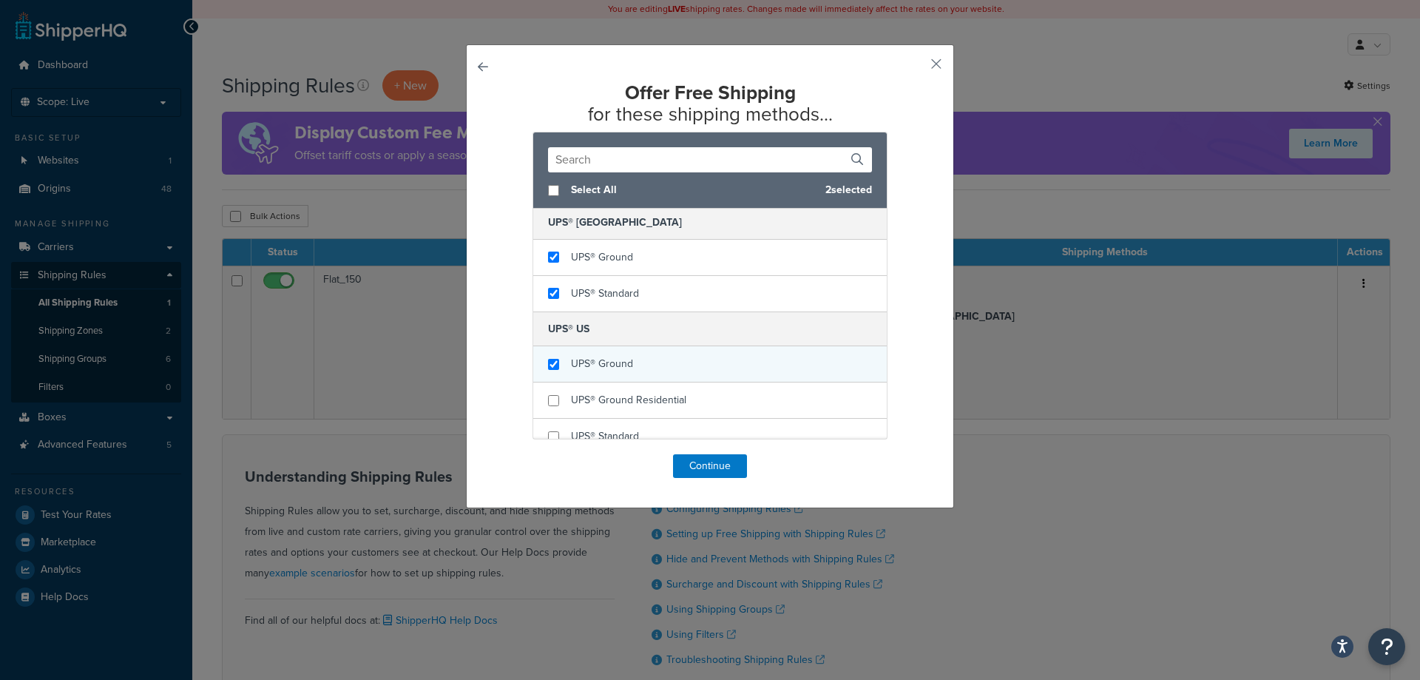
checkbox input "true"
click at [702, 371] on div "UPS® Ground" at bounding box center [710, 364] width 354 height 36
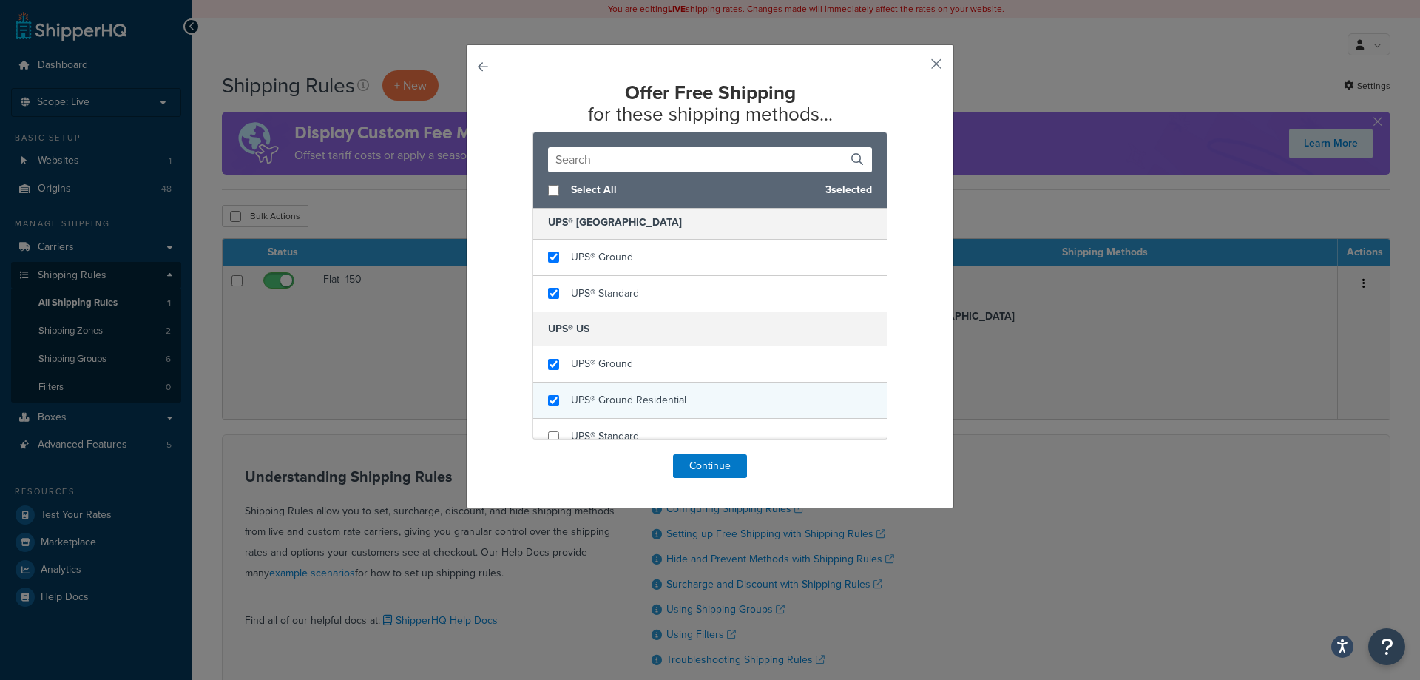
checkbox input "true"
click at [703, 400] on div "UPS® Ground Residential" at bounding box center [710, 400] width 354 height 36
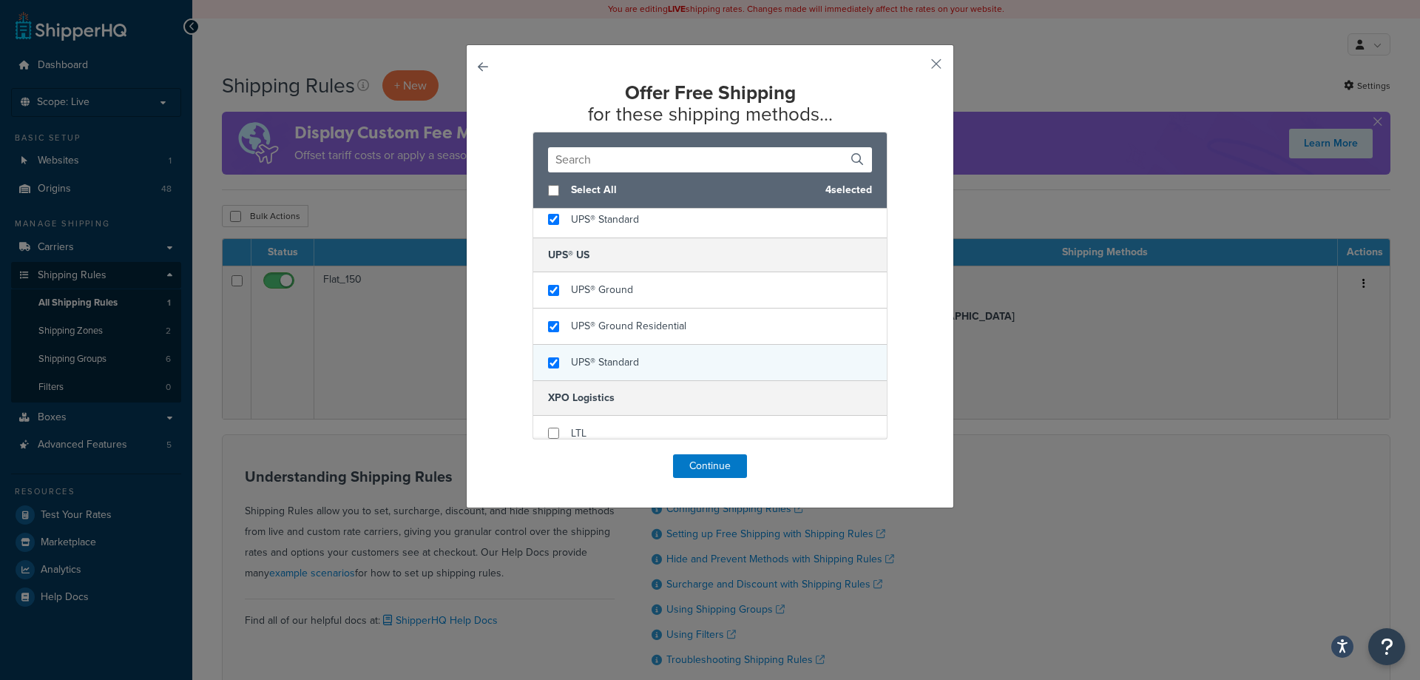
checkbox input "true"
click at [710, 364] on div "UPS® Standard" at bounding box center [710, 362] width 354 height 35
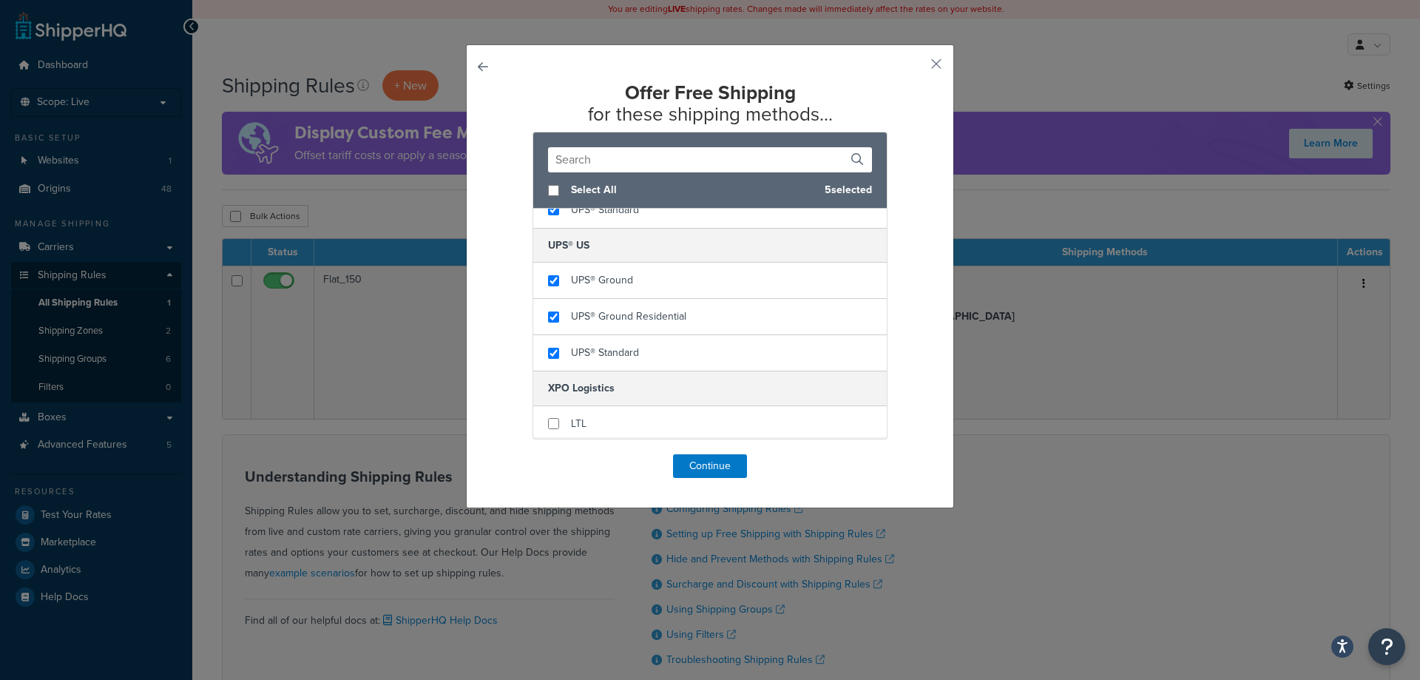
scroll to position [160, 0]
checkbox input "true"
click at [709, 420] on div "LTL" at bounding box center [710, 420] width 354 height 35
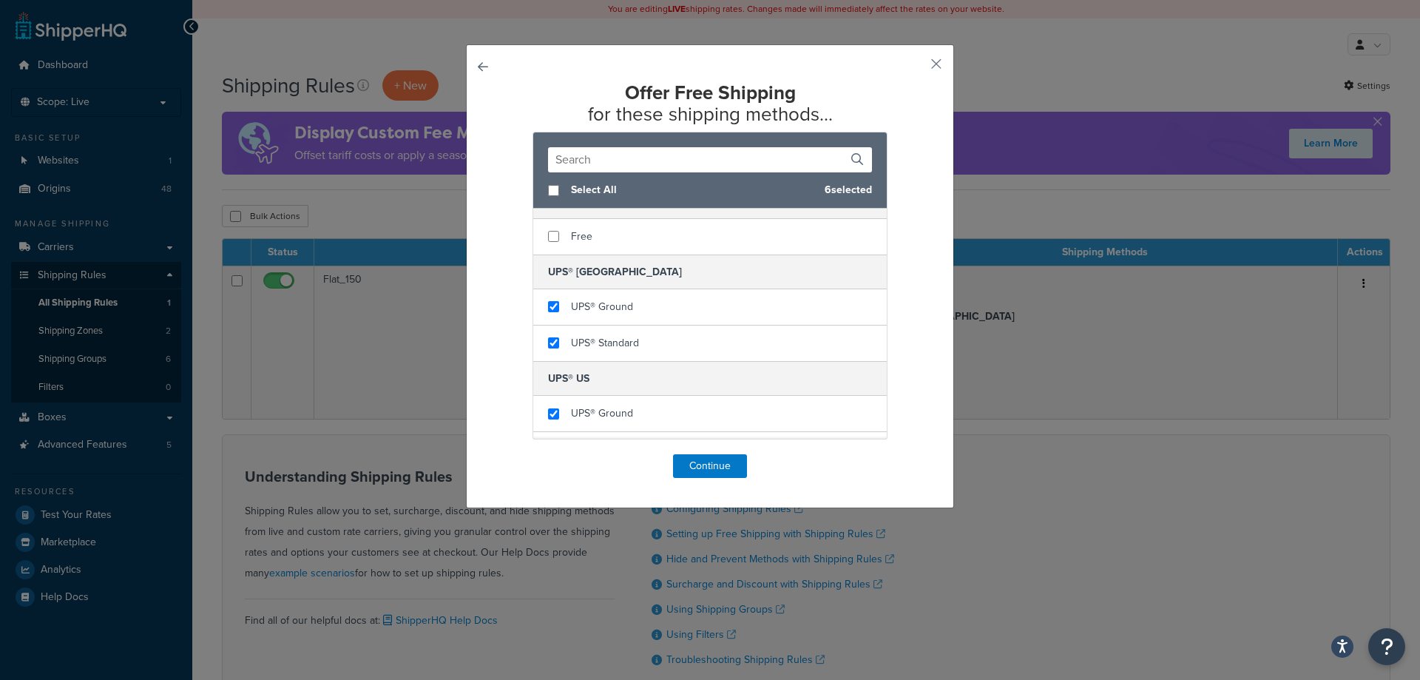
scroll to position [0, 0]
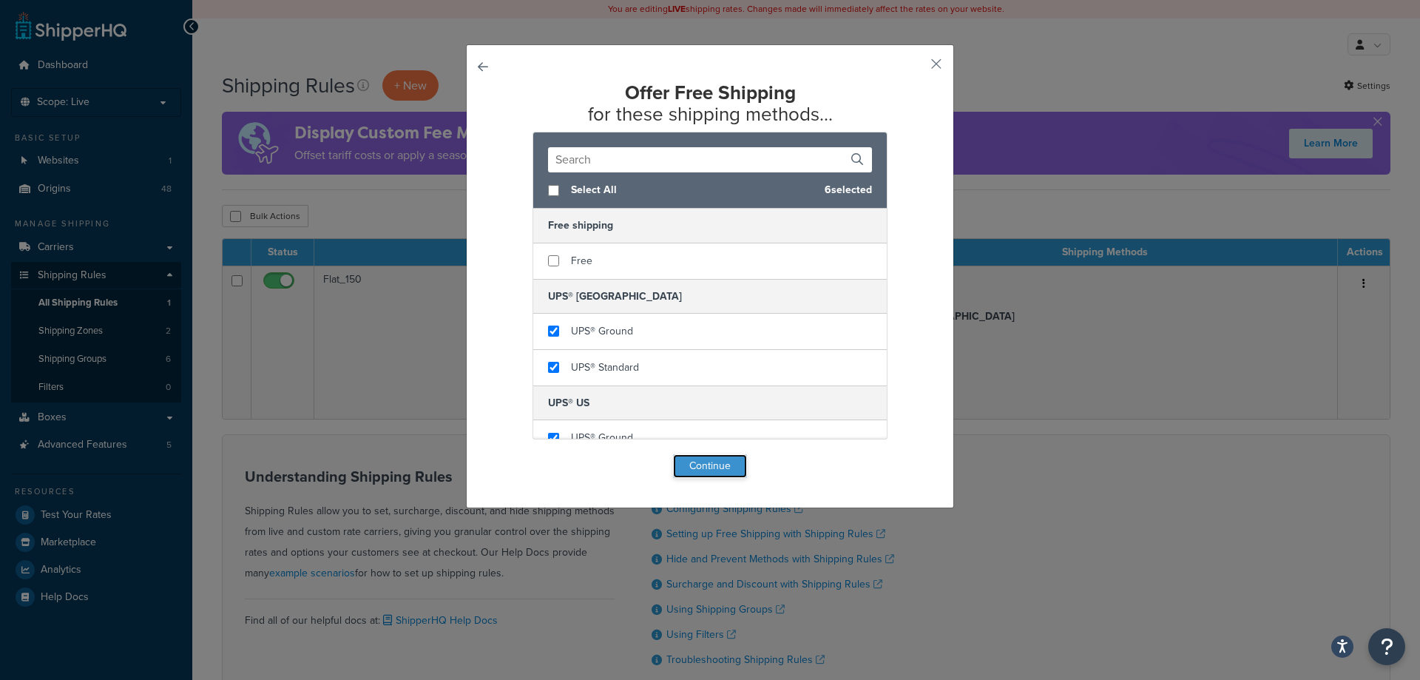
click at [722, 461] on button "Continue" at bounding box center [710, 466] width 74 height 24
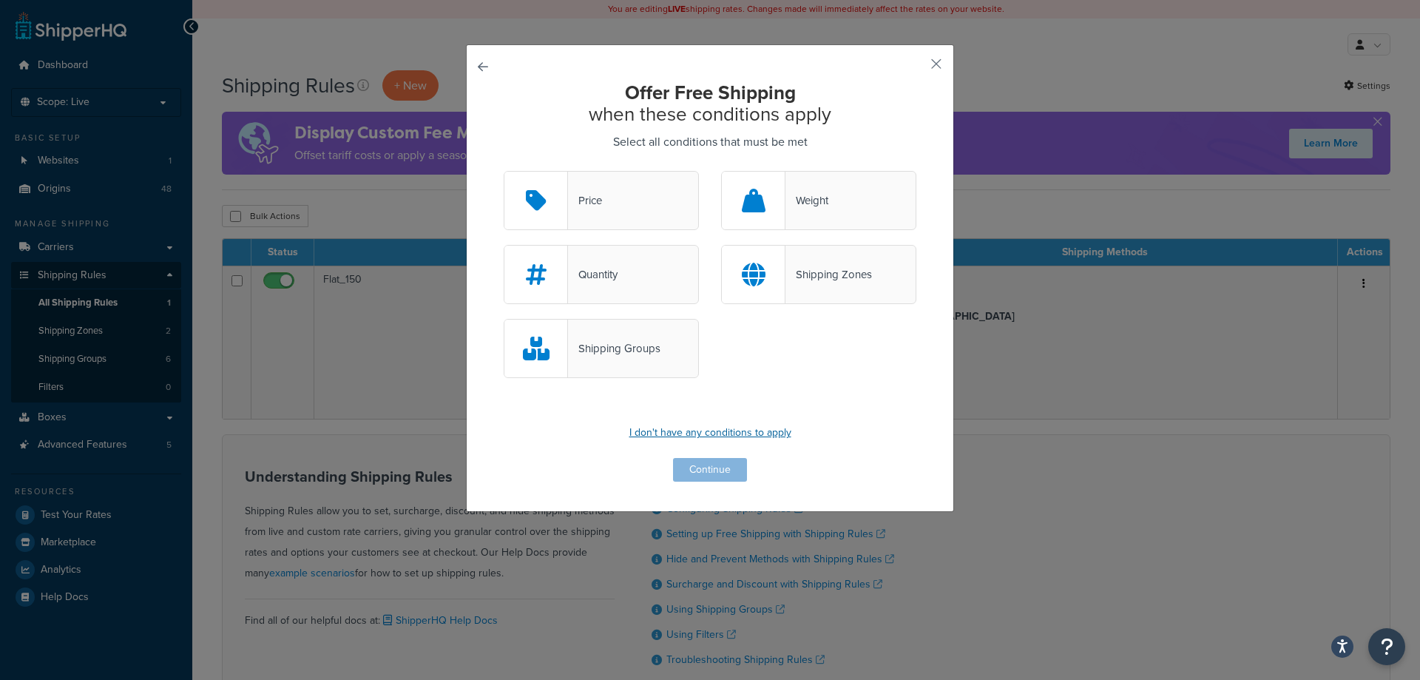
click at [738, 430] on p "I don't have any conditions to apply" at bounding box center [710, 432] width 413 height 21
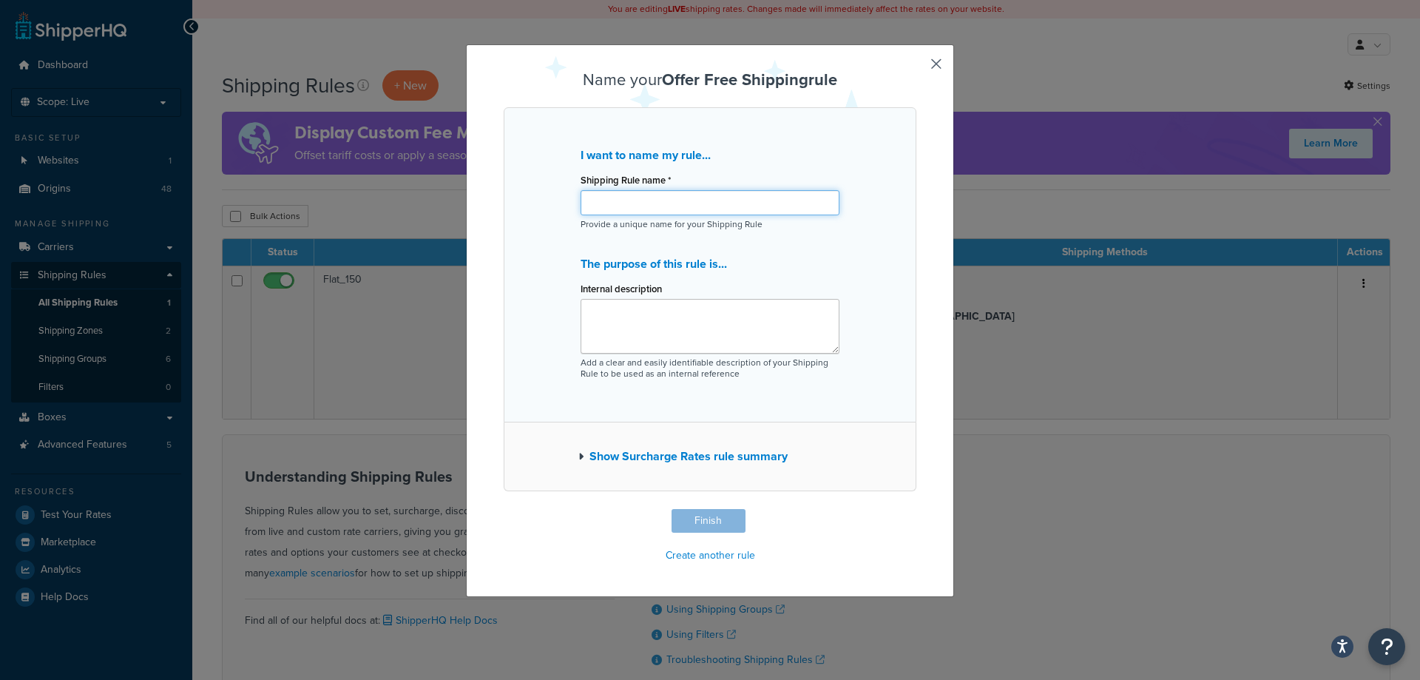
click at [659, 214] on input "Shipping Rule name *" at bounding box center [710, 202] width 259 height 25
type input "Free Shipping"
drag, startPoint x: 714, startPoint y: 319, endPoint x: 709, endPoint y: 326, distance: 8.0
click at [714, 319] on textarea "Internal description" at bounding box center [710, 326] width 259 height 55
paste textarea "Generate free shipping in checkout"
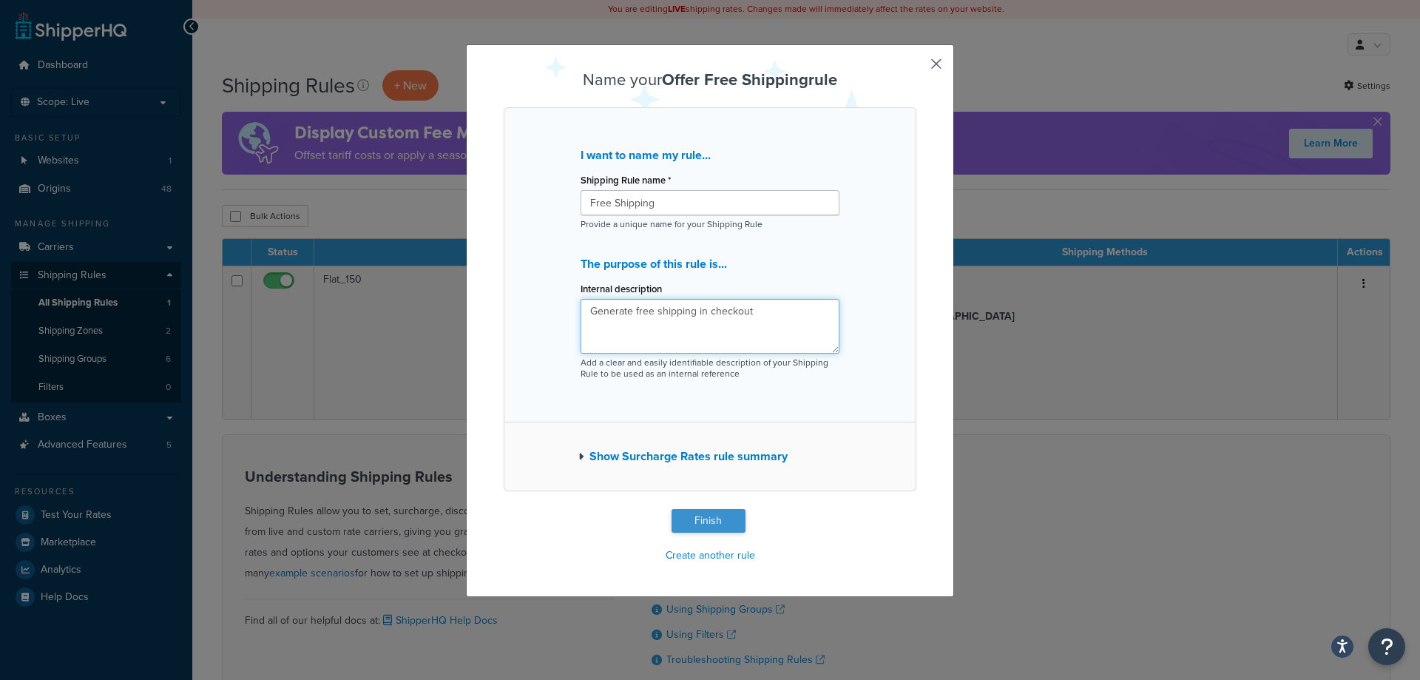
type textarea "Generate free shipping in checkout"
click at [694, 514] on button "Finish" at bounding box center [709, 521] width 74 height 24
